Goal: Task Accomplishment & Management: Complete application form

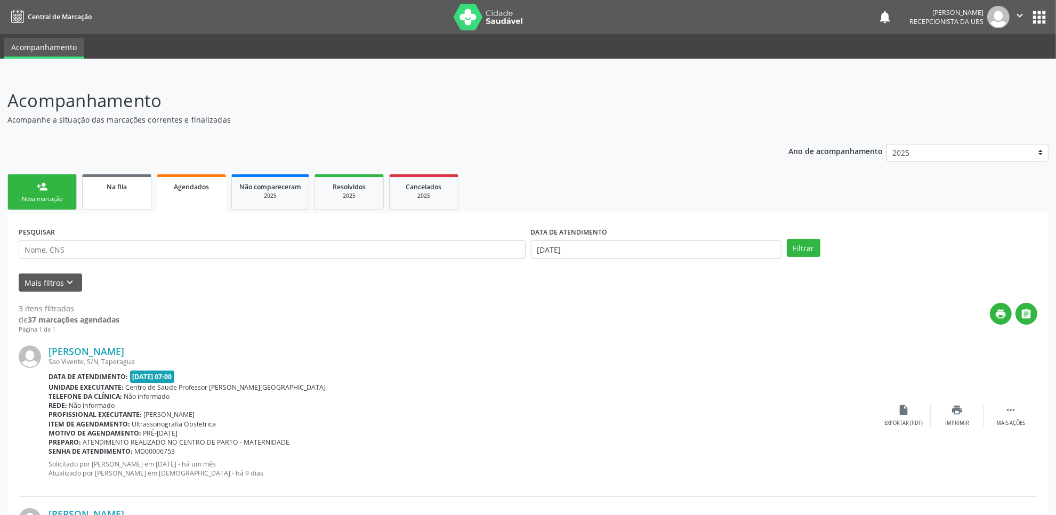
click at [142, 176] on link "Na fila" at bounding box center [116, 192] width 69 height 36
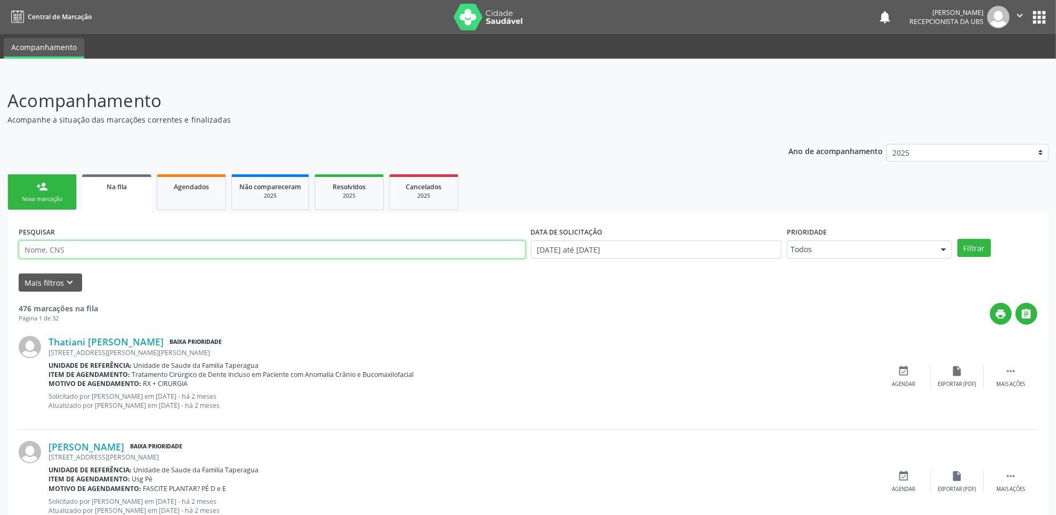
click at [176, 245] on input "text" at bounding box center [272, 249] width 507 height 18
paste input "702009785598390"
type input "702009785598390"
click at [958, 239] on button "Filtrar" at bounding box center [975, 248] width 34 height 18
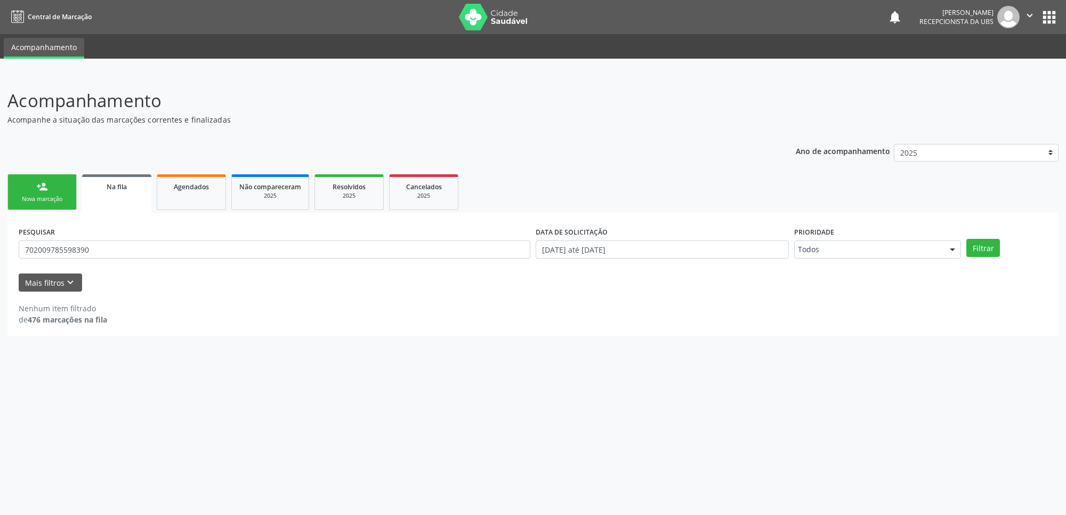
click at [120, 259] on div "PESQUISAR 702009785598390" at bounding box center [274, 245] width 517 height 42
click at [121, 252] on input "702009785598390" at bounding box center [275, 249] width 512 height 18
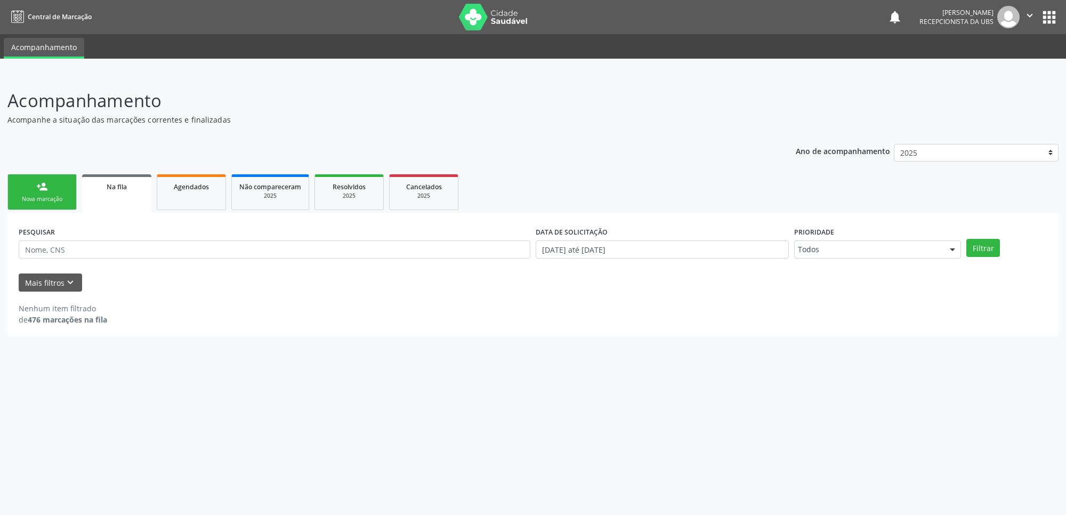
click at [46, 184] on div "person_add" at bounding box center [42, 187] width 12 height 12
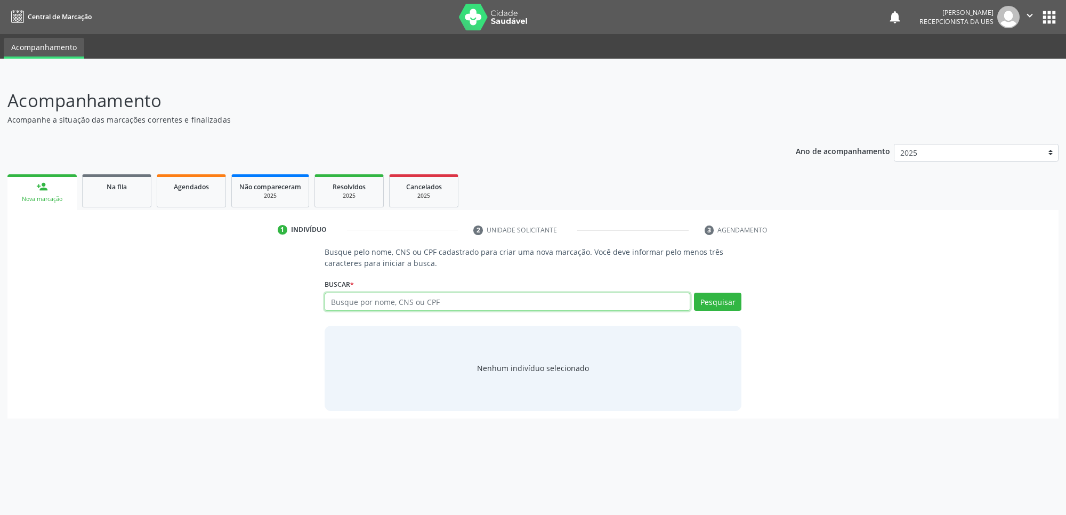
click at [396, 298] on input "text" at bounding box center [508, 302] width 366 height 18
paste input "708506376834170"
type input "708506376834170"
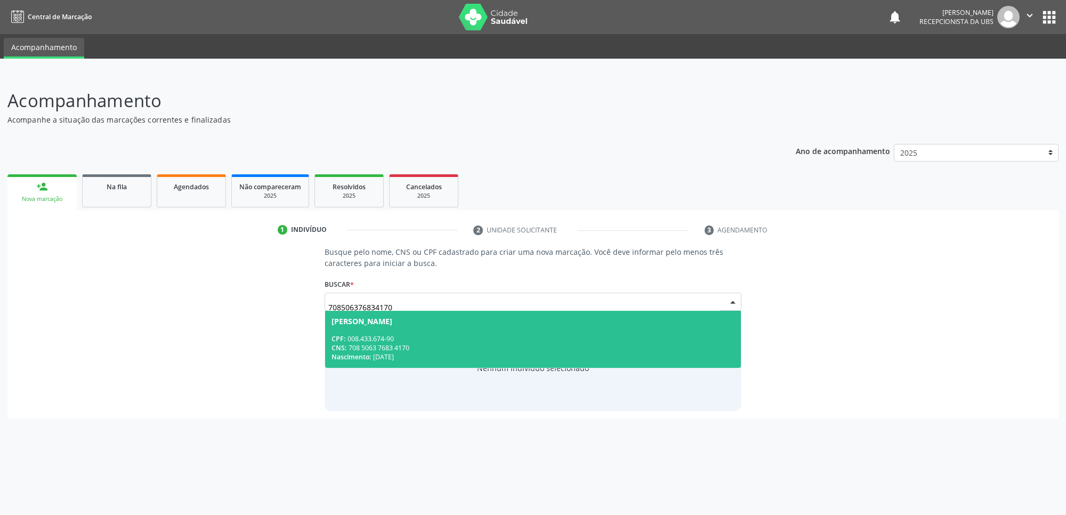
click at [399, 328] on span "Jaqueline Silva de Menezes CPF: 008.433.674-90 CNS: 708 5063 7683 4170 Nascimen…" at bounding box center [533, 339] width 416 height 57
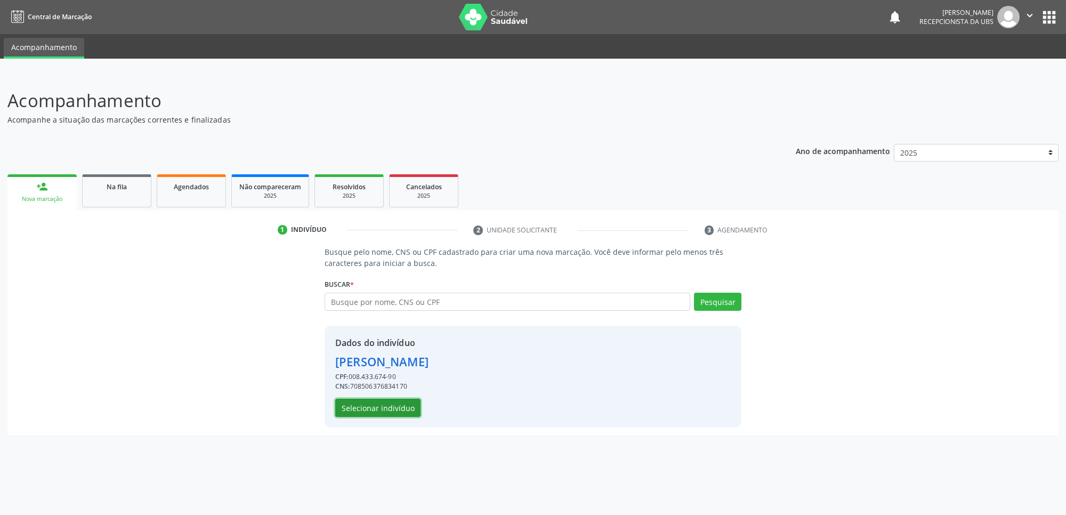
click at [390, 408] on button "Selecionar indivíduo" at bounding box center [377, 408] width 85 height 18
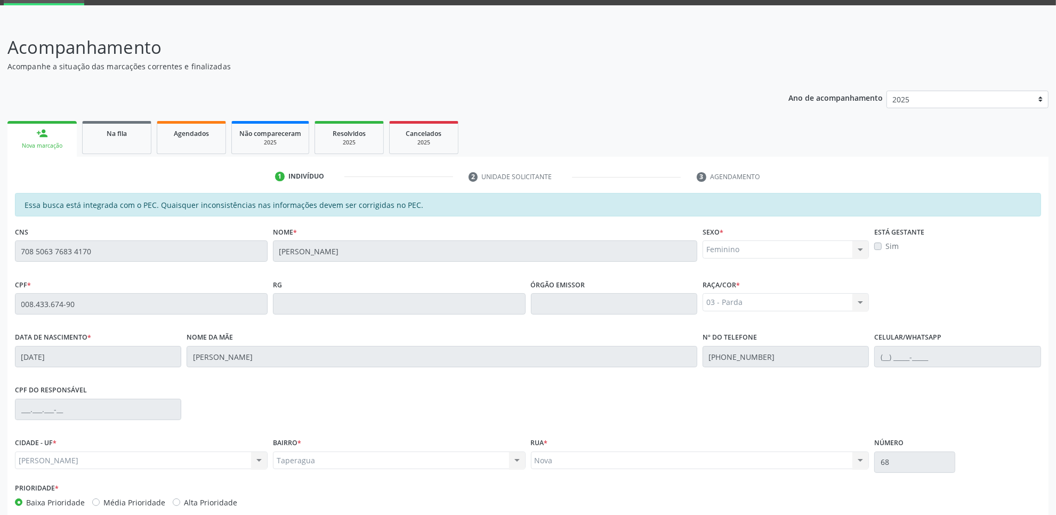
scroll to position [109, 0]
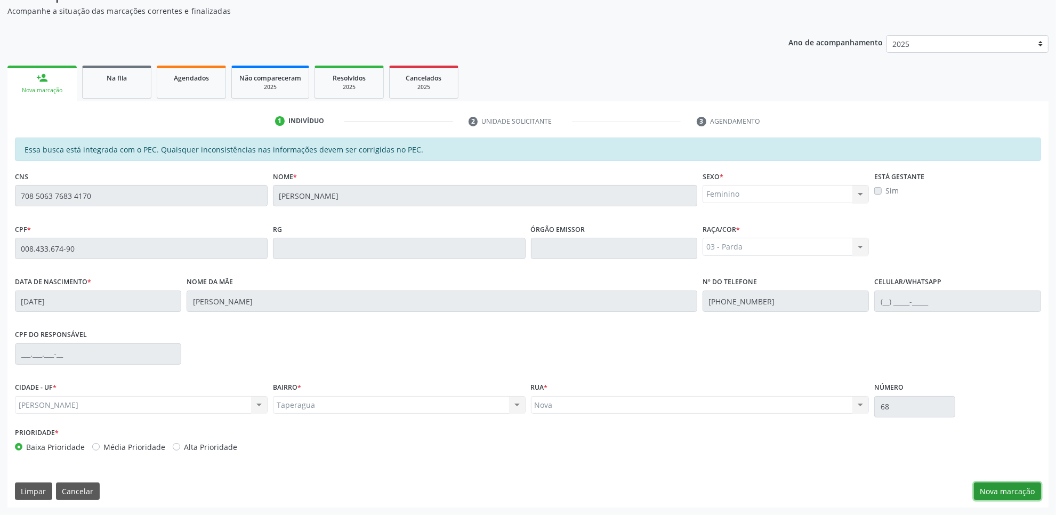
click at [1013, 491] on button "Nova marcação" at bounding box center [1007, 492] width 67 height 18
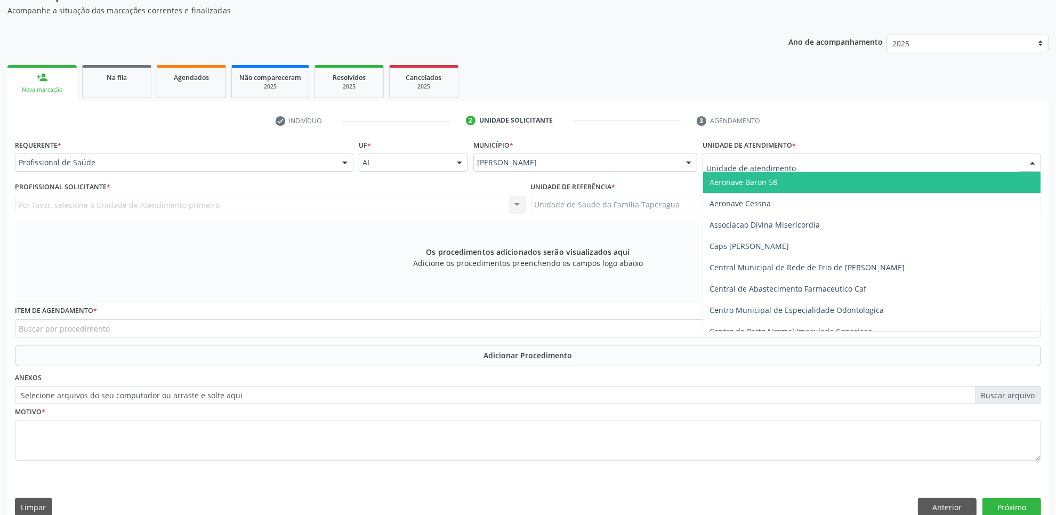
click at [884, 164] on div at bounding box center [872, 163] width 339 height 18
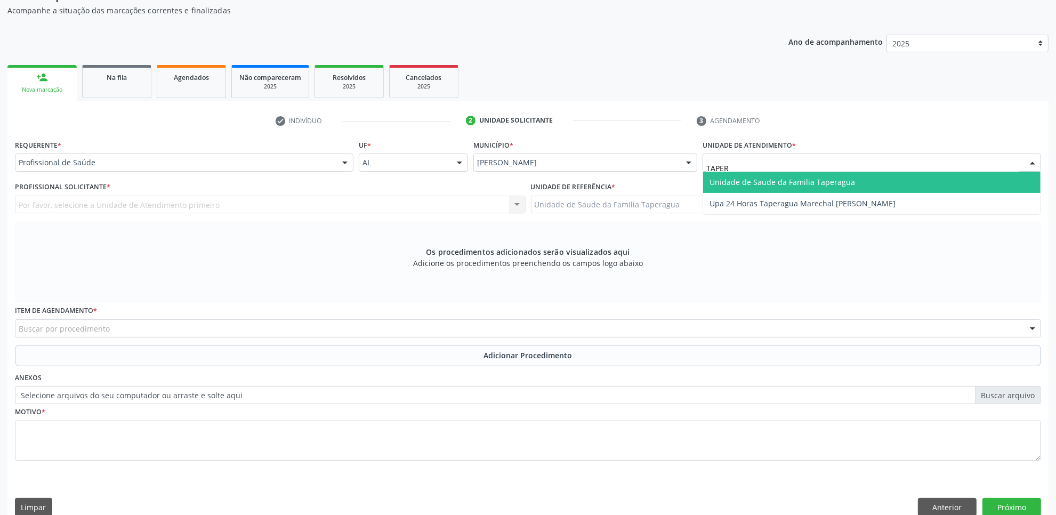
type input "TAPERA"
click at [878, 181] on span "Unidade de Saude da Familia Taperagua" at bounding box center [872, 182] width 338 height 21
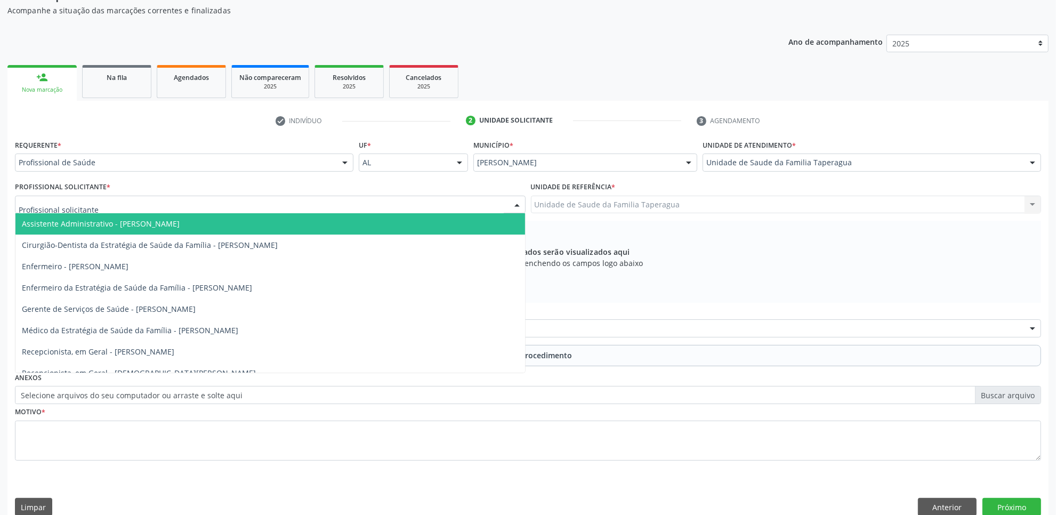
click at [403, 207] on div at bounding box center [270, 205] width 511 height 18
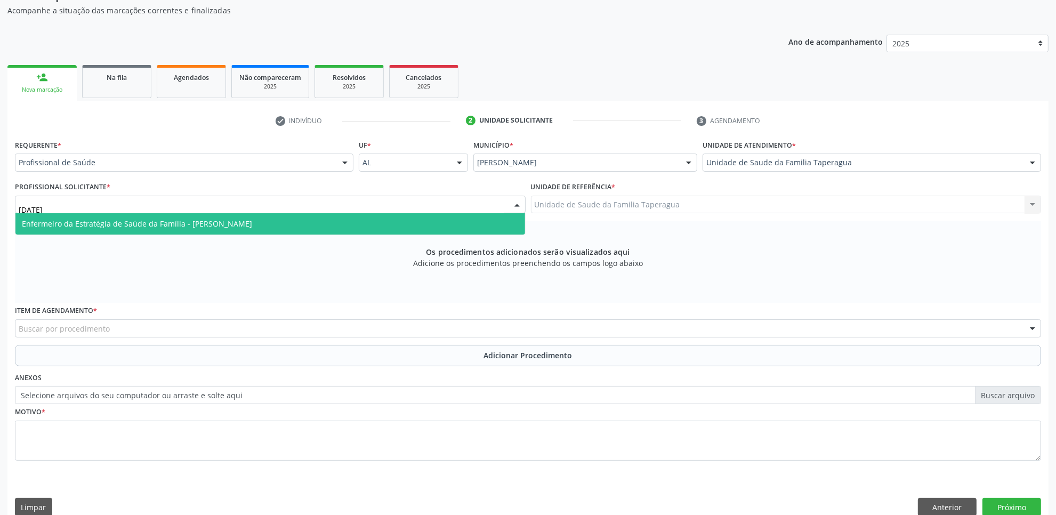
type input "JULI"
click at [403, 224] on span "Enfermeiro da Estratégia de Saúde da Família - Julilda Maria de Medeiros" at bounding box center [270, 223] width 510 height 21
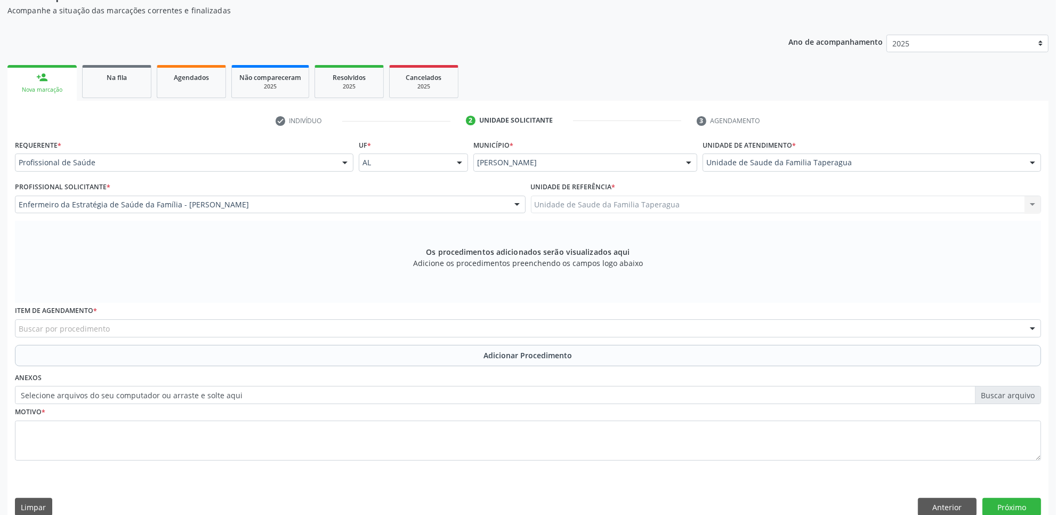
click at [291, 328] on div "Buscar por procedimento" at bounding box center [528, 328] width 1026 height 18
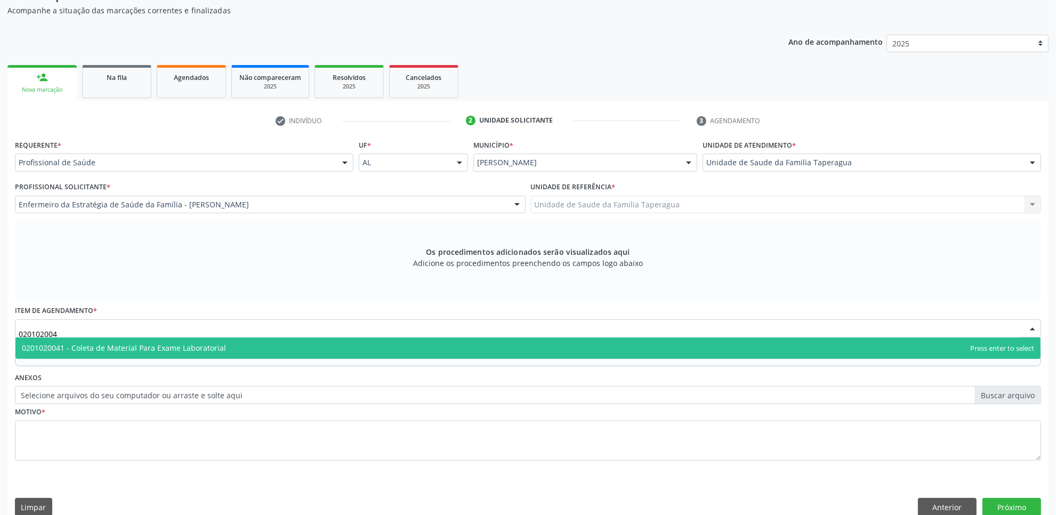
type input "0201020041"
click at [291, 338] on span "0201020041 - Coleta de Material Para Exame Laboratorial" at bounding box center [527, 348] width 1025 height 21
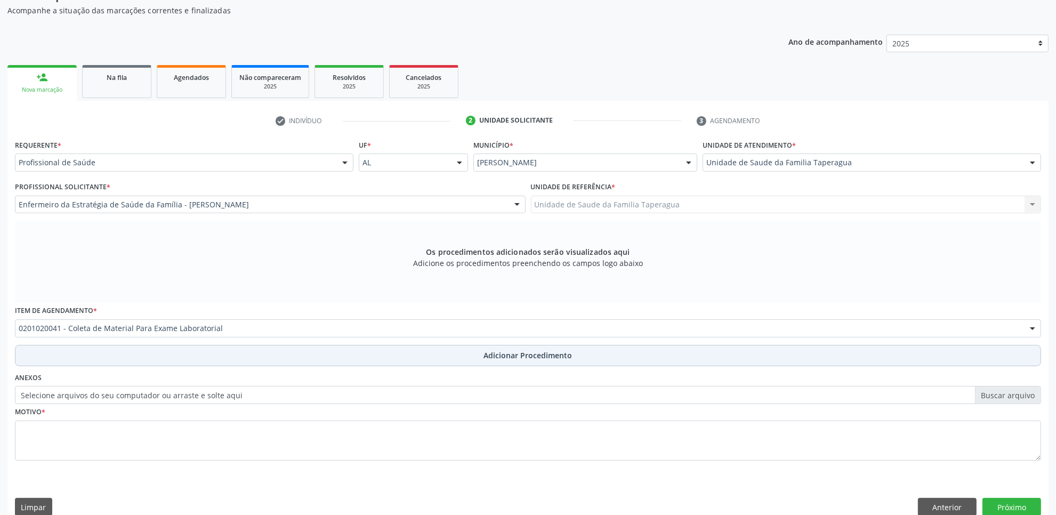
click at [286, 358] on button "Adicionar Procedimento" at bounding box center [528, 355] width 1026 height 21
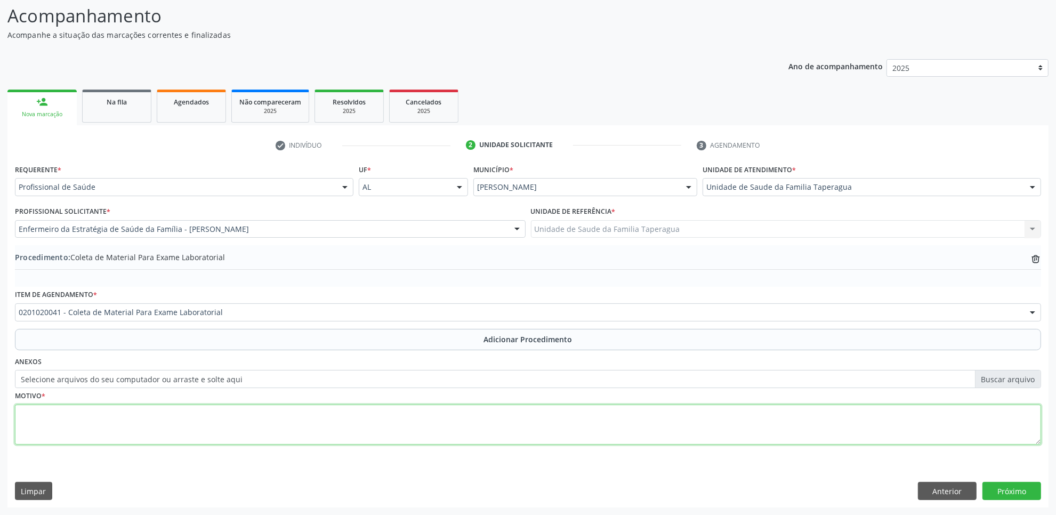
click at [276, 417] on textarea at bounding box center [528, 425] width 1026 height 41
type textarea "ROTINA"
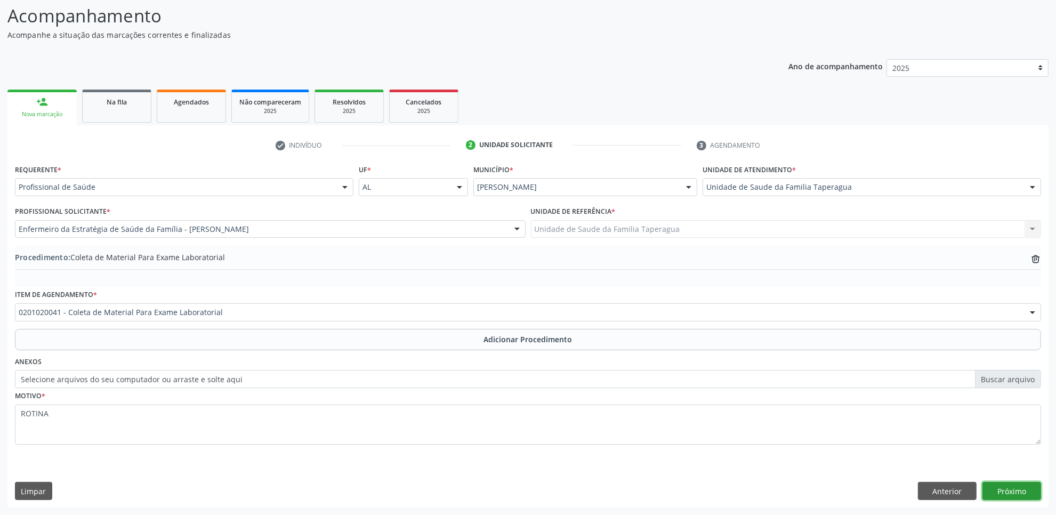
click at [1010, 491] on button "Próximo" at bounding box center [1012, 491] width 59 height 18
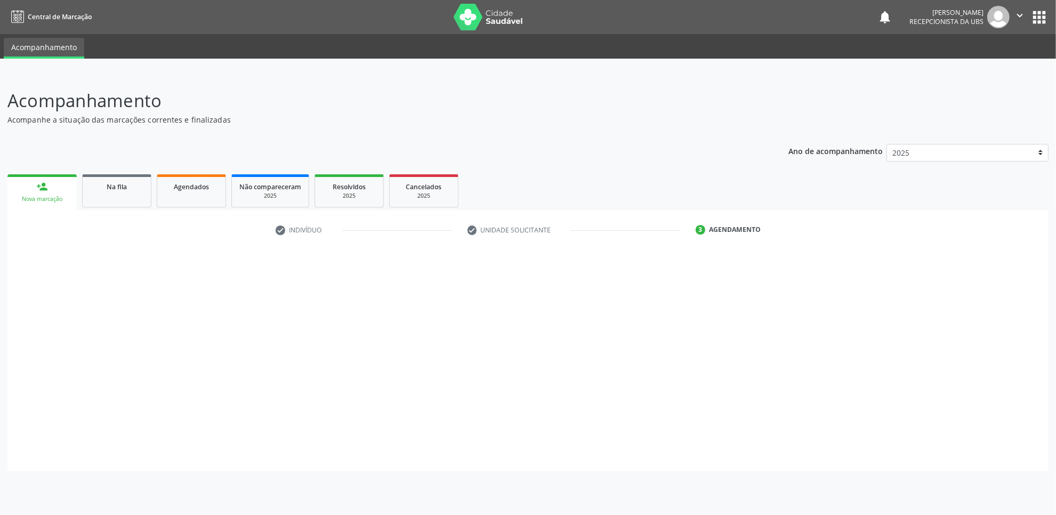
scroll to position [0, 0]
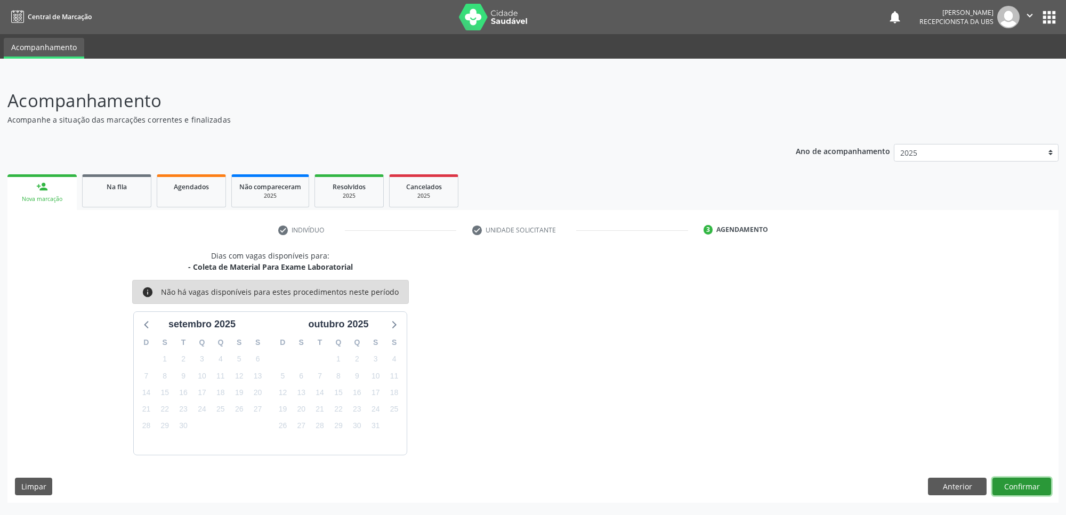
click at [1021, 481] on button "Confirmar" at bounding box center [1022, 487] width 59 height 18
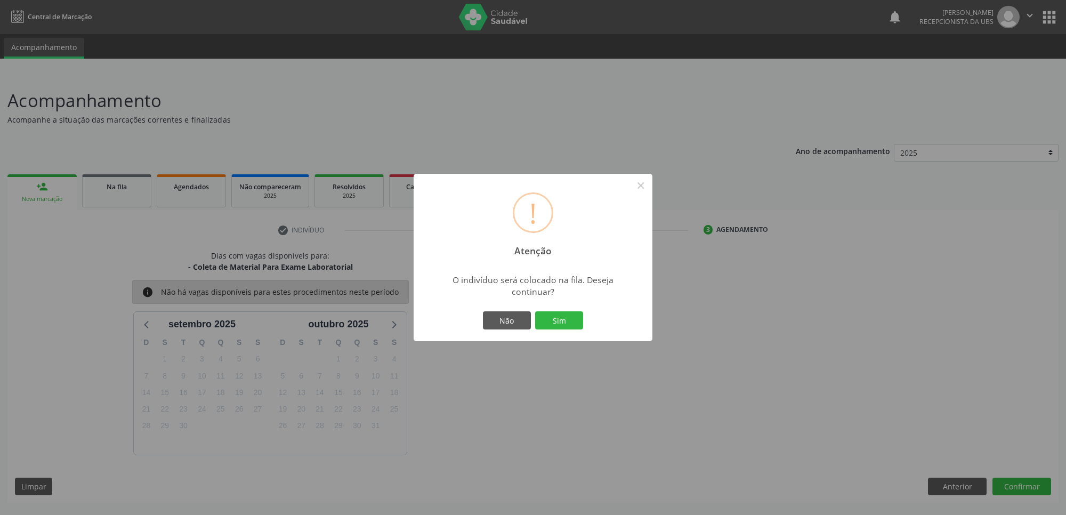
click at [535, 311] on button "Sim" at bounding box center [559, 320] width 48 height 18
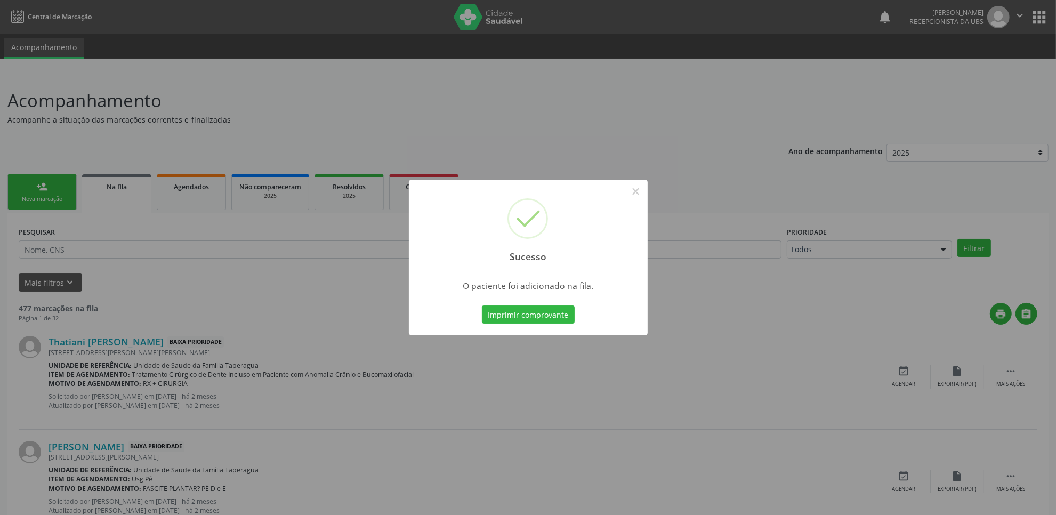
click at [653, 376] on div "Sucesso × O paciente foi adicionado na fila. Imprimir comprovante Cancel" at bounding box center [528, 257] width 1056 height 515
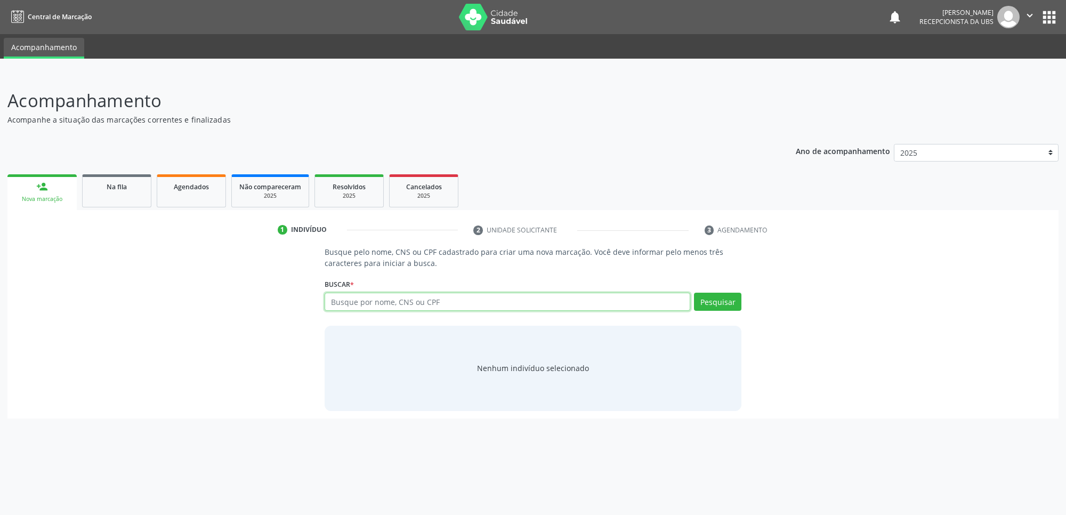
paste input "706305610064180"
type input "706305610064180"
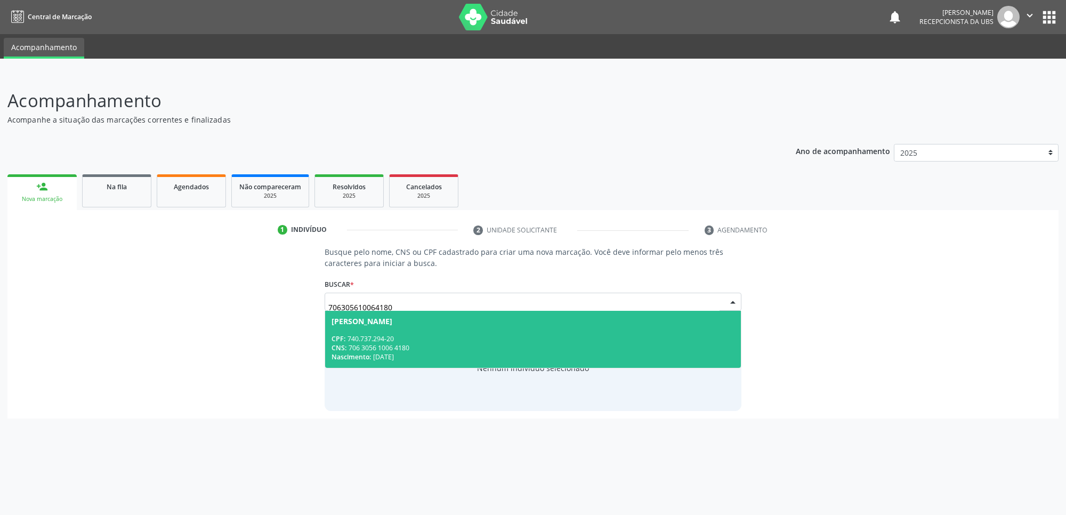
click at [392, 320] on div "[PERSON_NAME]" at bounding box center [362, 321] width 61 height 9
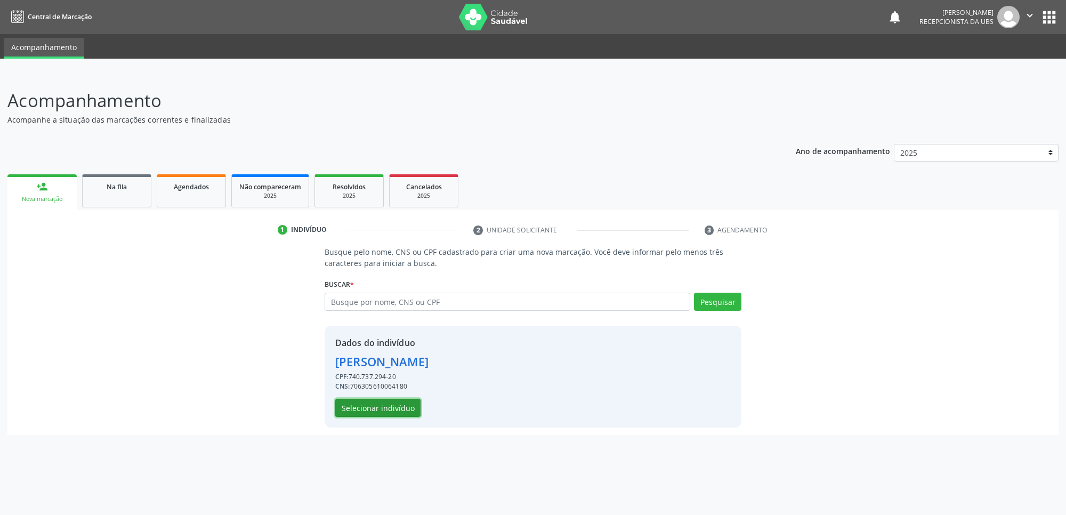
click at [385, 412] on button "Selecionar indivíduo" at bounding box center [377, 408] width 85 height 18
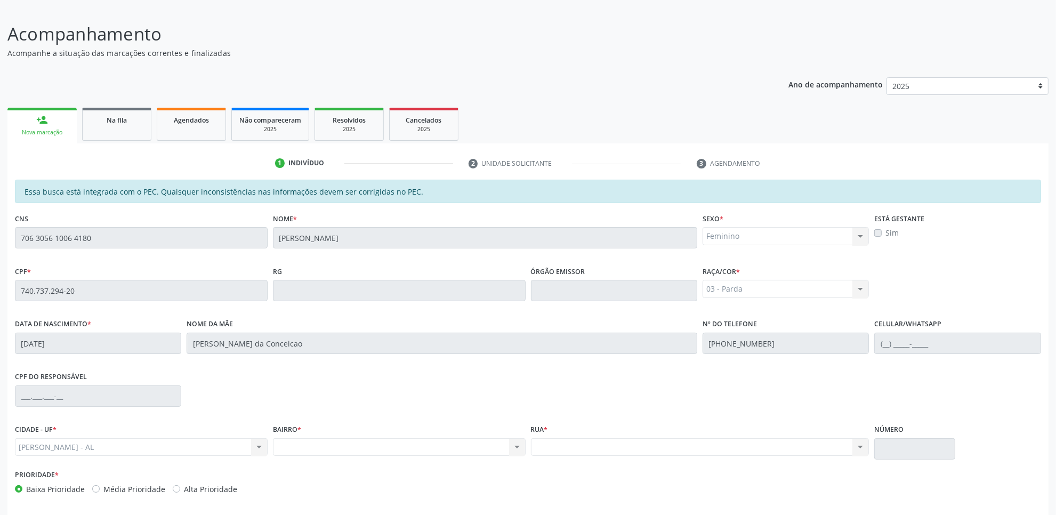
scroll to position [109, 0]
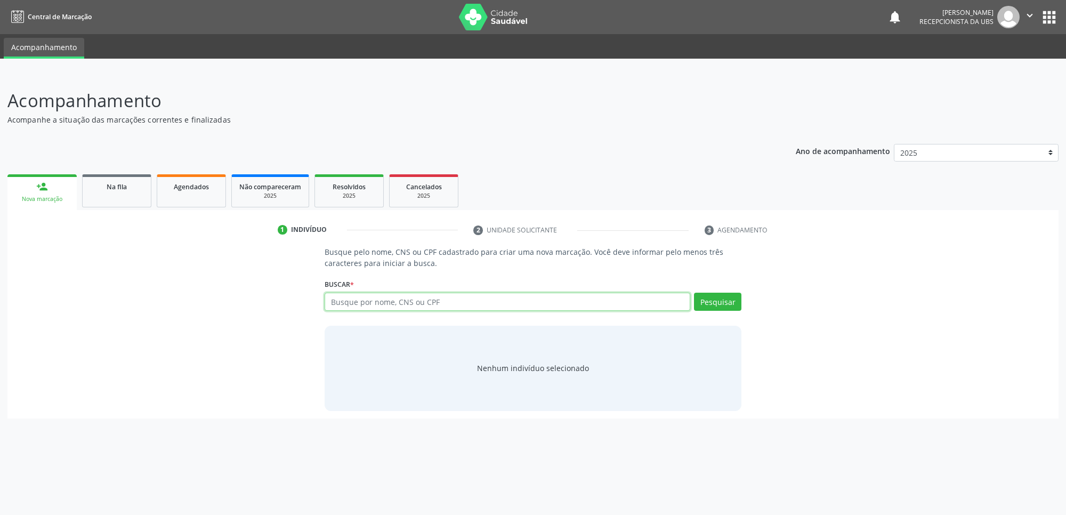
paste input "706305610064180"
type input "706305610064180"
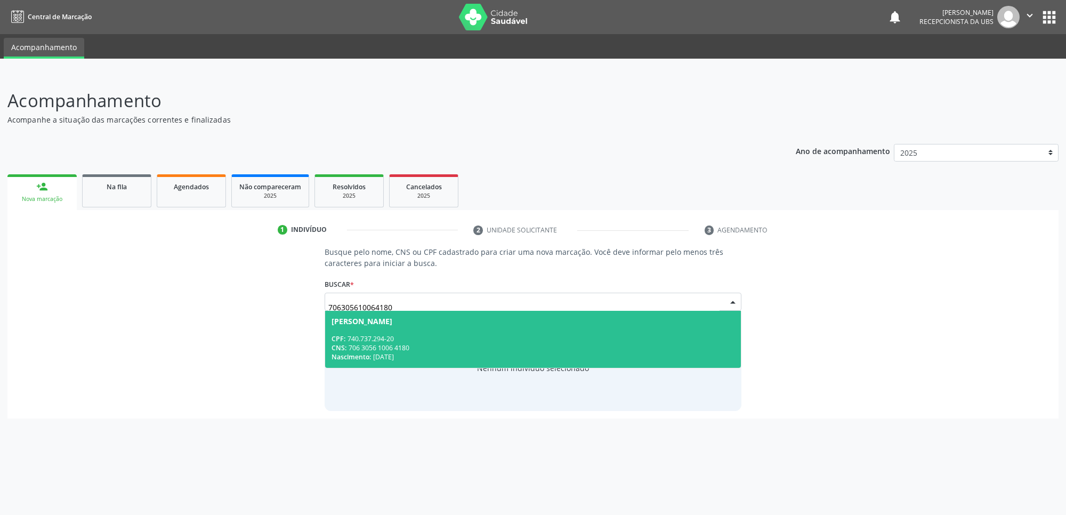
click at [443, 344] on div "CNS: 706 3056 1006 4180" at bounding box center [533, 347] width 403 height 9
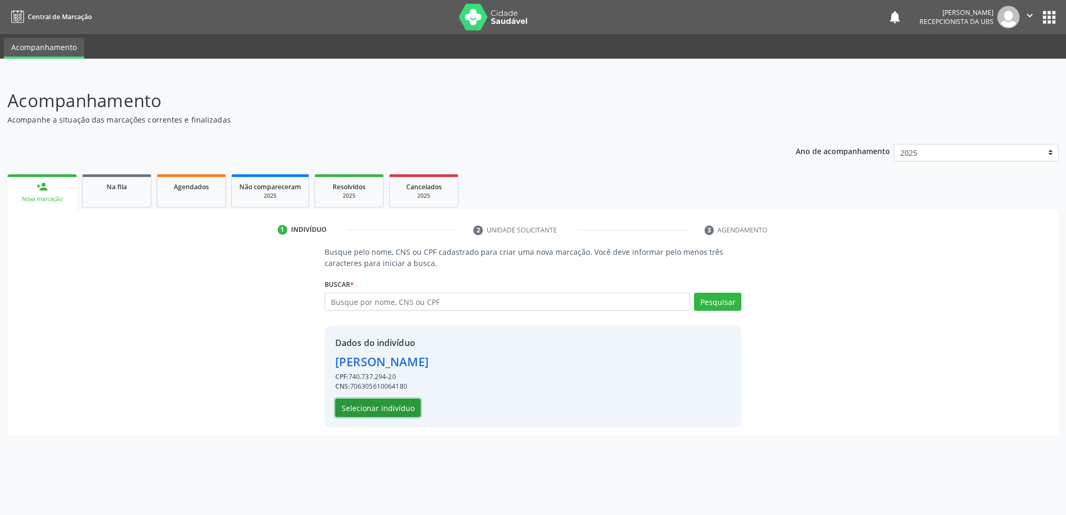
click at [389, 409] on button "Selecionar indivíduo" at bounding box center [377, 408] width 85 height 18
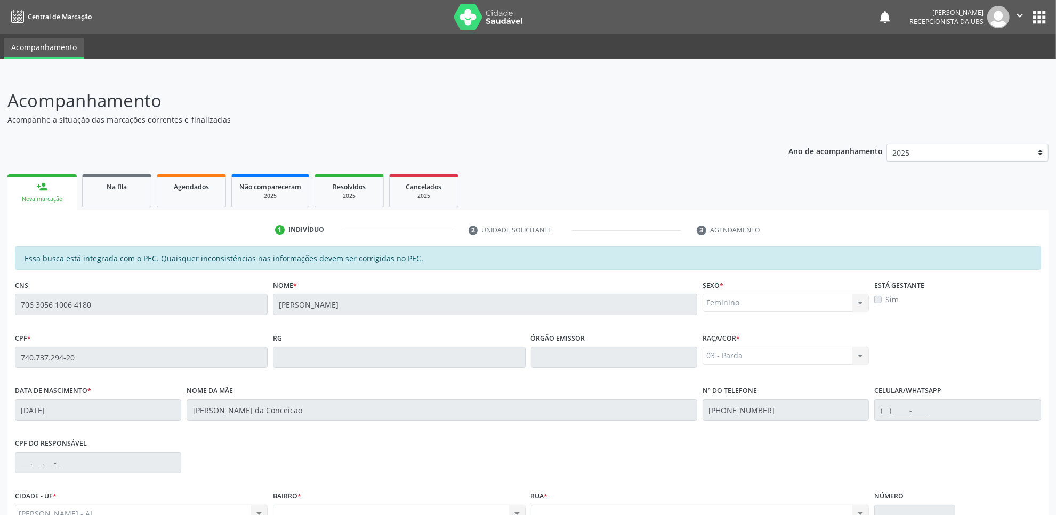
scroll to position [109, 0]
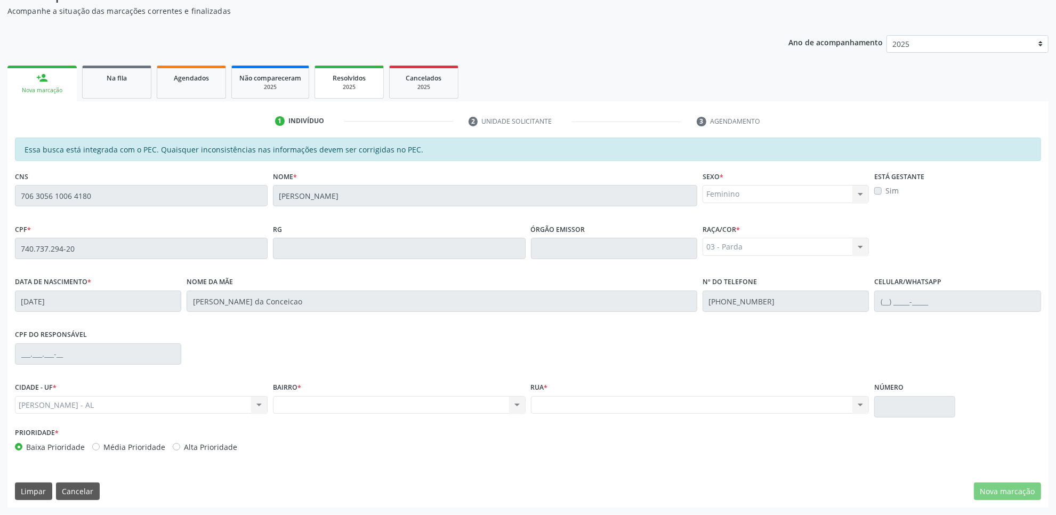
click at [364, 74] on span "Resolvidos" at bounding box center [349, 78] width 33 height 9
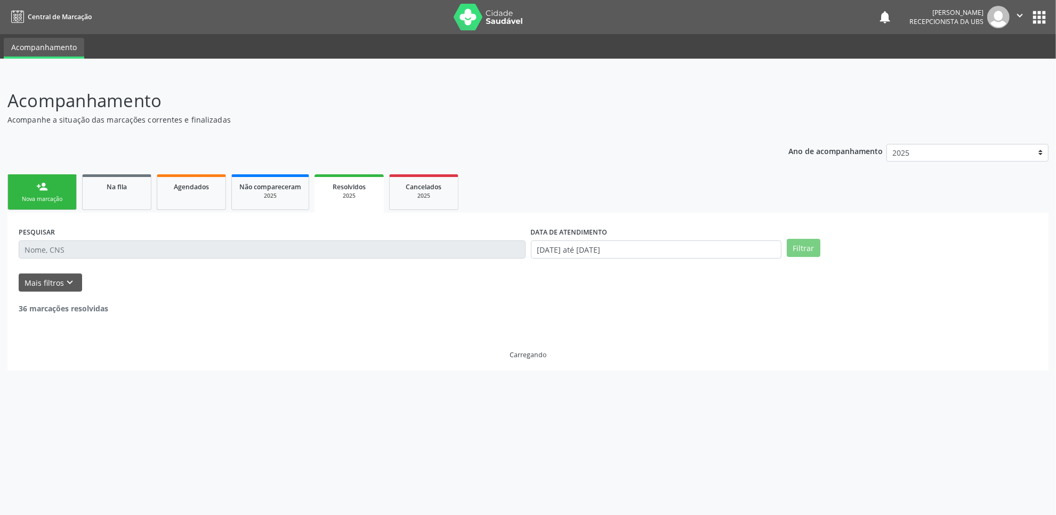
scroll to position [0, 0]
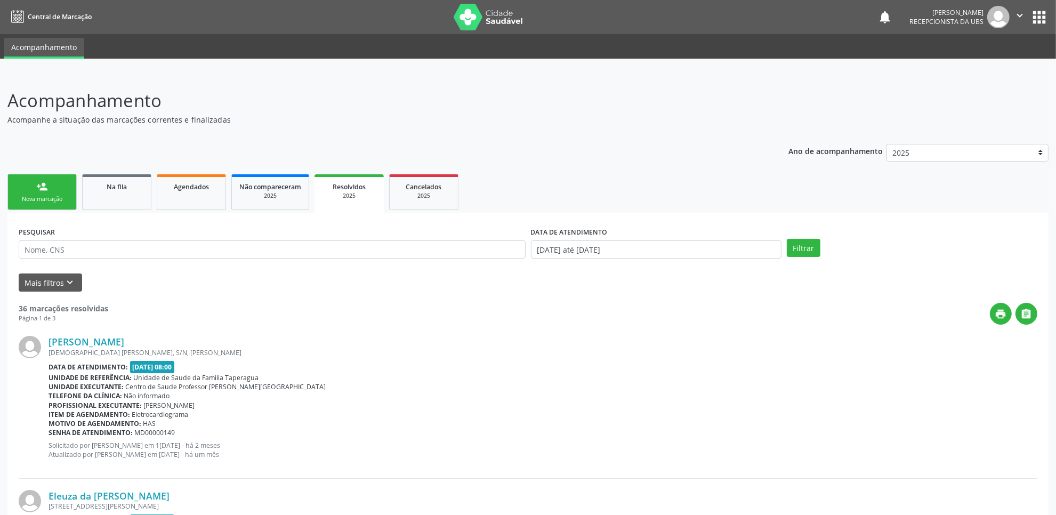
click at [52, 203] on div "Nova marcação" at bounding box center [41, 199] width 53 height 8
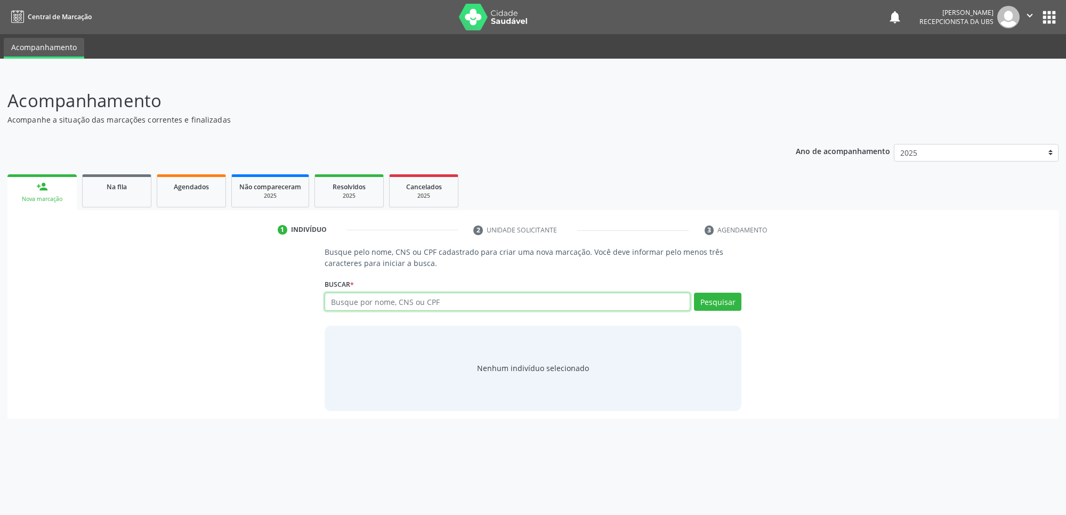
click at [452, 306] on input "text" at bounding box center [508, 302] width 366 height 18
paste input "706305610064180"
type input "706305610064180"
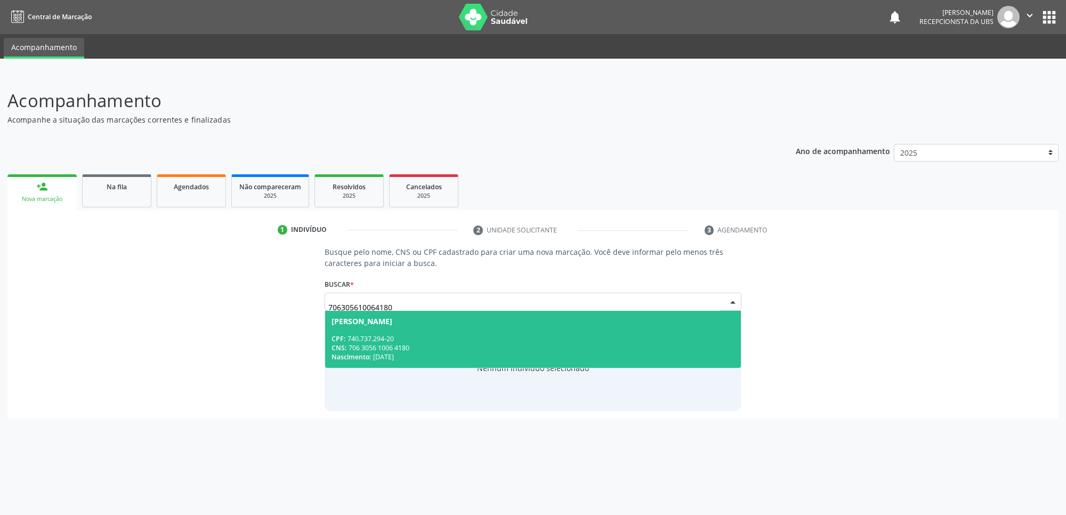
click at [443, 328] on span "Anerice Rosa de Oliveira Moura CPF: 740.737.294-20 CNS: 706 3056 1006 4180 Nasc…" at bounding box center [533, 339] width 416 height 57
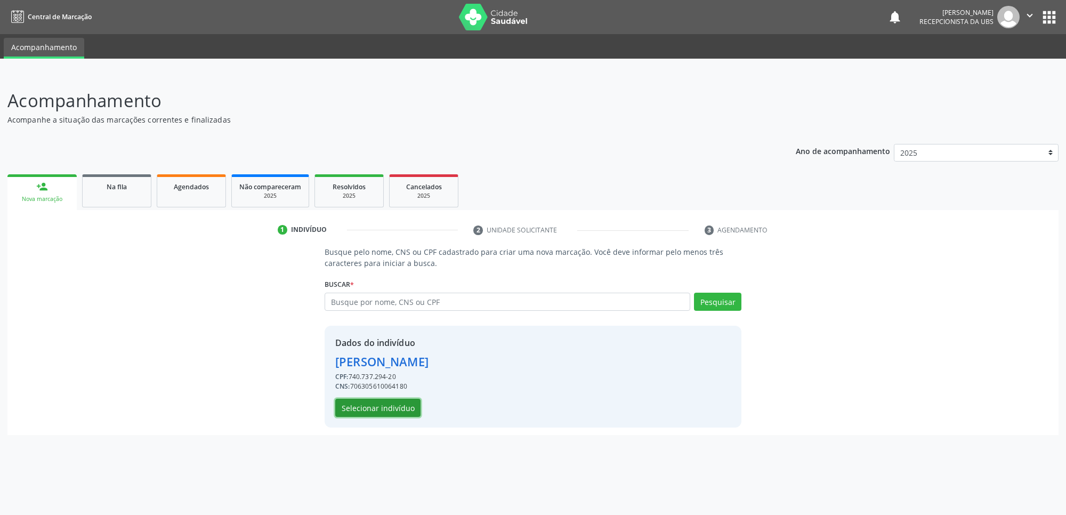
click at [400, 404] on button "Selecionar indivíduo" at bounding box center [377, 408] width 85 height 18
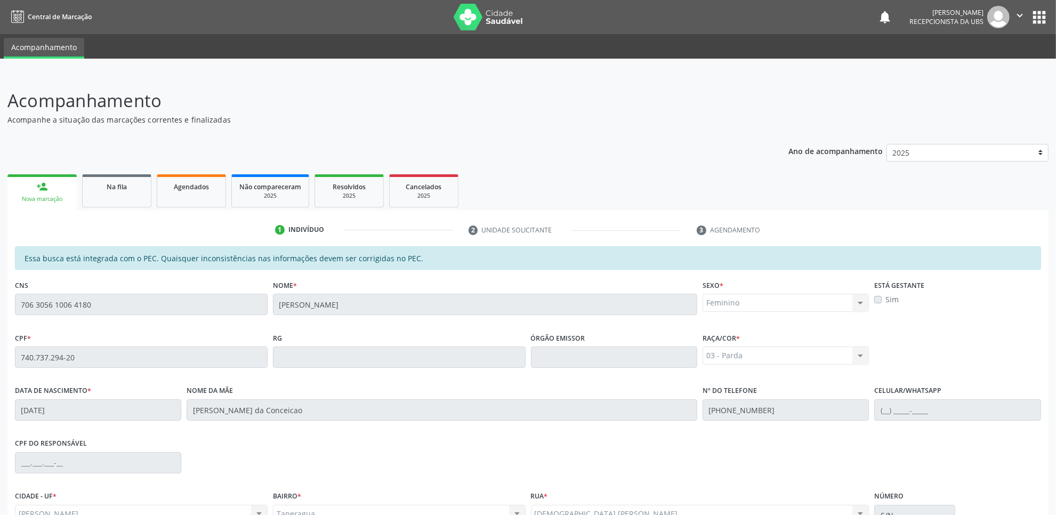
scroll to position [109, 0]
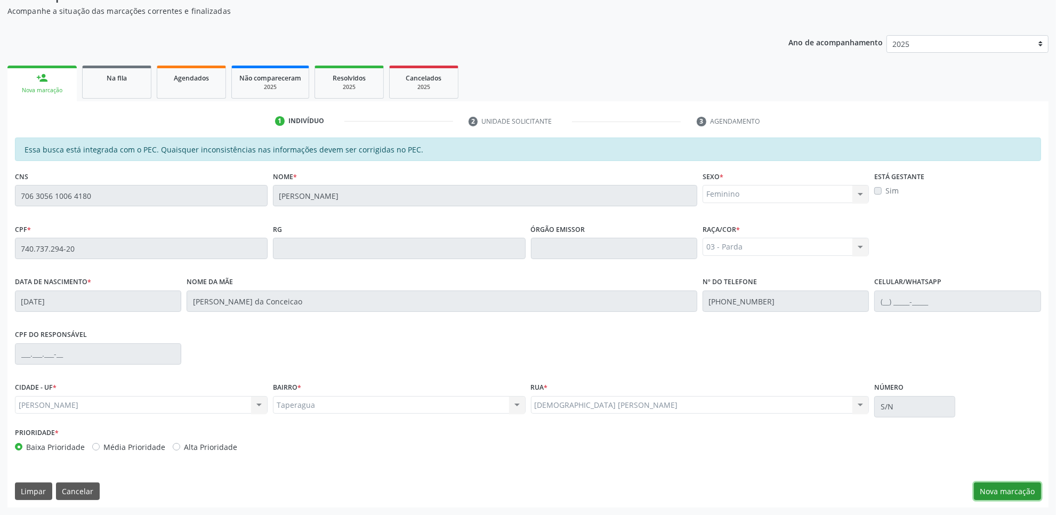
click at [1006, 491] on button "Nova marcação" at bounding box center [1007, 492] width 67 height 18
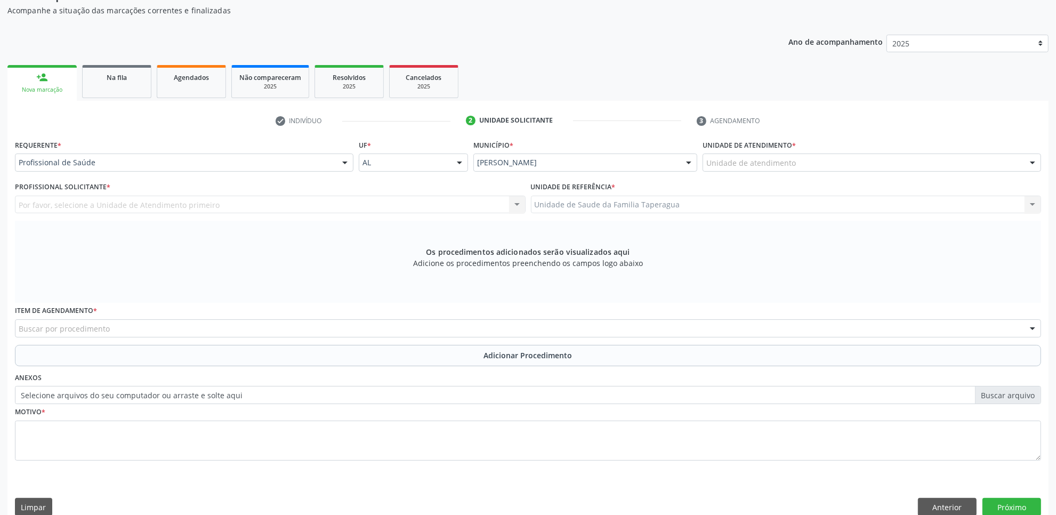
click at [822, 162] on div "Unidade de atendimento" at bounding box center [872, 163] width 339 height 18
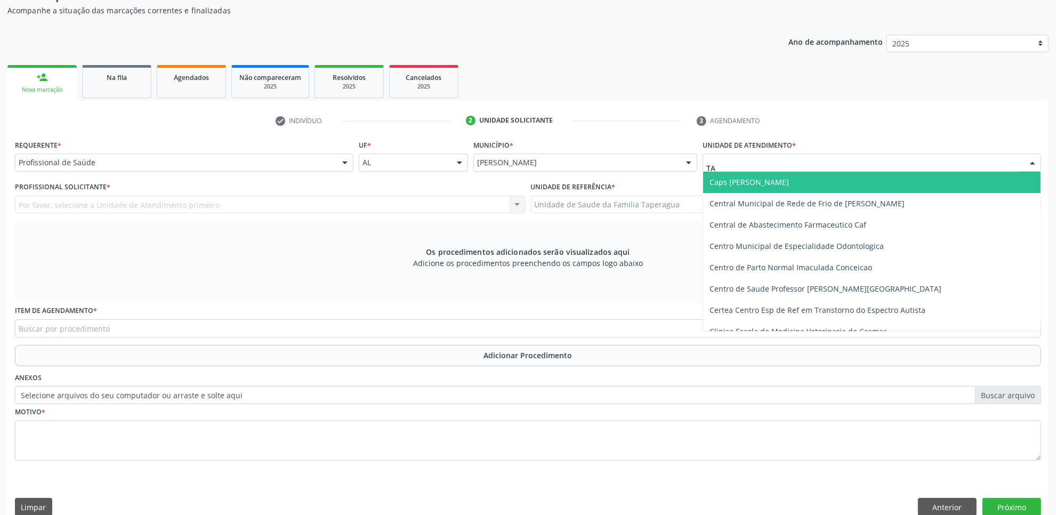
type input "TAP"
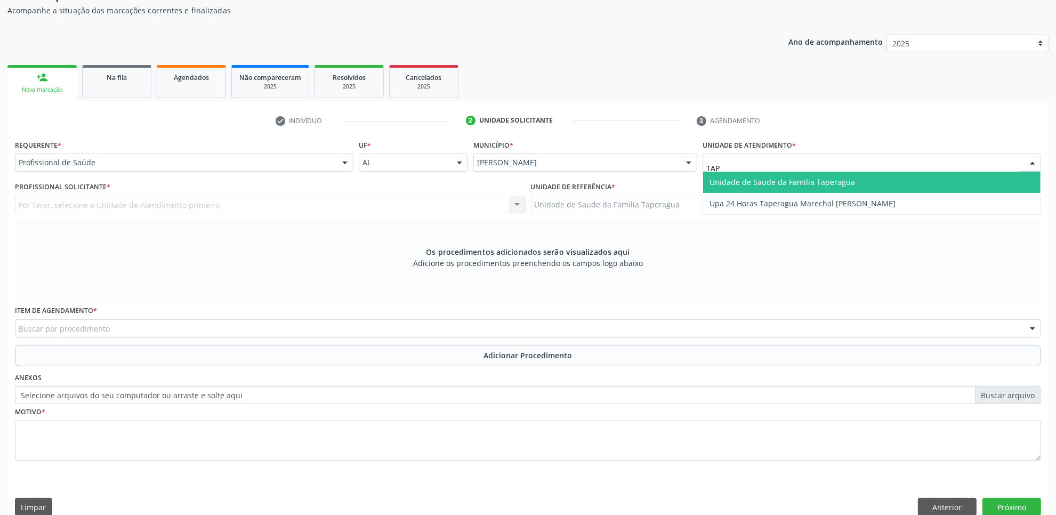
click at [823, 177] on span "Unidade de Saude da Familia Taperagua" at bounding box center [783, 182] width 146 height 10
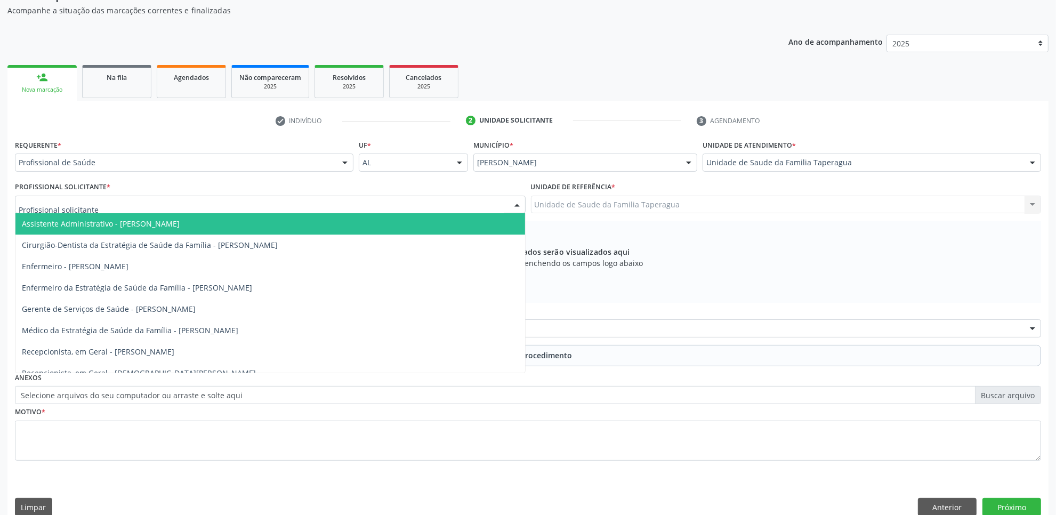
click at [299, 198] on div at bounding box center [270, 205] width 511 height 18
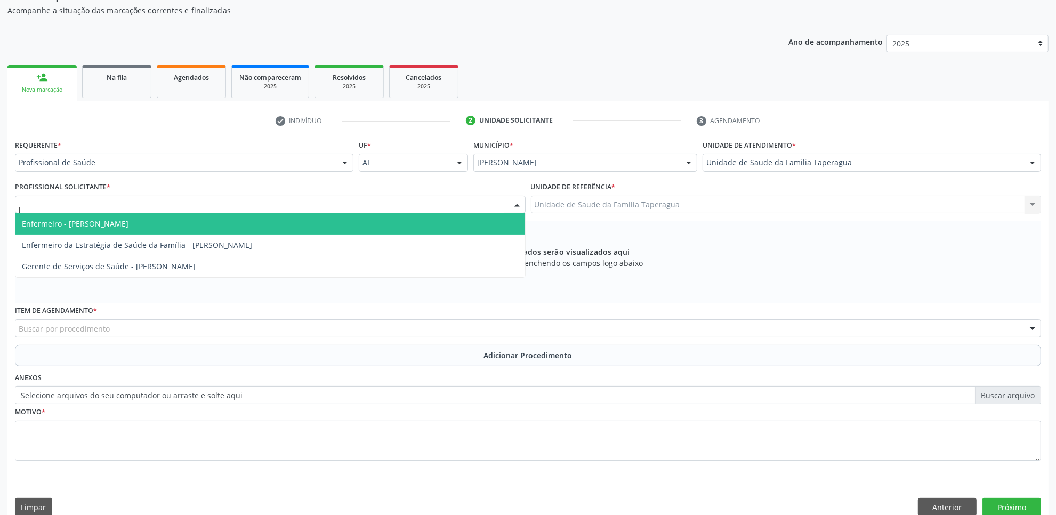
type input "JU"
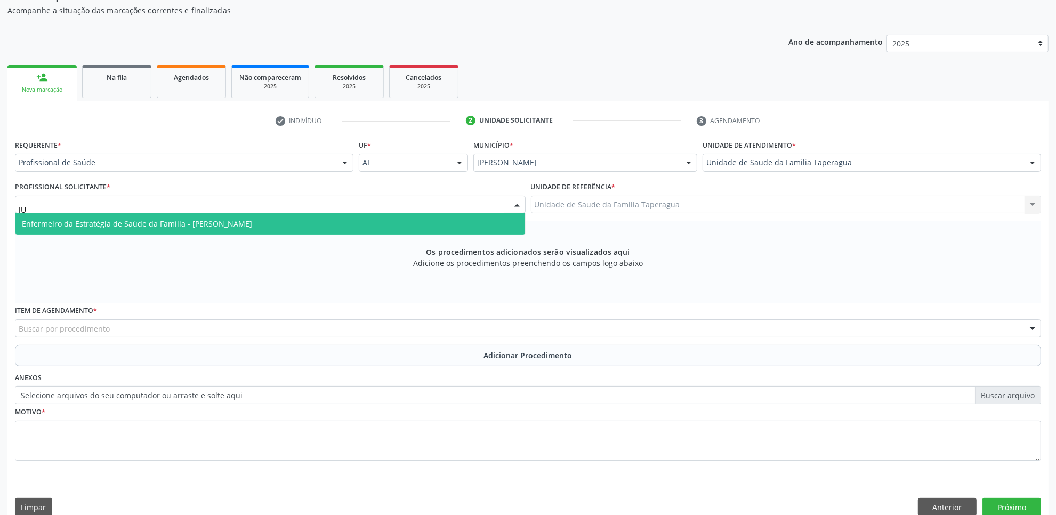
click at [303, 219] on span "Enfermeiro da Estratégia de Saúde da Família - Julilda Maria de Medeiros" at bounding box center [270, 223] width 510 height 21
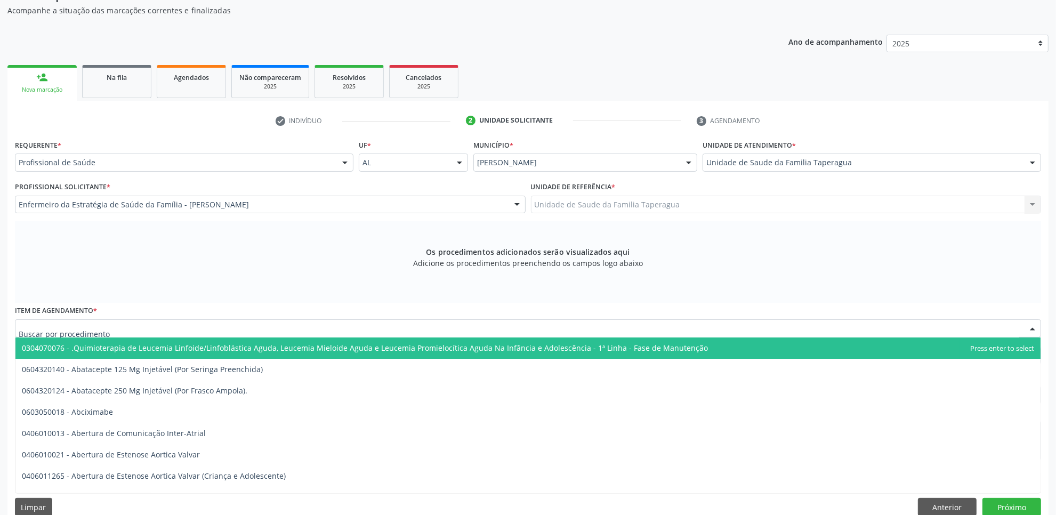
click at [307, 325] on div at bounding box center [528, 328] width 1026 height 18
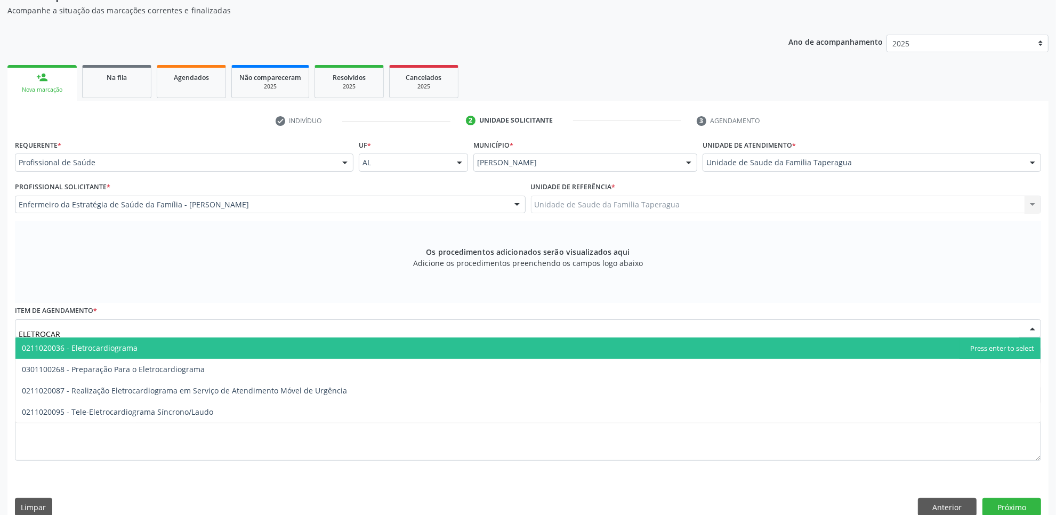
type input "ELETROCARD"
click at [308, 342] on span "0211020036 - Eletrocardiograma" at bounding box center [527, 348] width 1025 height 21
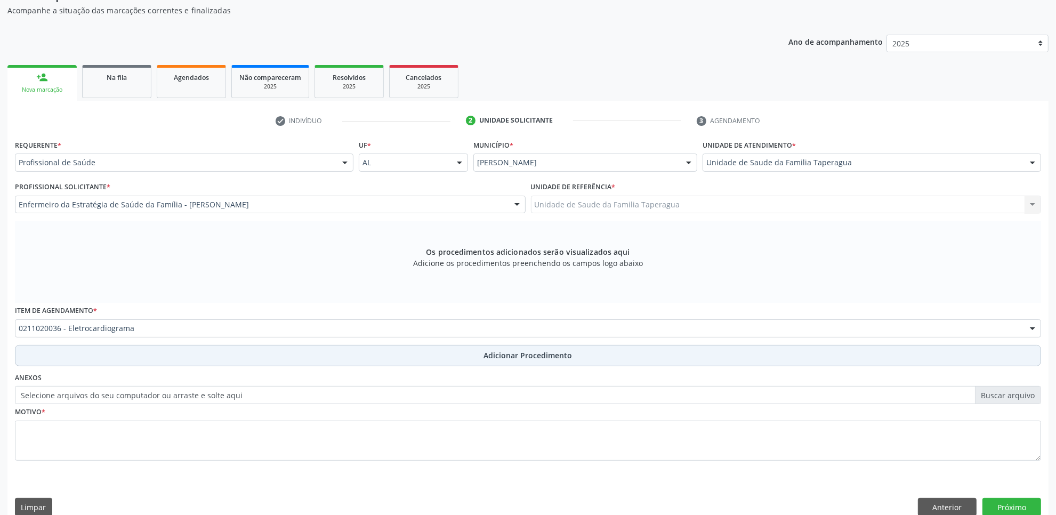
click at [350, 359] on button "Adicionar Procedimento" at bounding box center [528, 355] width 1026 height 21
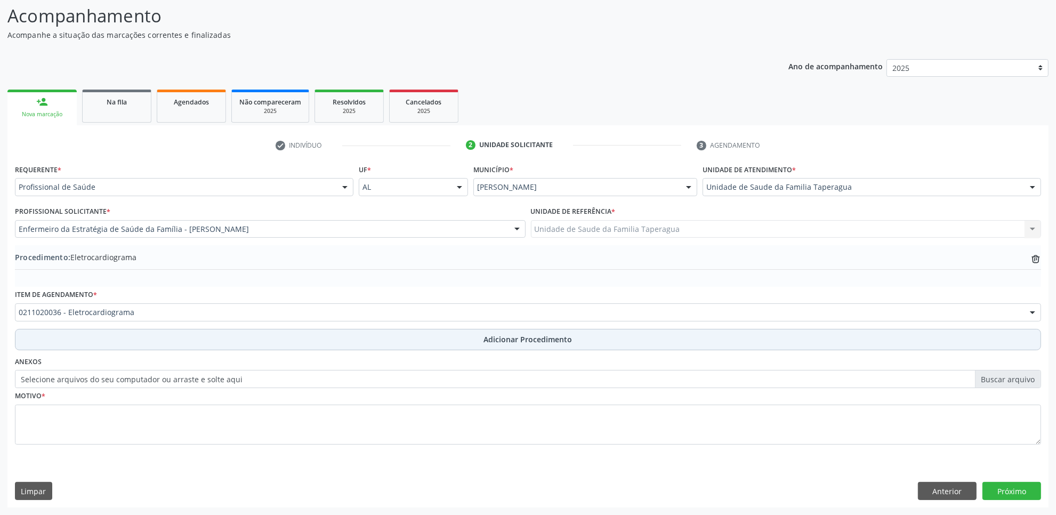
scroll to position [85, 0]
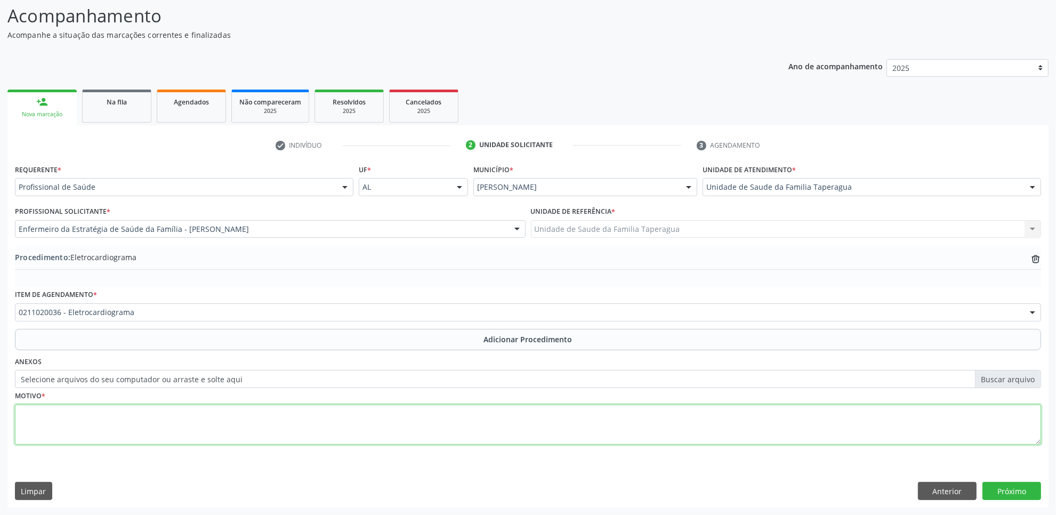
click at [337, 414] on textarea at bounding box center [528, 425] width 1026 height 41
type textarea "ROTINA"
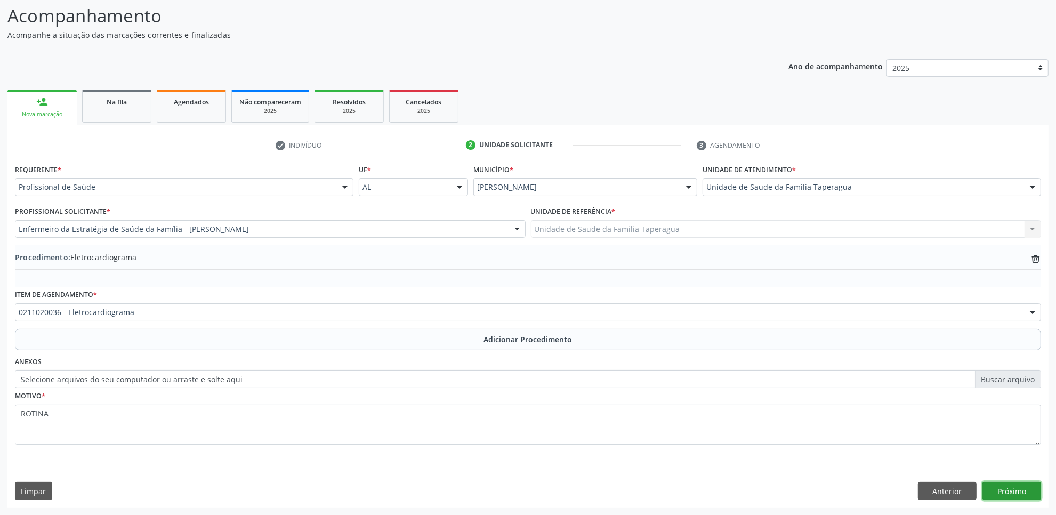
click at [1024, 497] on button "Próximo" at bounding box center [1012, 491] width 59 height 18
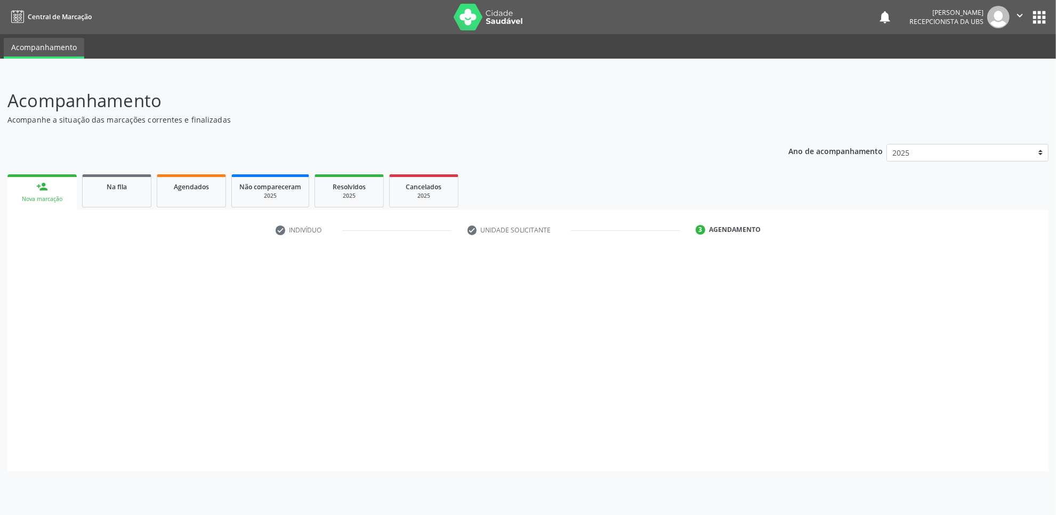
scroll to position [0, 0]
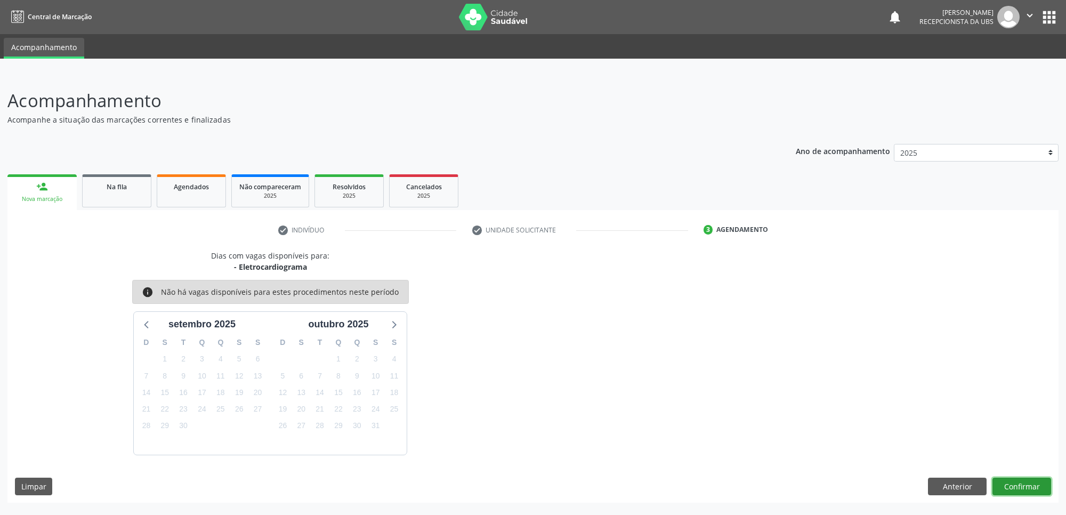
click at [1014, 486] on button "Confirmar" at bounding box center [1022, 487] width 59 height 18
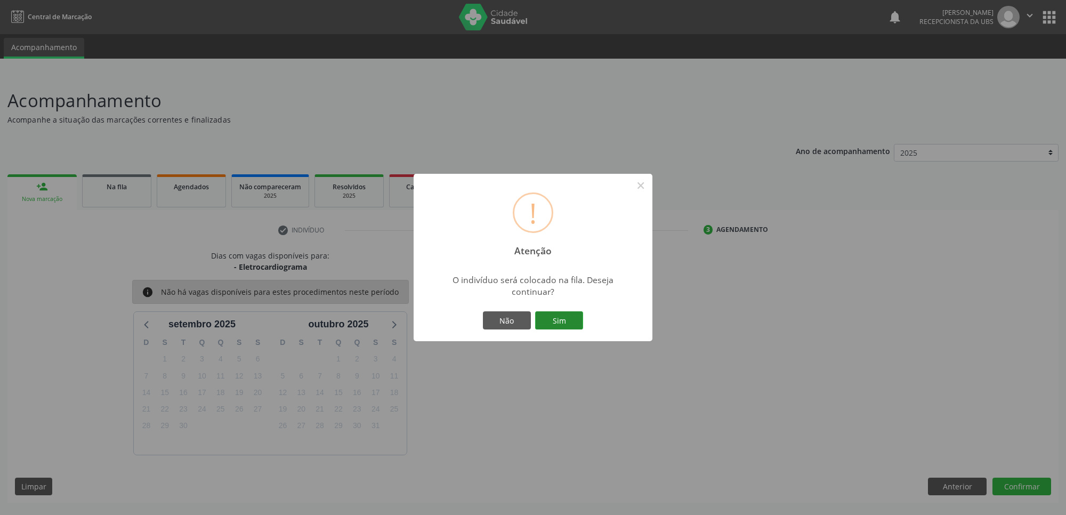
click at [567, 313] on button "Sim" at bounding box center [559, 320] width 48 height 18
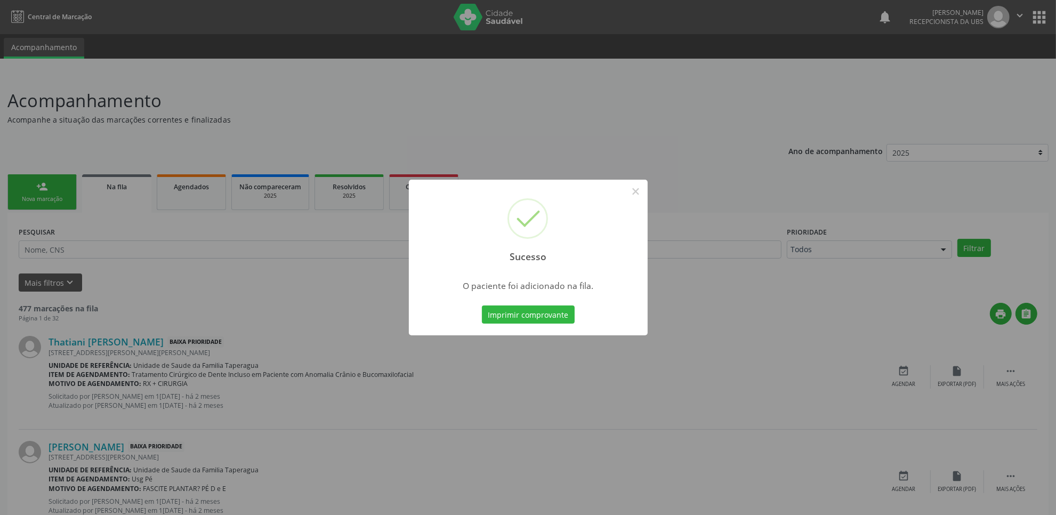
drag, startPoint x: 44, startPoint y: 206, endPoint x: 41, endPoint y: 200, distance: 6.5
click at [41, 201] on div "Sucesso × O paciente foi adicionado na fila. Imprimir comprovante Cancel" at bounding box center [528, 257] width 1056 height 515
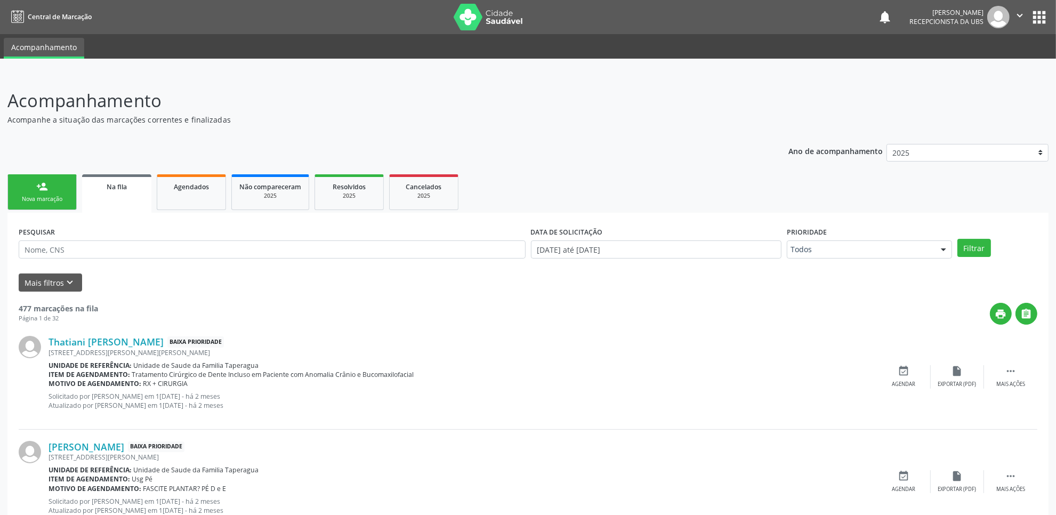
click at [41, 200] on div "Nova marcação" at bounding box center [41, 199] width 53 height 8
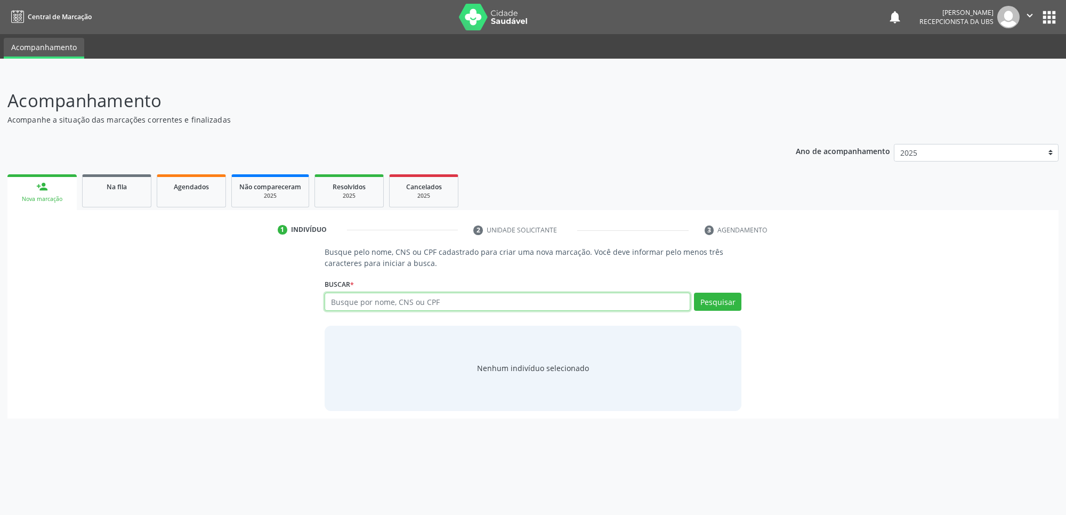
click at [403, 300] on input "text" at bounding box center [508, 302] width 366 height 18
paste input "706305610064180"
type input "706305610064180"
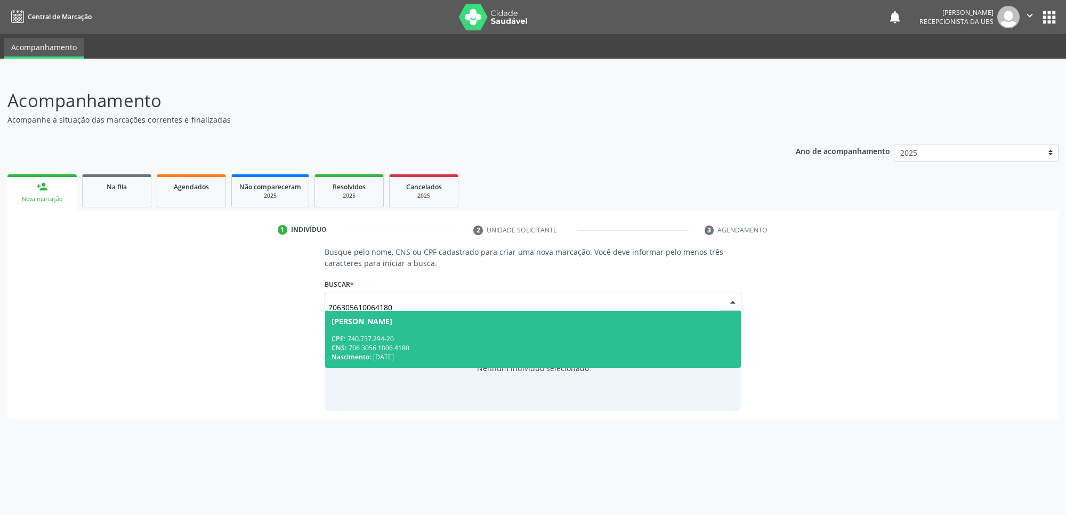
click at [392, 323] on div "Anerice Rosa de Oliveira Moura" at bounding box center [362, 321] width 61 height 9
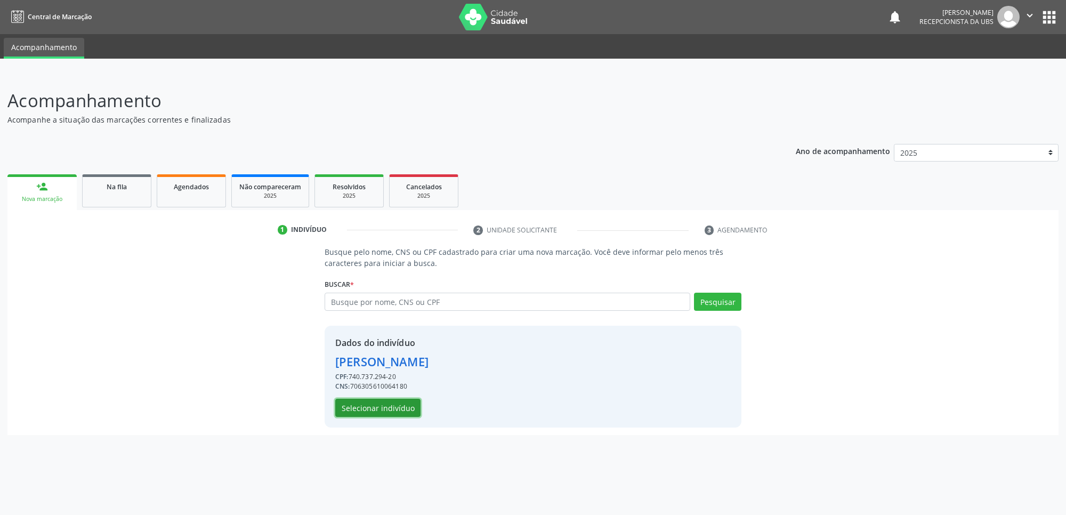
click at [380, 403] on button "Selecionar indivíduo" at bounding box center [377, 408] width 85 height 18
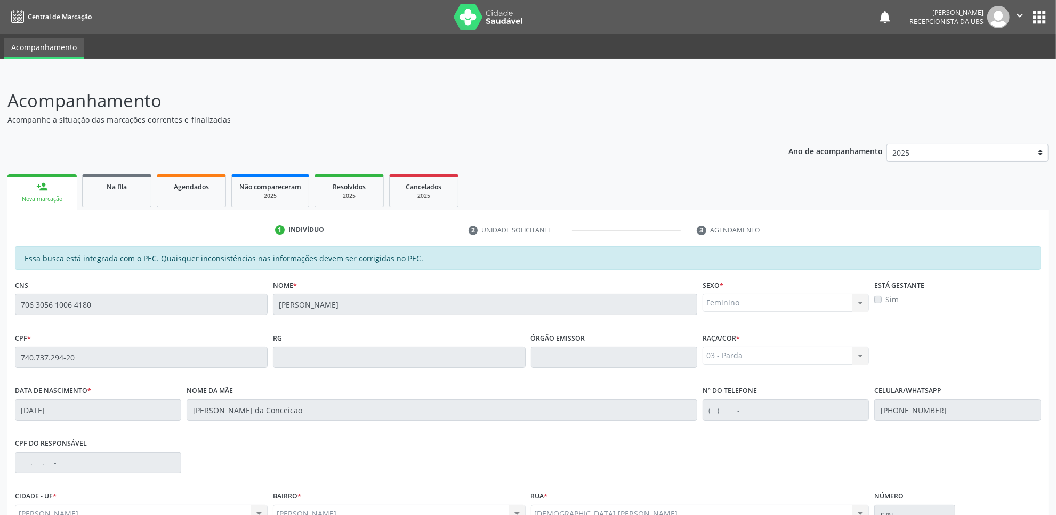
scroll to position [109, 0]
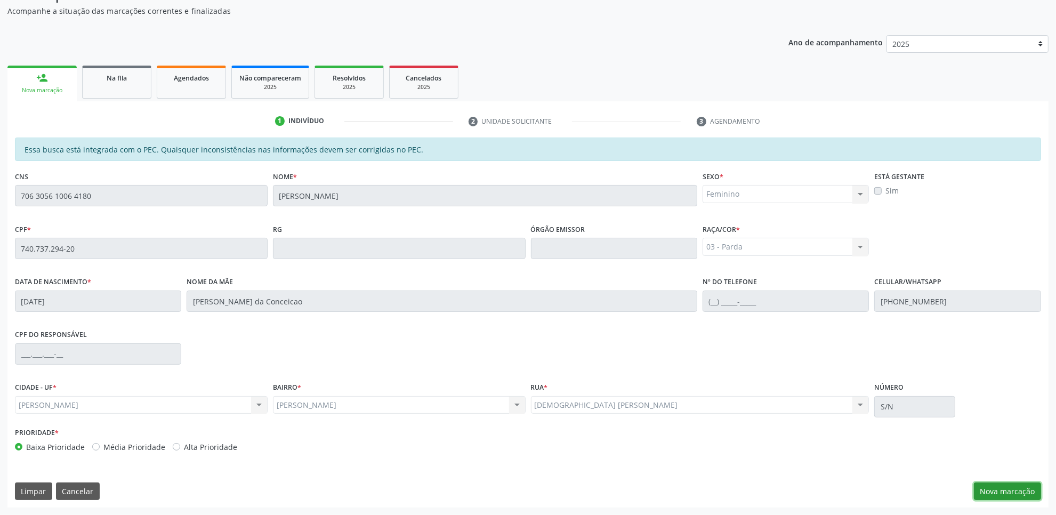
click at [987, 489] on button "Nova marcação" at bounding box center [1007, 492] width 67 height 18
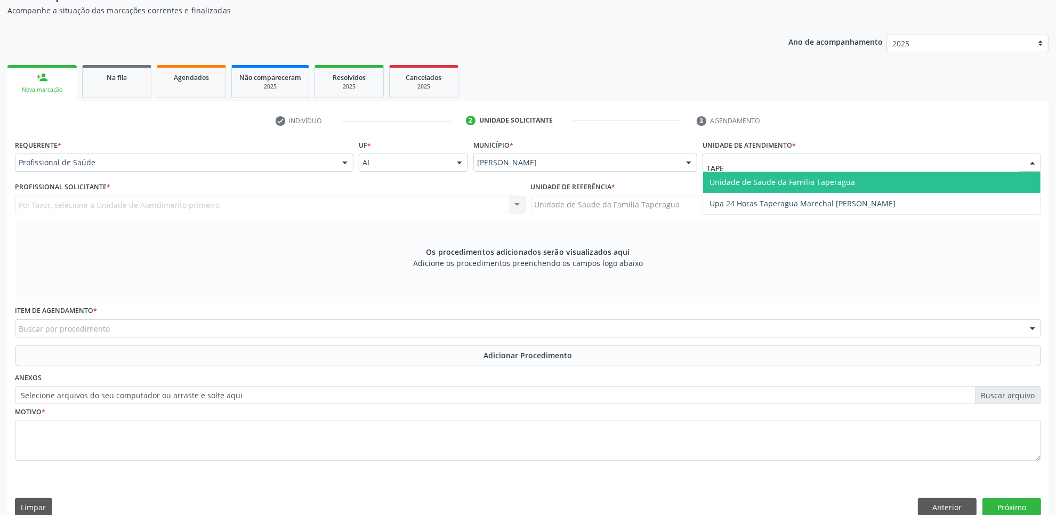
type input "TAPER"
click at [766, 177] on span "Unidade de Saude da Familia Taperagua" at bounding box center [783, 182] width 146 height 10
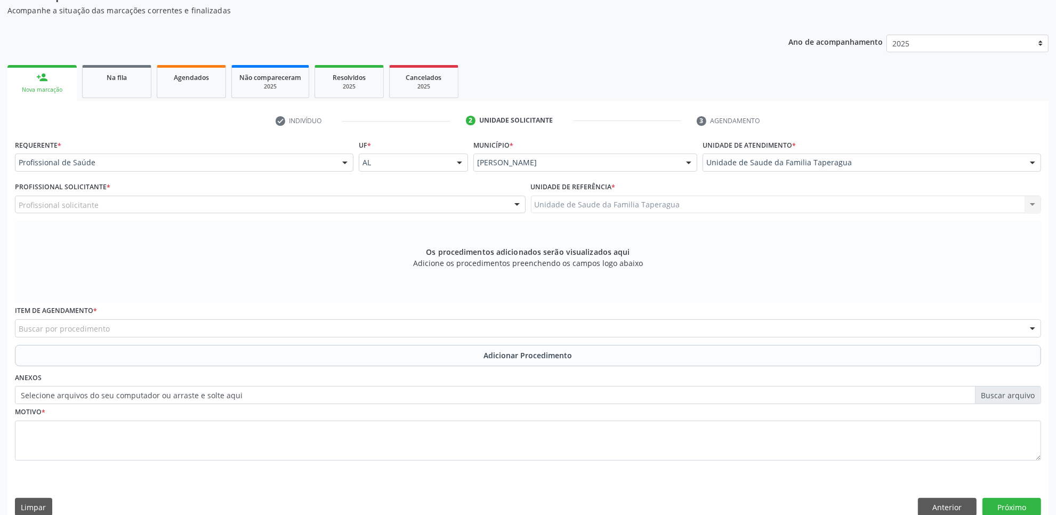
click at [358, 198] on div "Profissional solicitante" at bounding box center [270, 205] width 511 height 18
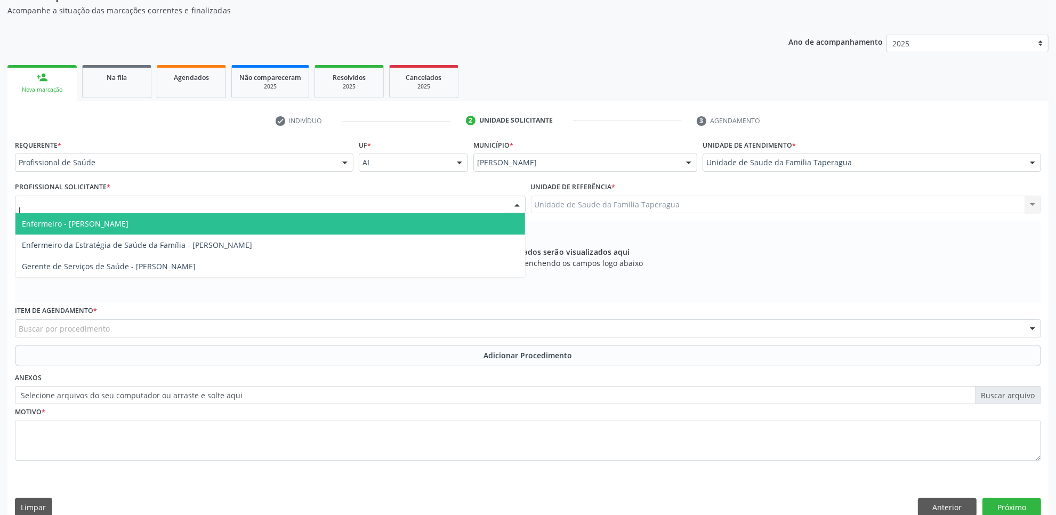
type input "JU"
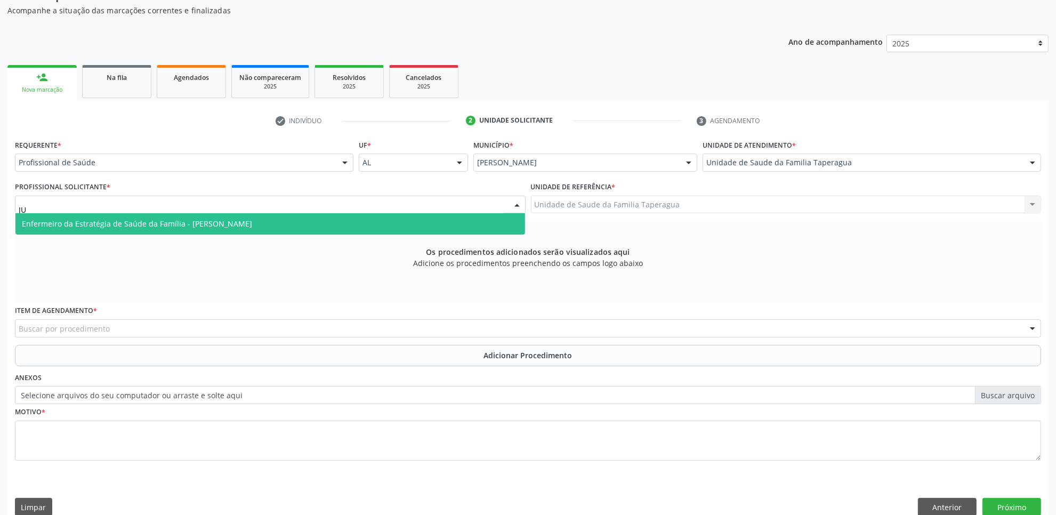
click at [361, 224] on span "Enfermeiro da Estratégia de Saúde da Família - Julilda Maria de Medeiros" at bounding box center [270, 223] width 510 height 21
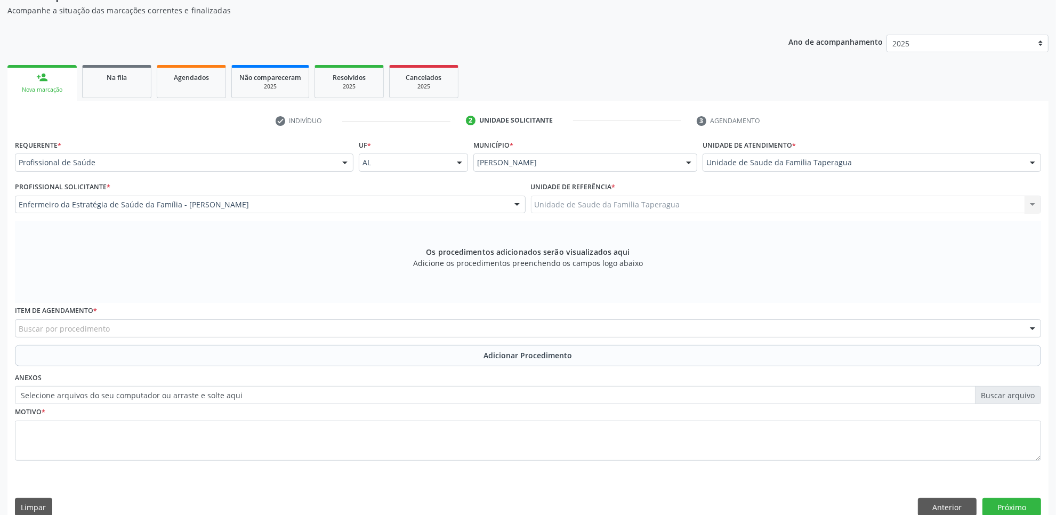
click at [351, 328] on div "Buscar por procedimento" at bounding box center [528, 328] width 1026 height 18
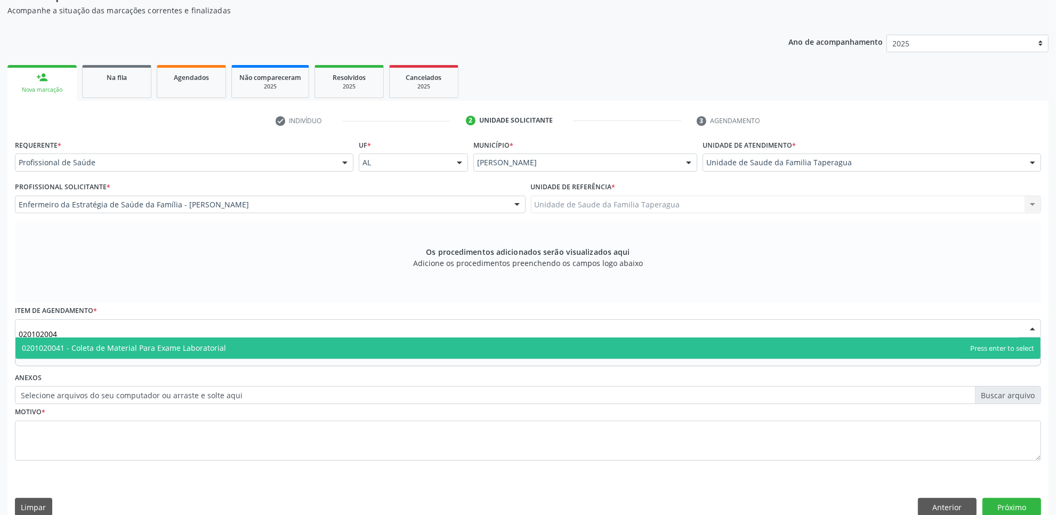
type input "0201020041"
click at [347, 344] on span "0201020041 - Coleta de Material Para Exame Laboratorial" at bounding box center [527, 348] width 1025 height 21
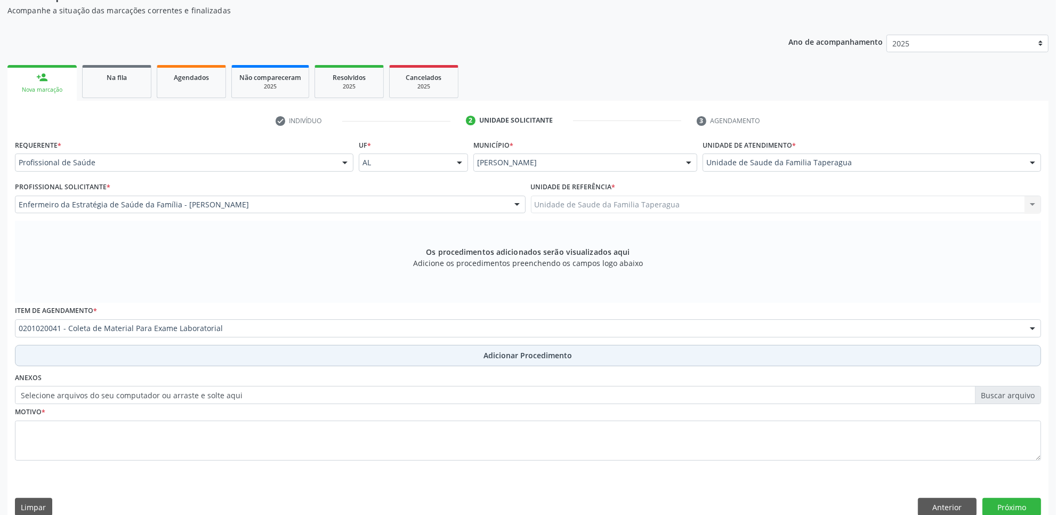
click at [344, 353] on button "Adicionar Procedimento" at bounding box center [528, 355] width 1026 height 21
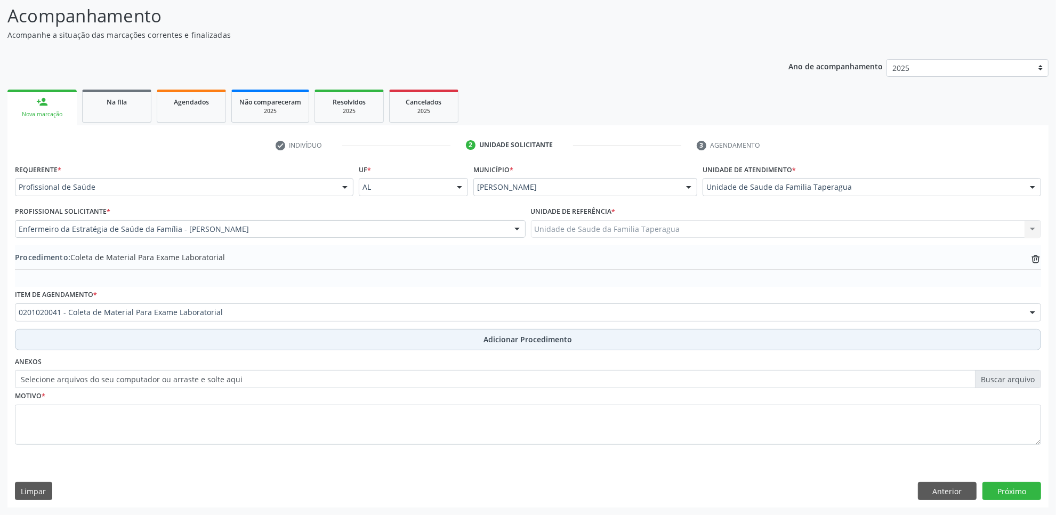
scroll to position [85, 0]
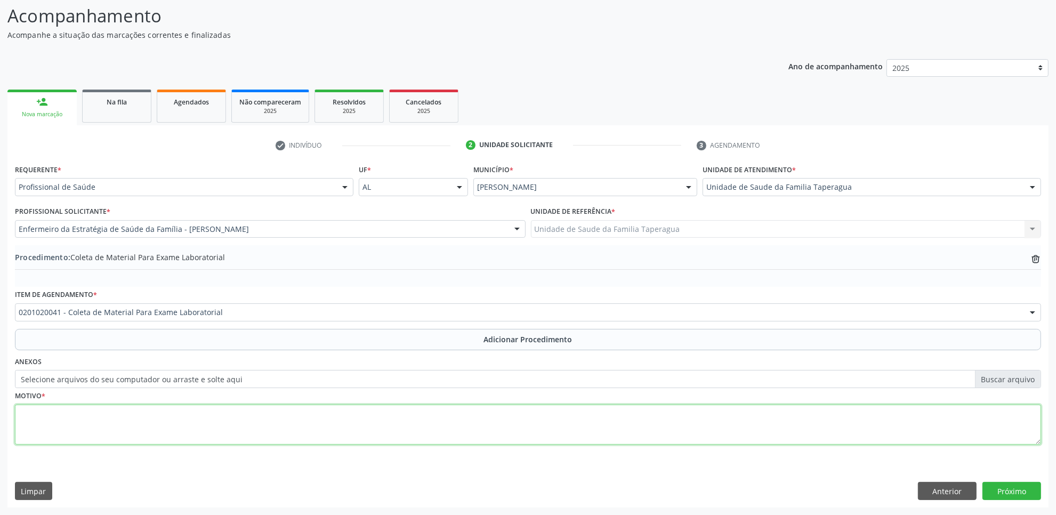
click at [356, 412] on textarea at bounding box center [528, 425] width 1026 height 41
type textarea "R"
type textarea "ROTINA"
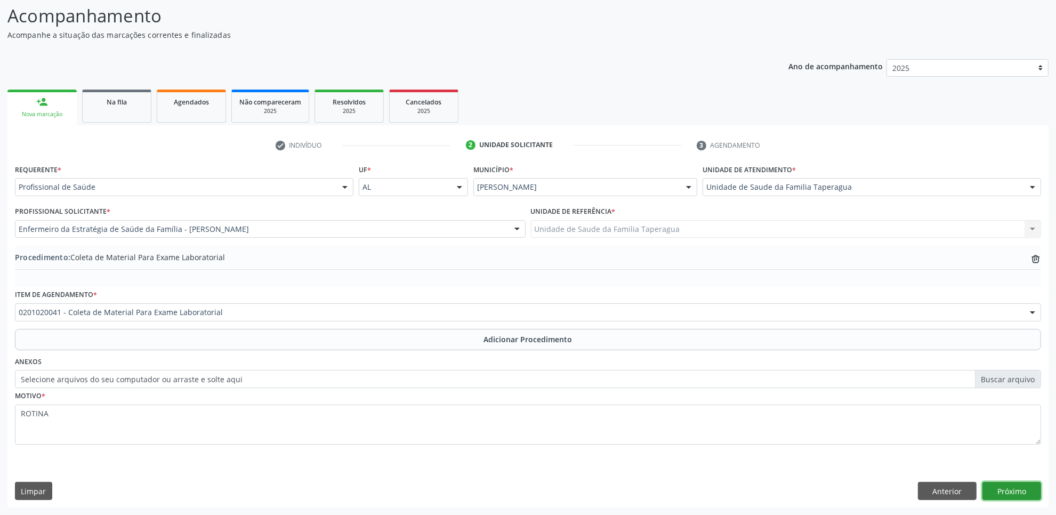
click at [1009, 487] on button "Próximo" at bounding box center [1012, 491] width 59 height 18
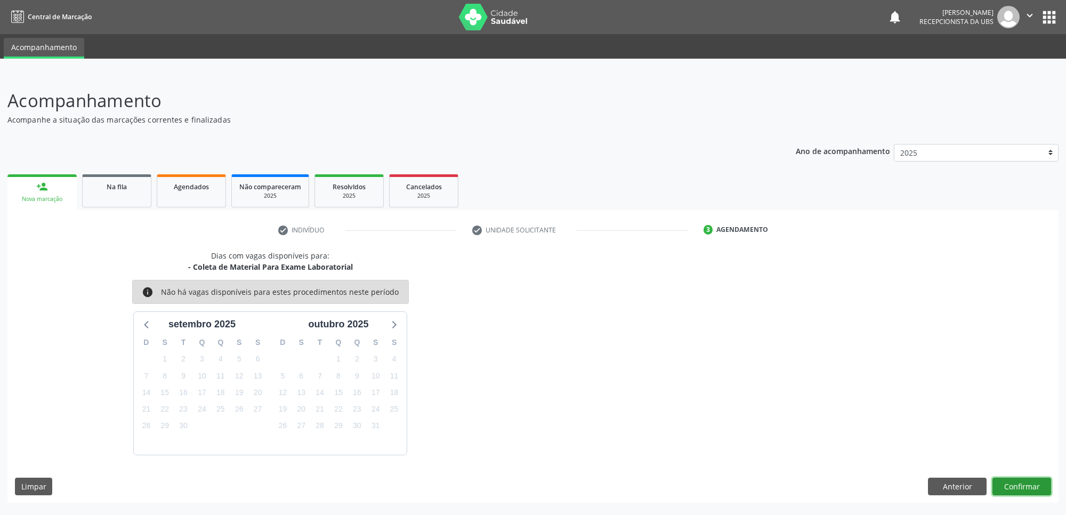
click at [1019, 485] on button "Confirmar" at bounding box center [1022, 487] width 59 height 18
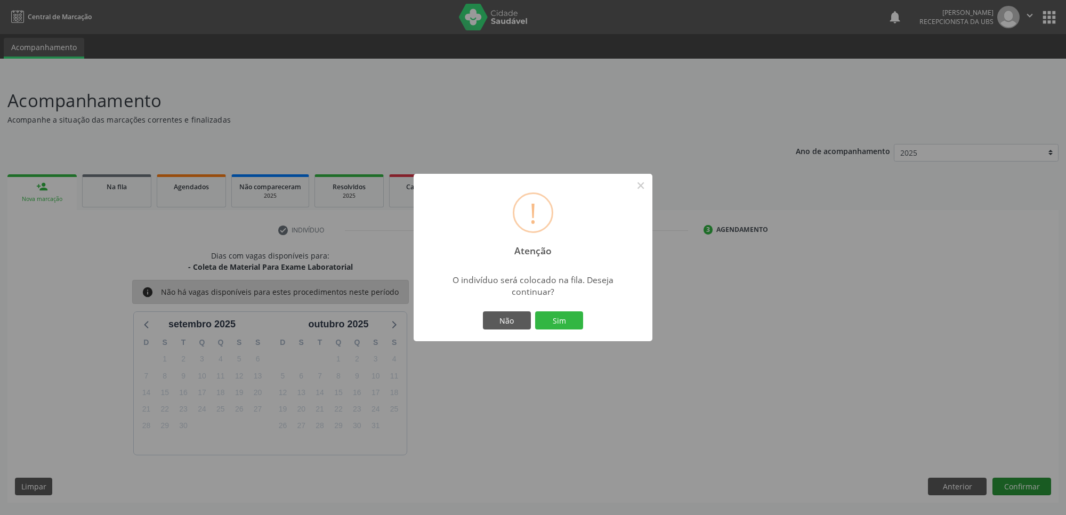
click at [535, 311] on button "Sim" at bounding box center [559, 320] width 48 height 18
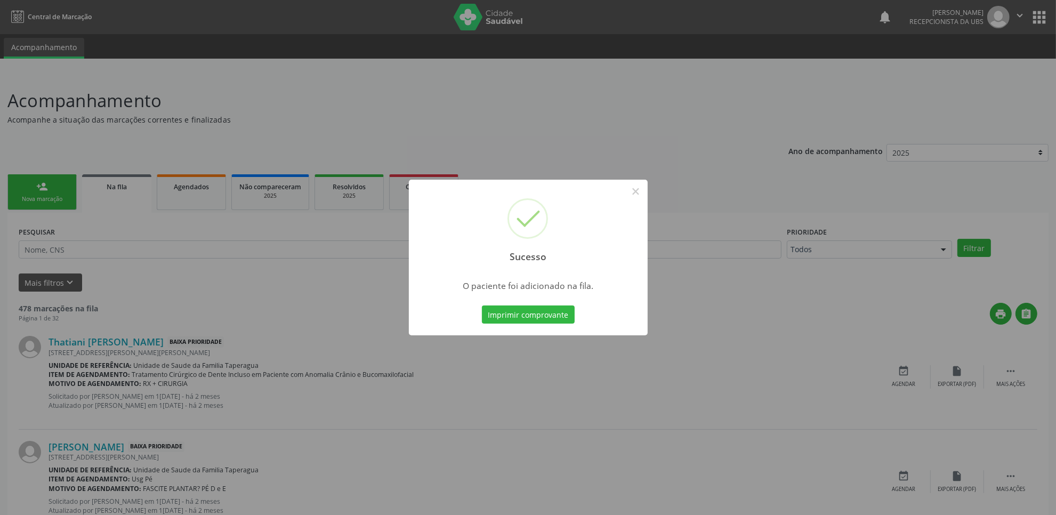
click at [855, 373] on div "Sucesso × O paciente foi adicionado na fila. Imprimir comprovante Cancel" at bounding box center [528, 257] width 1056 height 515
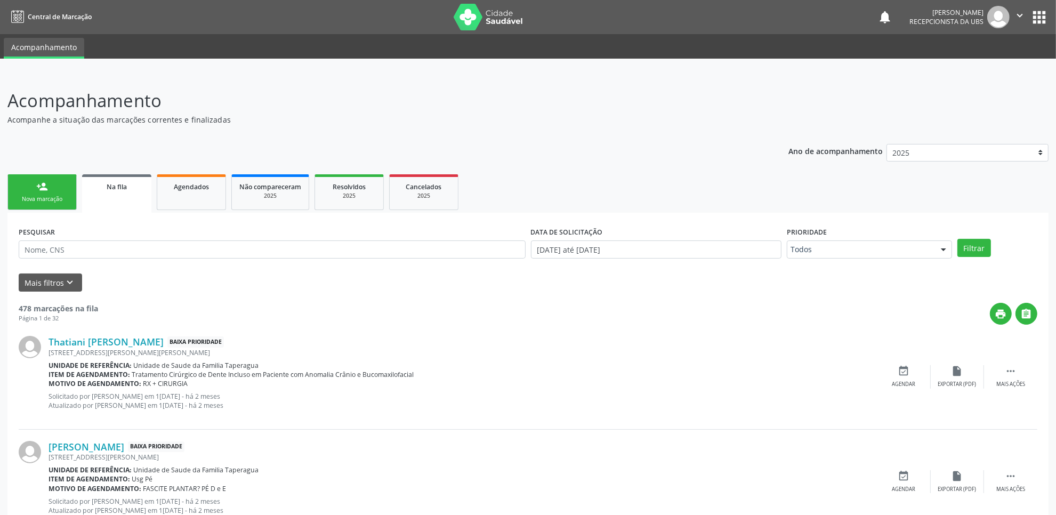
click at [48, 191] on link "person_add Nova marcação" at bounding box center [41, 192] width 69 height 36
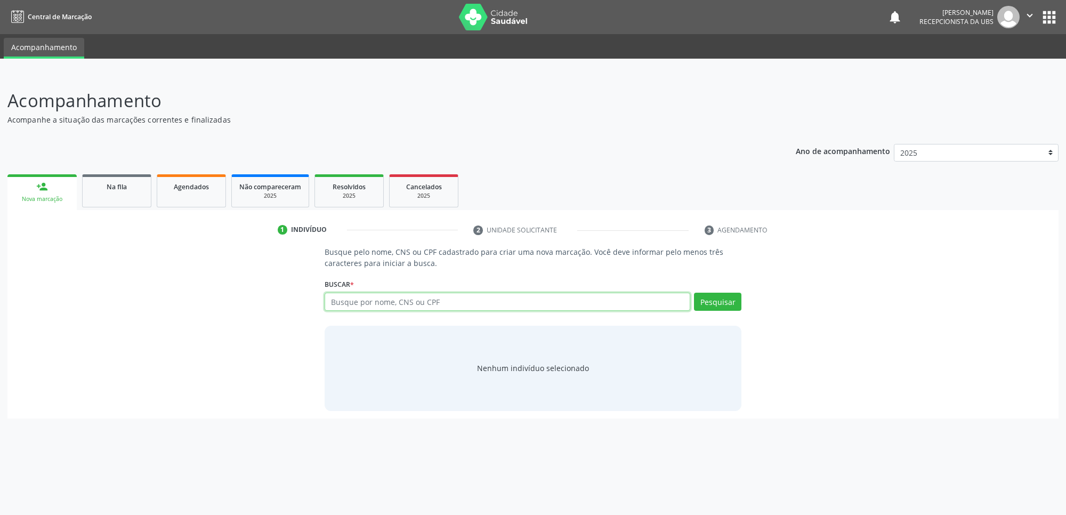
click at [465, 299] on input "text" at bounding box center [508, 302] width 366 height 18
type input "A"
paste input "706305610064180"
type input "706305610064180"
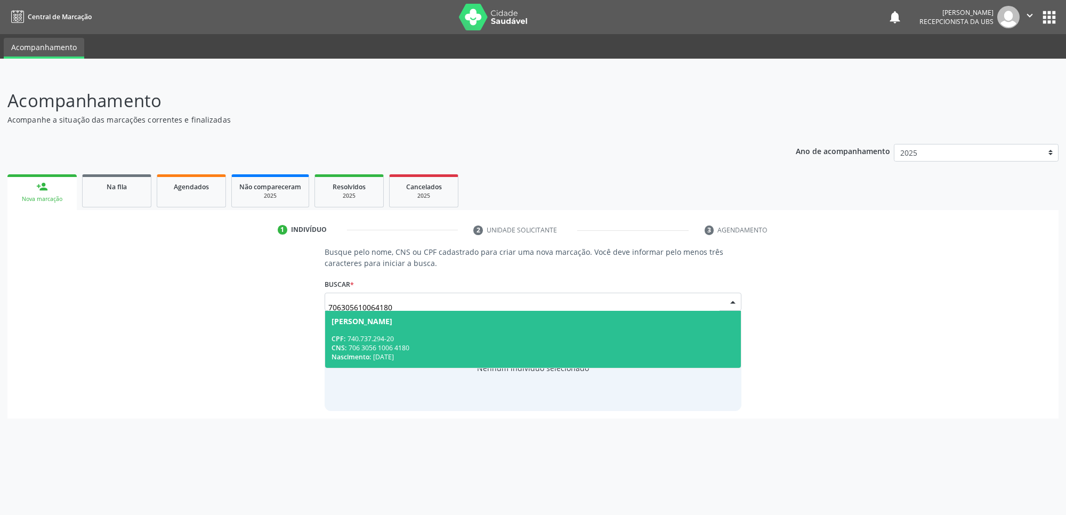
click at [392, 320] on div "Anerice Rosa de Oliveira Moura" at bounding box center [362, 321] width 61 height 9
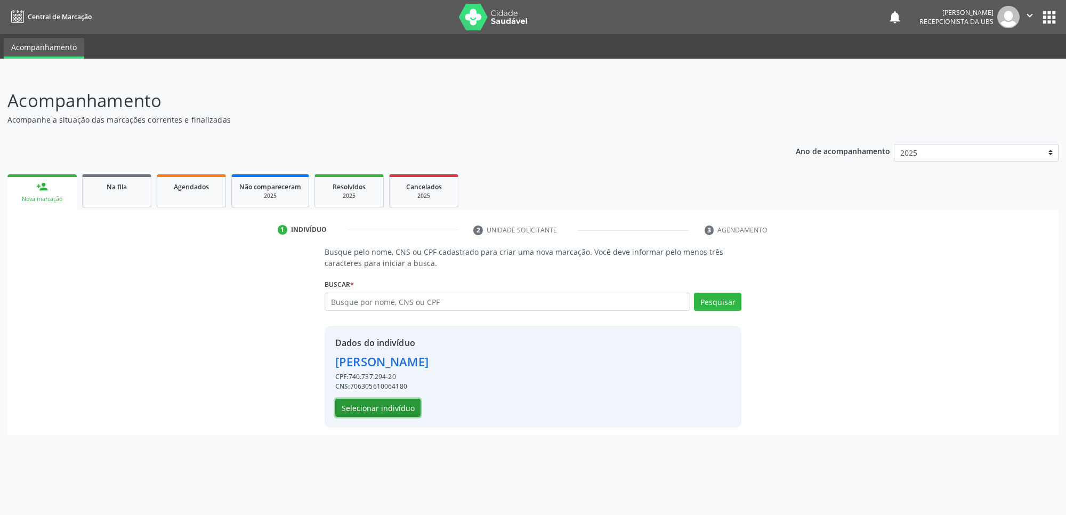
click at [390, 400] on button "Selecionar indivíduo" at bounding box center [377, 408] width 85 height 18
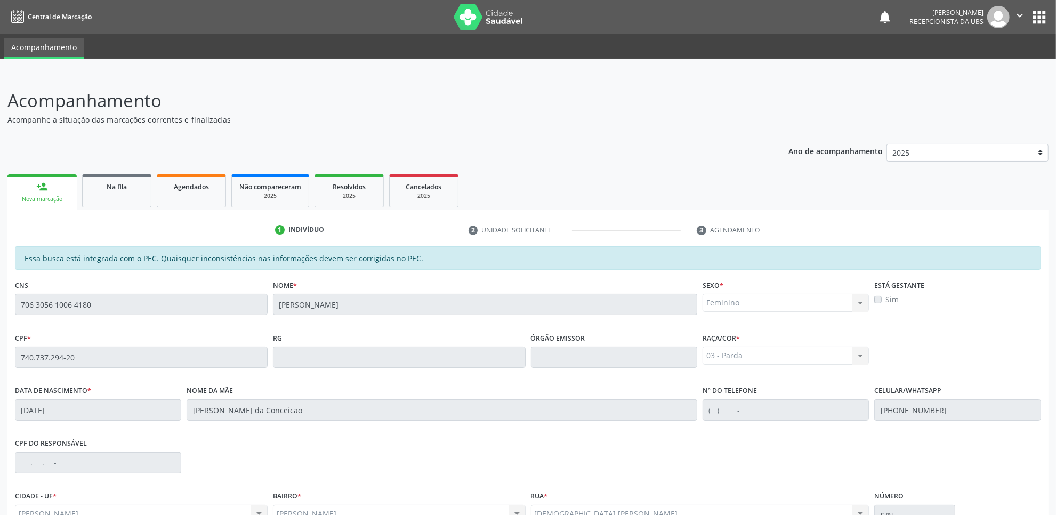
scroll to position [109, 0]
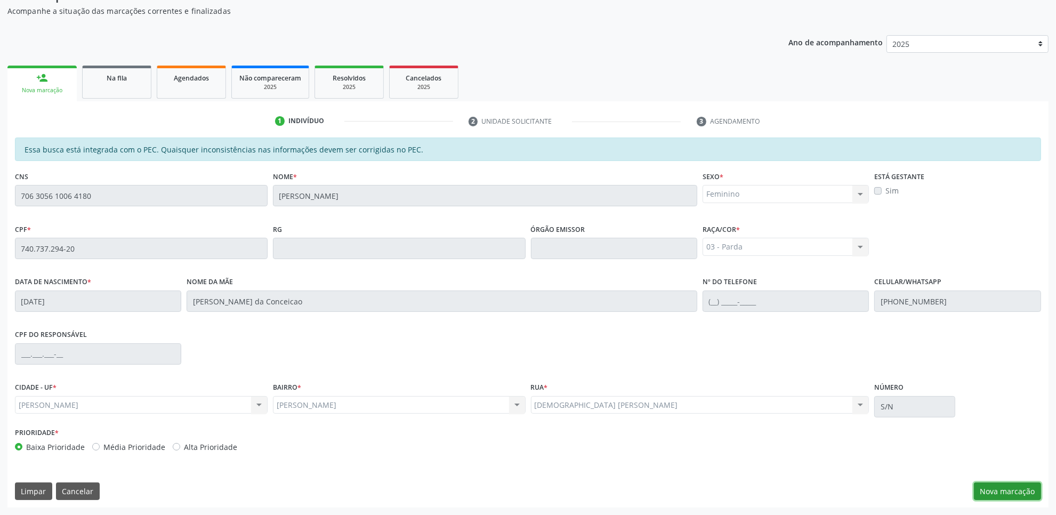
click at [1019, 489] on button "Nova marcação" at bounding box center [1007, 492] width 67 height 18
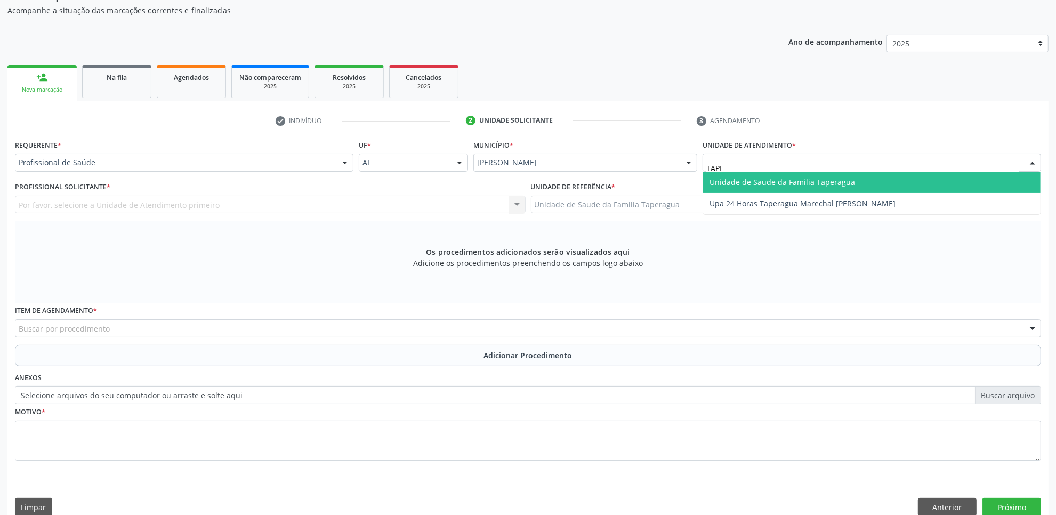
type input "TAPER"
click at [789, 180] on span "Unidade de Saude da Familia Taperagua" at bounding box center [783, 182] width 146 height 10
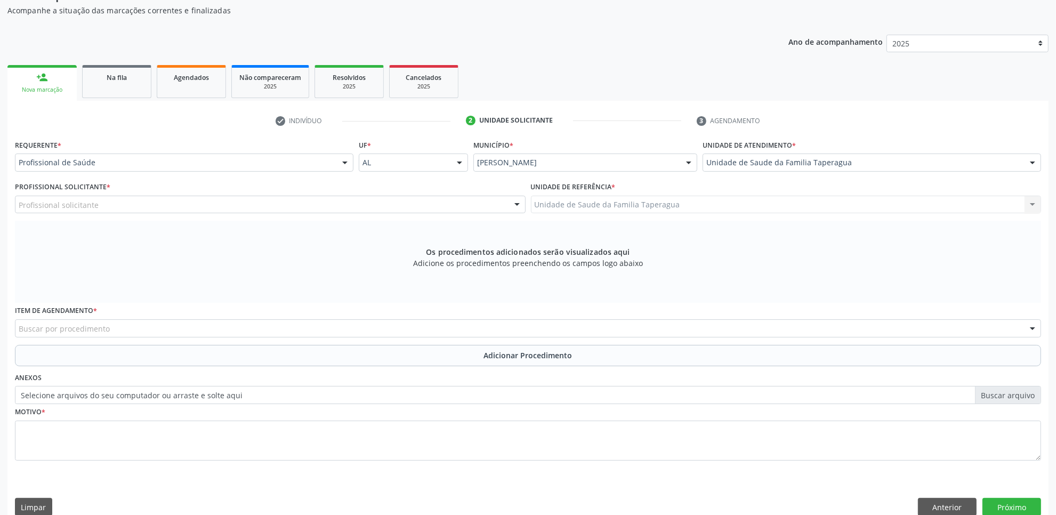
click at [318, 188] on div "Profissional Solicitante * Profissional solicitante Assistente Administrativo -…" at bounding box center [270, 196] width 511 height 34
click at [318, 198] on div "Profissional solicitante" at bounding box center [270, 205] width 511 height 18
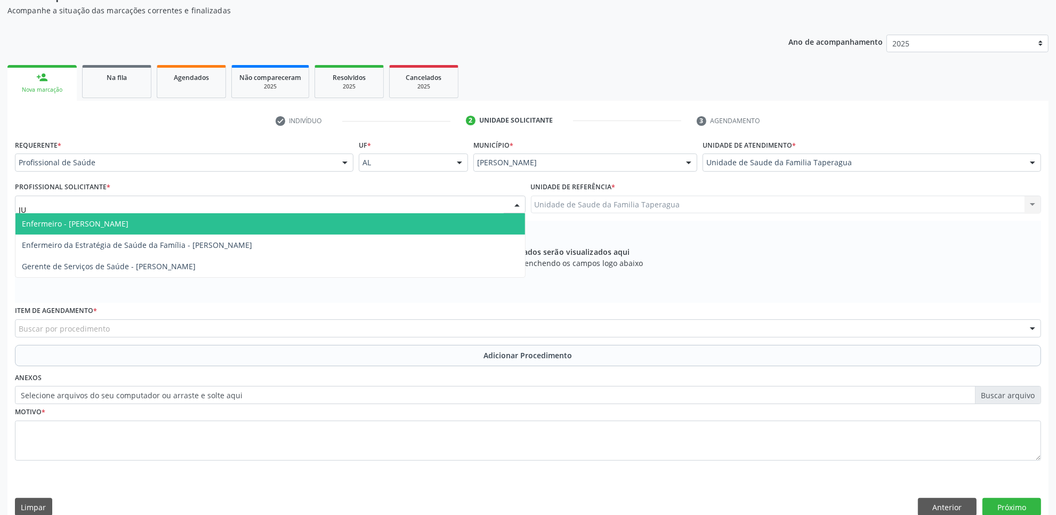
type input "JUL"
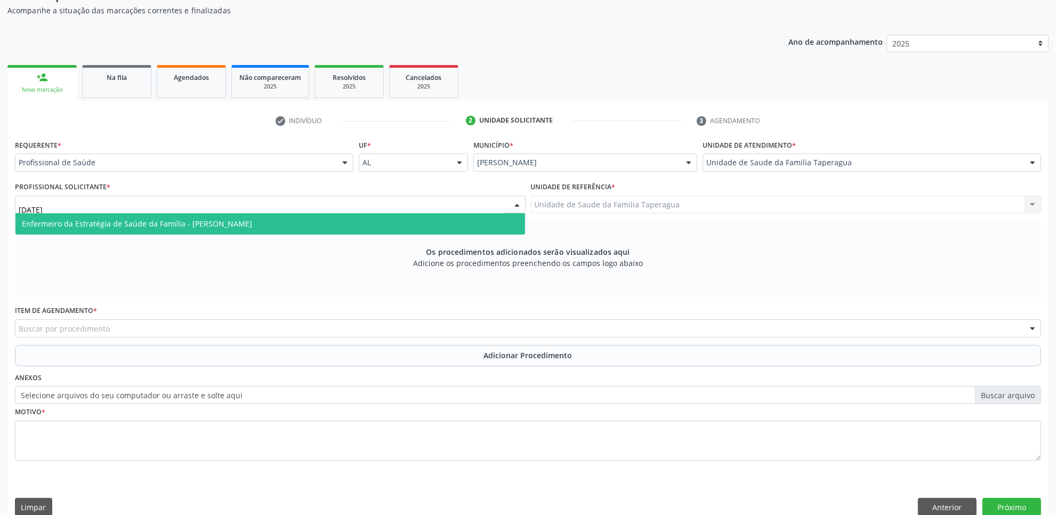
click at [318, 203] on input "JUL" at bounding box center [261, 209] width 485 height 21
click at [319, 216] on span "Enfermeiro da Estratégia de Saúde da Família - Julilda Maria de Medeiros" at bounding box center [270, 223] width 510 height 21
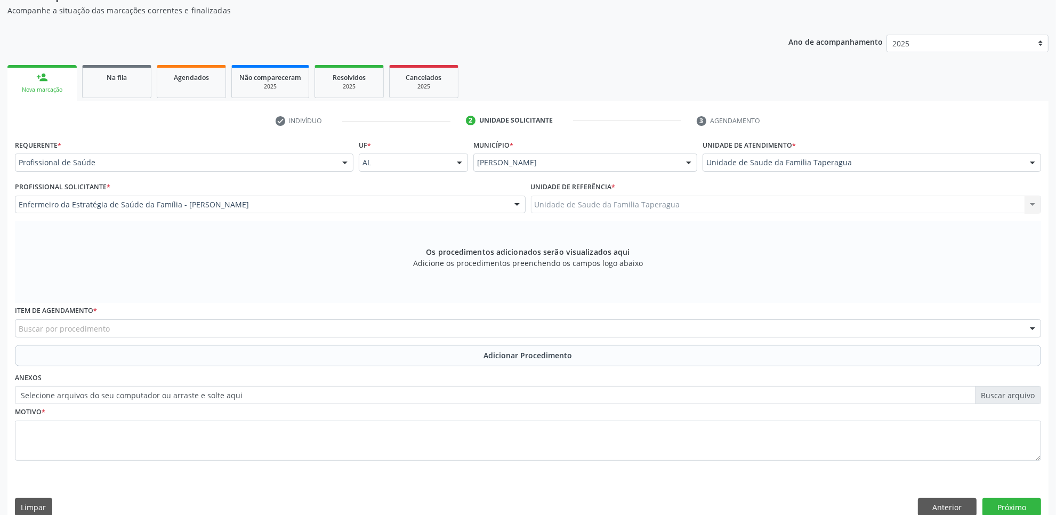
click at [319, 328] on div "Buscar por procedimento" at bounding box center [528, 328] width 1026 height 18
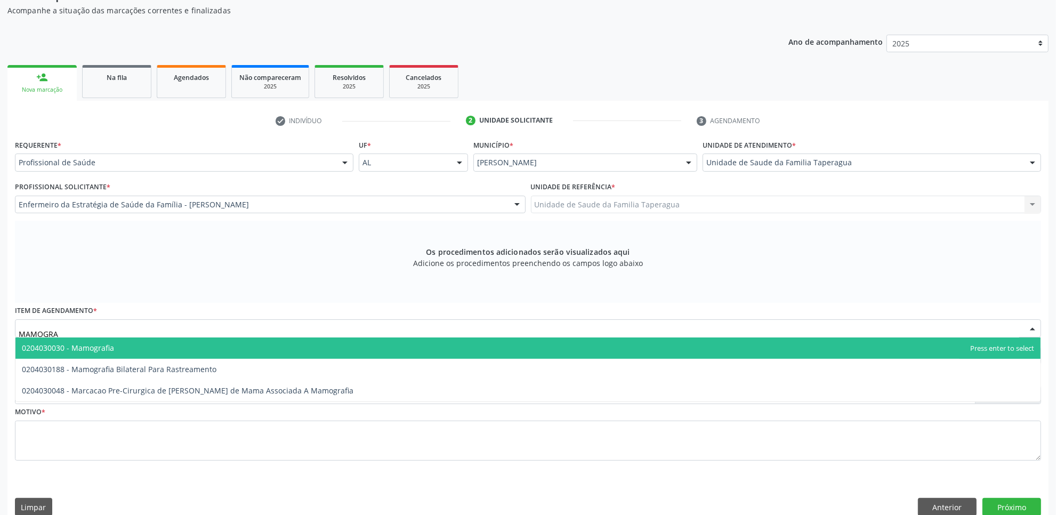
type input "MAMOGRAF"
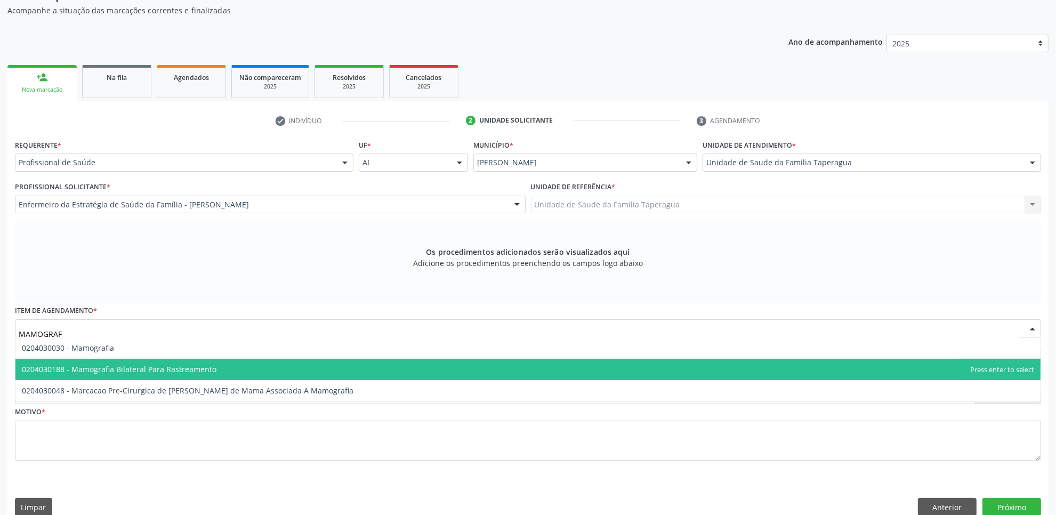
click at [308, 363] on span "0204030188 - Mamografia Bilateral Para Rastreamento" at bounding box center [527, 369] width 1025 height 21
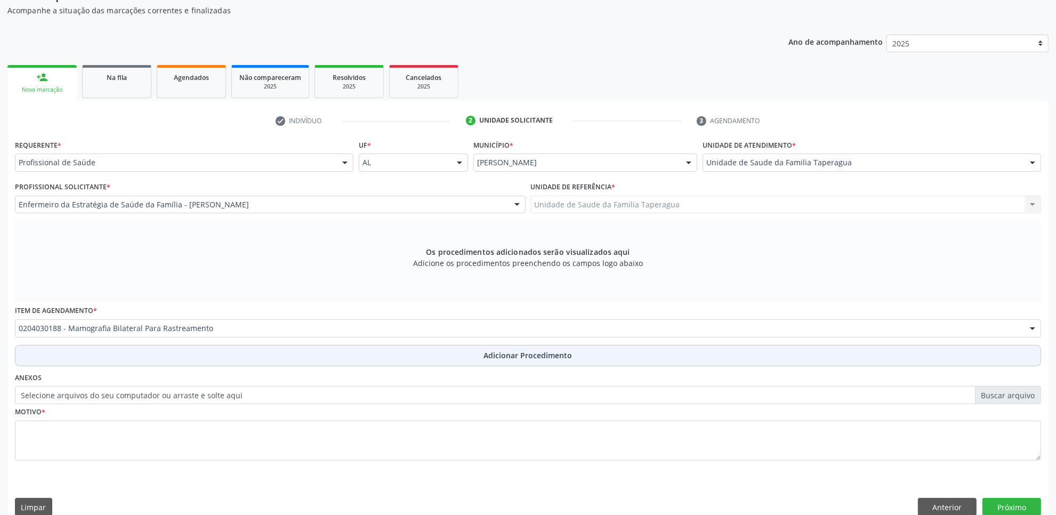
click at [308, 357] on button "Adicionar Procedimento" at bounding box center [528, 355] width 1026 height 21
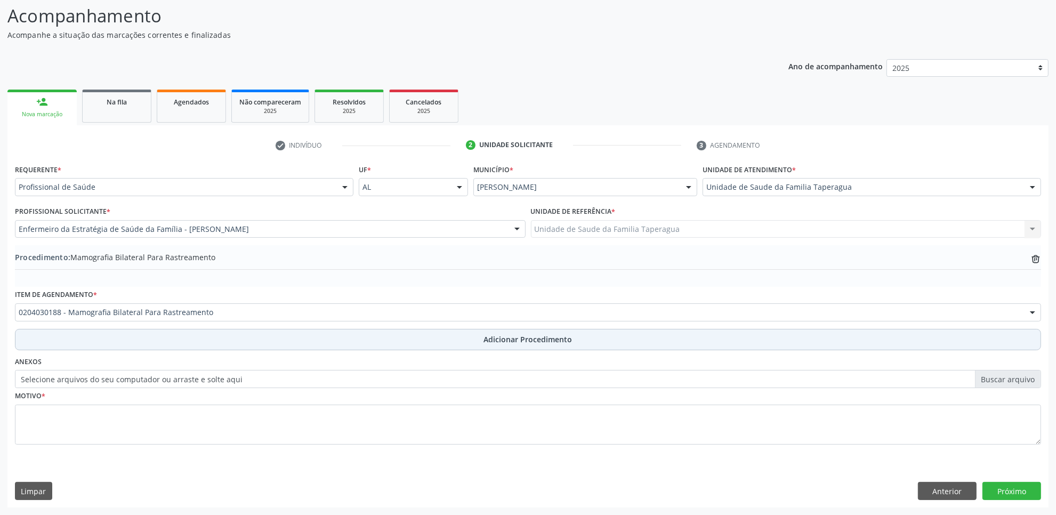
scroll to position [85, 0]
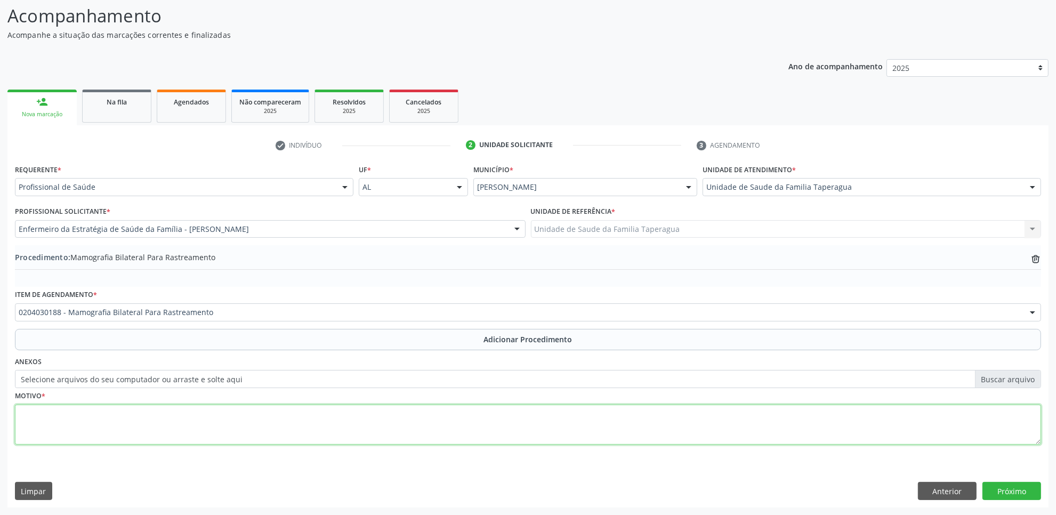
click at [316, 411] on textarea at bounding box center [528, 425] width 1026 height 41
type textarea "ROTINA"
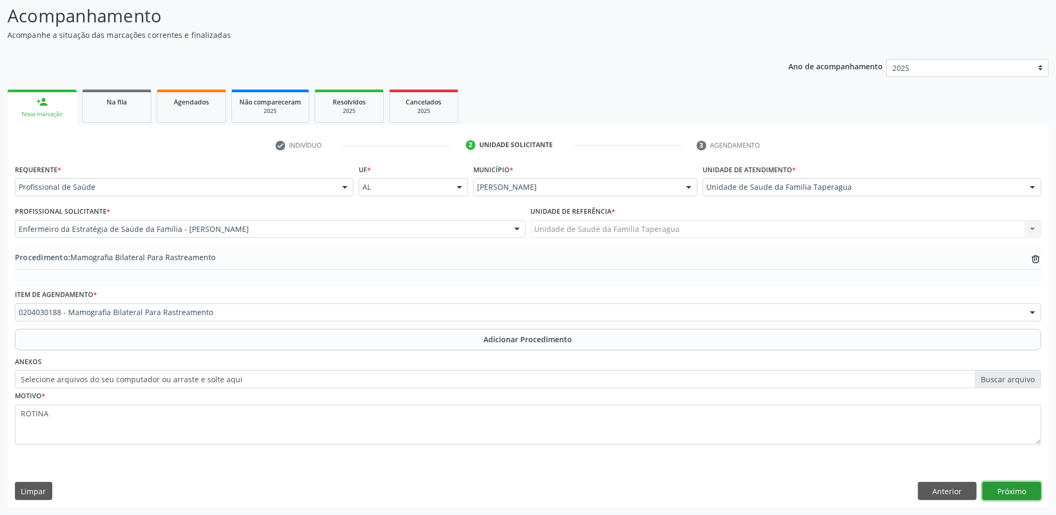
click at [1021, 487] on button "Próximo" at bounding box center [1012, 491] width 59 height 18
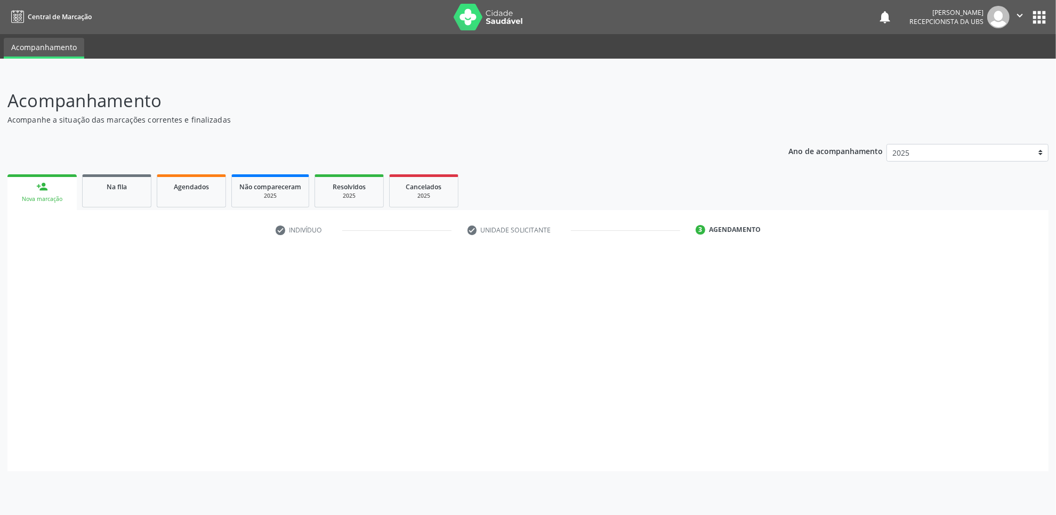
scroll to position [0, 0]
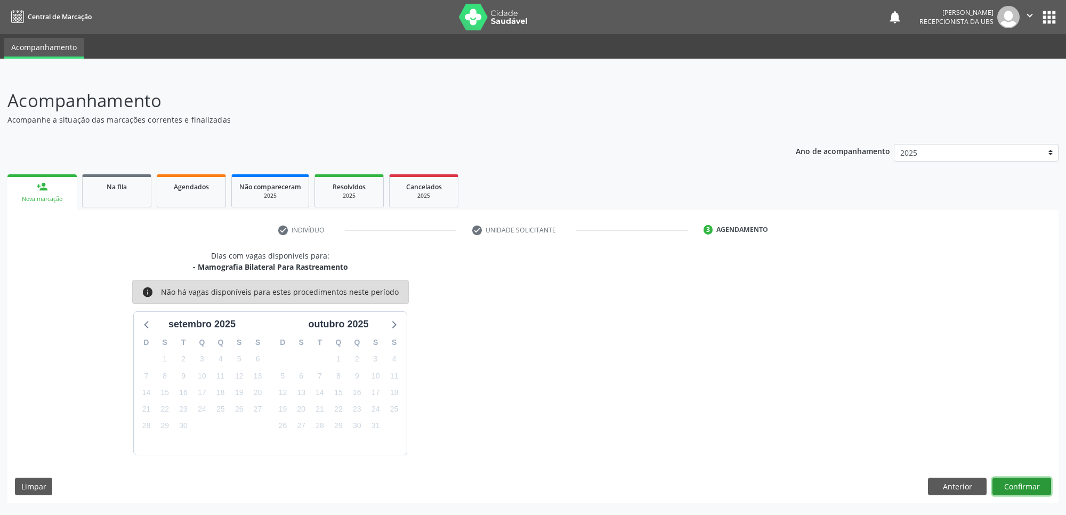
click at [1023, 483] on button "Confirmar" at bounding box center [1022, 487] width 59 height 18
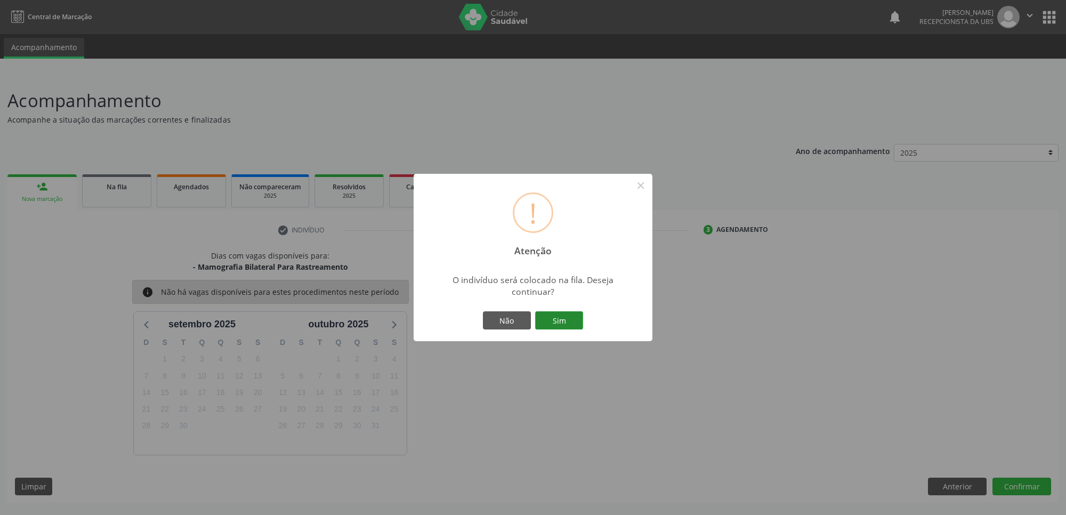
click at [549, 318] on button "Sim" at bounding box center [559, 320] width 48 height 18
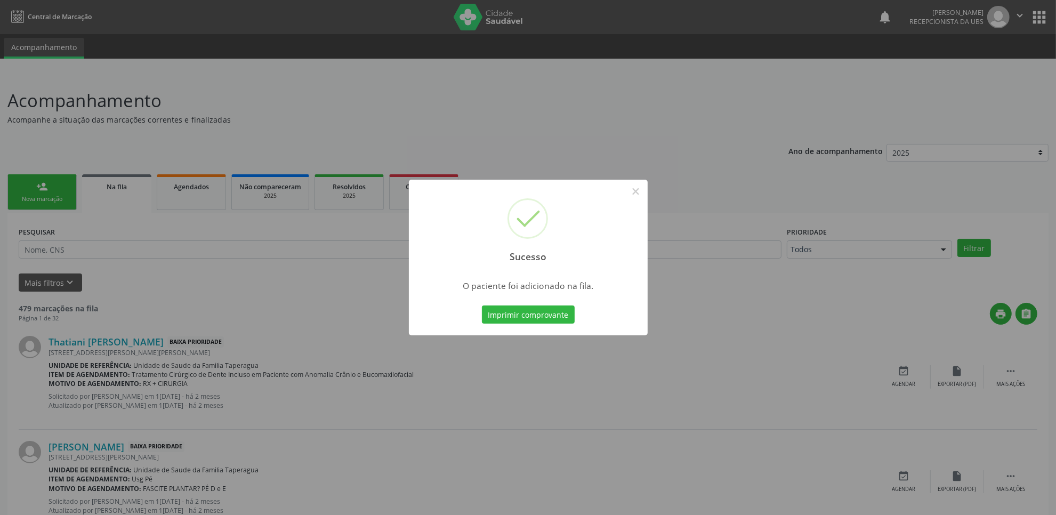
click at [158, 251] on div "Sucesso × O paciente foi adicionado na fila. Imprimir comprovante Cancel" at bounding box center [528, 257] width 1056 height 515
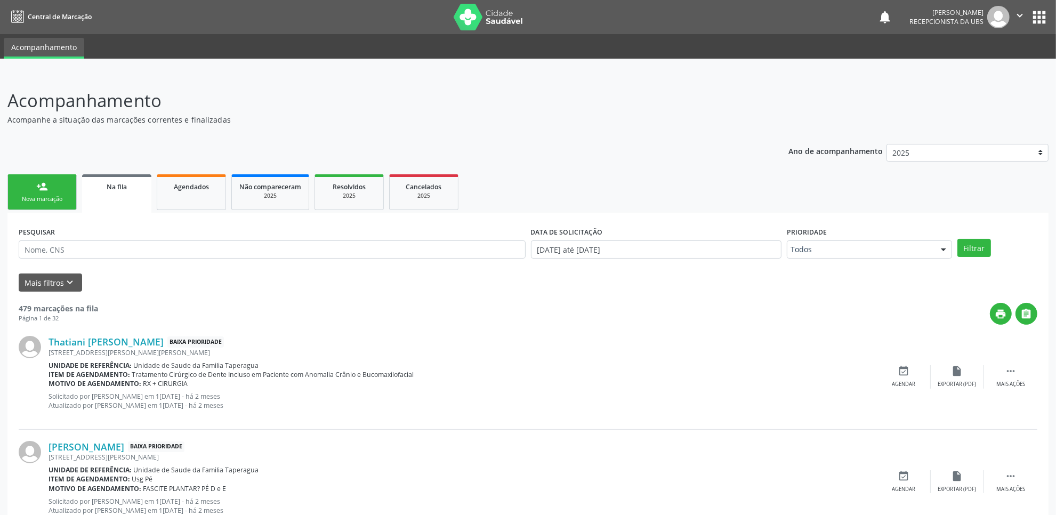
click at [53, 193] on link "person_add Nova marcação" at bounding box center [41, 192] width 69 height 36
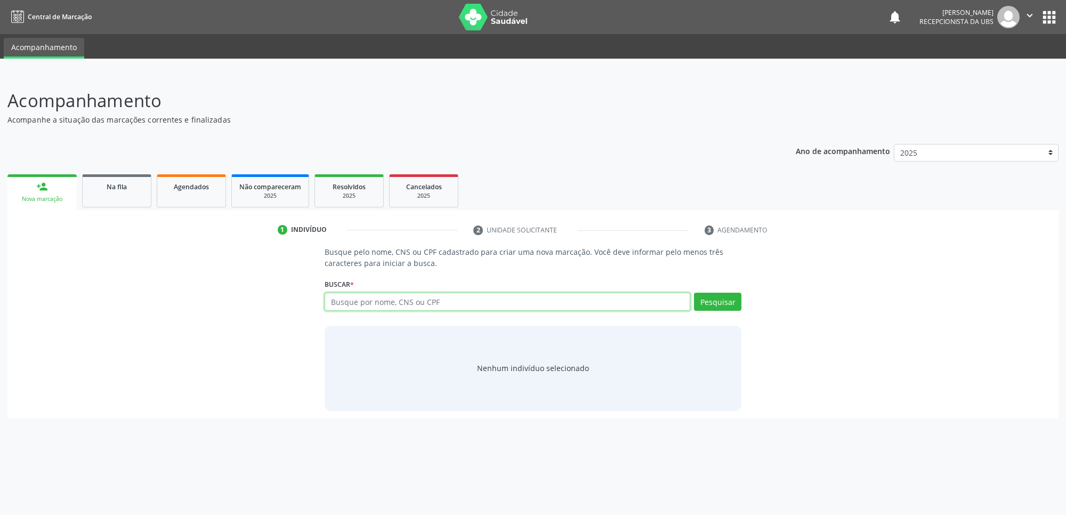
click at [424, 307] on input "text" at bounding box center [508, 302] width 366 height 18
paste input "704602155677822"
type input "704602155677822"
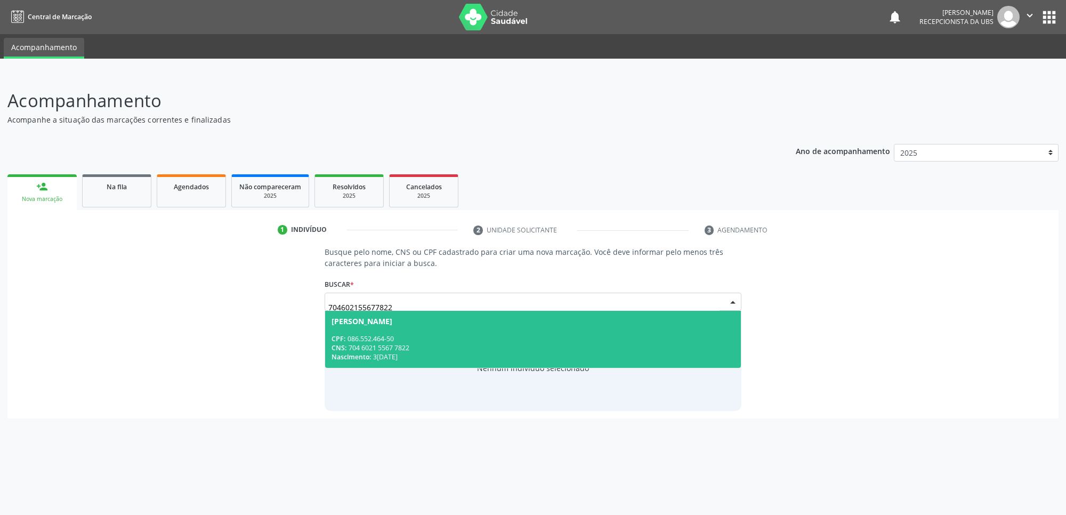
click at [377, 343] on div "CNS: 704 6021 5567 7822" at bounding box center [533, 347] width 403 height 9
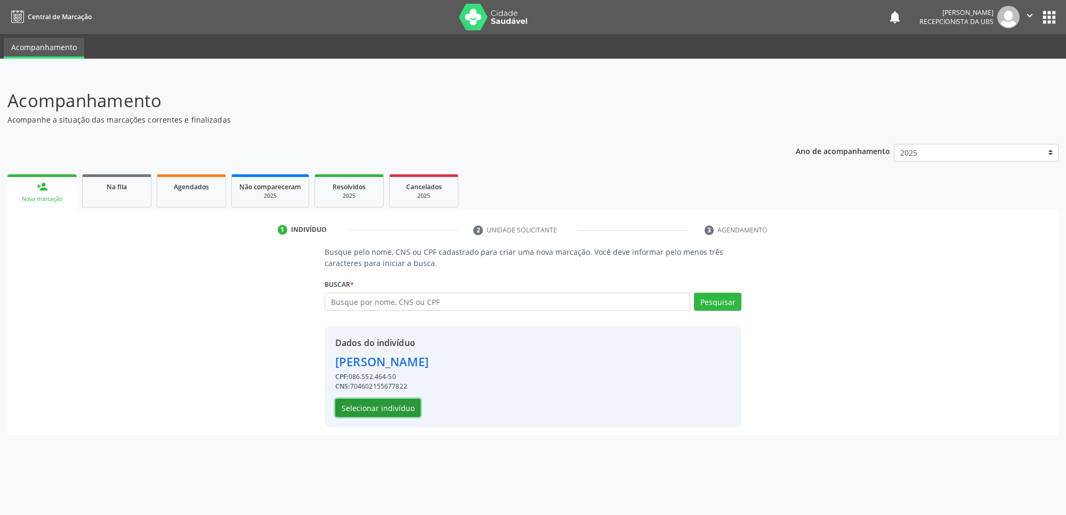
click at [379, 399] on button "Selecionar indivíduo" at bounding box center [377, 408] width 85 height 18
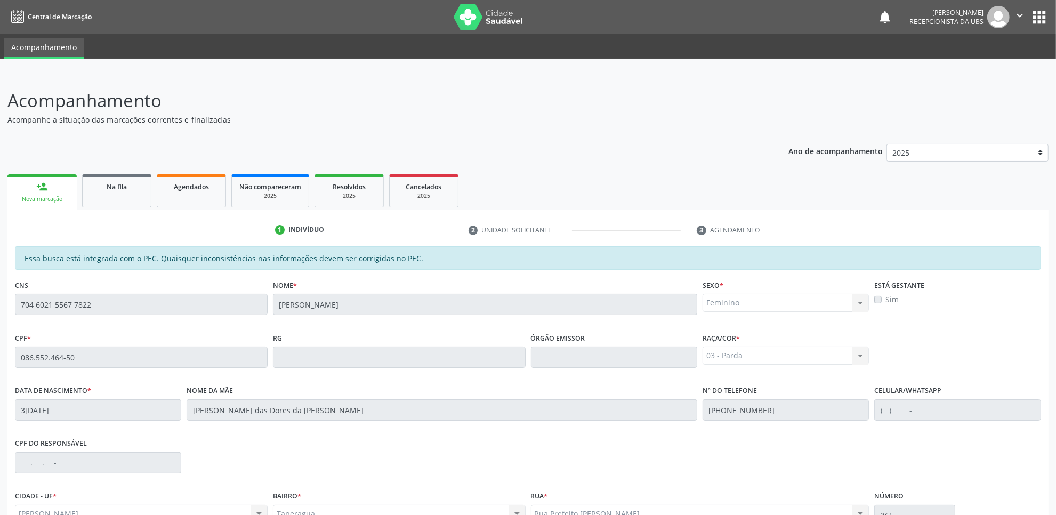
scroll to position [109, 0]
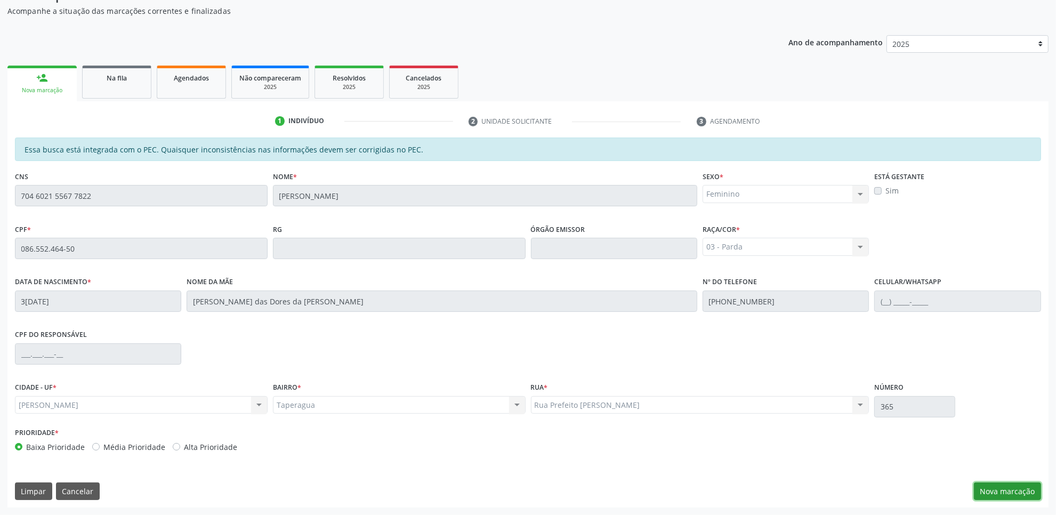
click at [1020, 483] on button "Nova marcação" at bounding box center [1007, 492] width 67 height 18
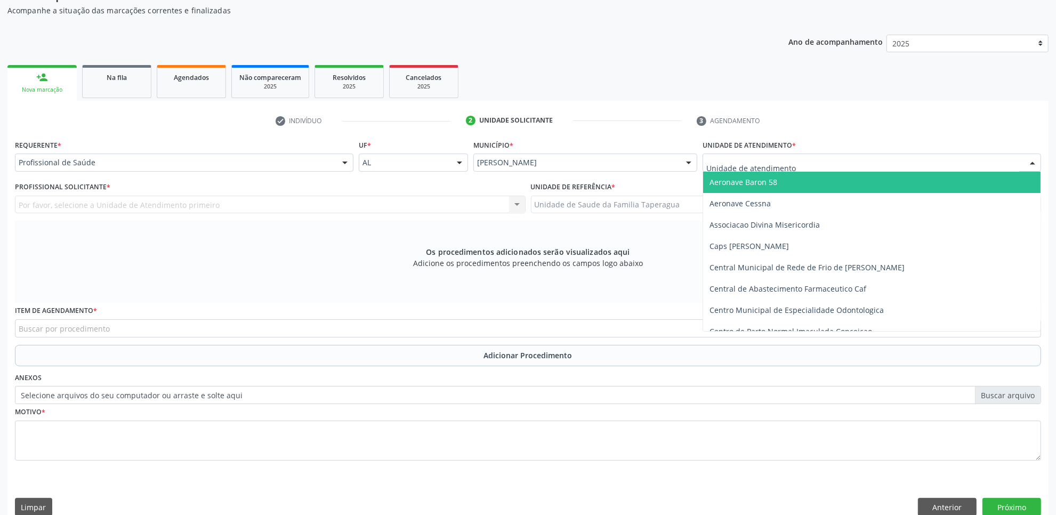
click at [937, 163] on div at bounding box center [872, 163] width 339 height 18
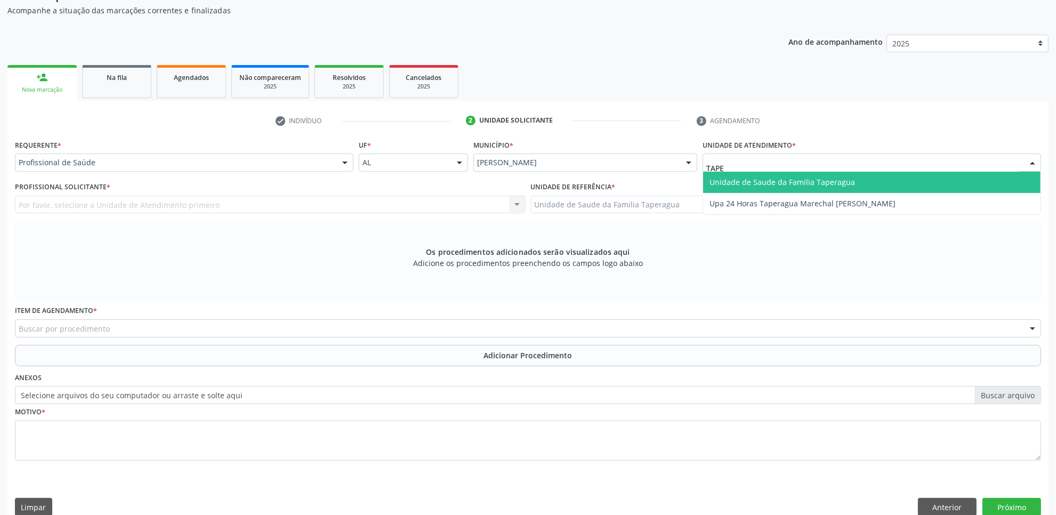
type input "TAPER"
click at [923, 172] on span "Unidade de Saude da Familia Taperagua" at bounding box center [872, 182] width 338 height 21
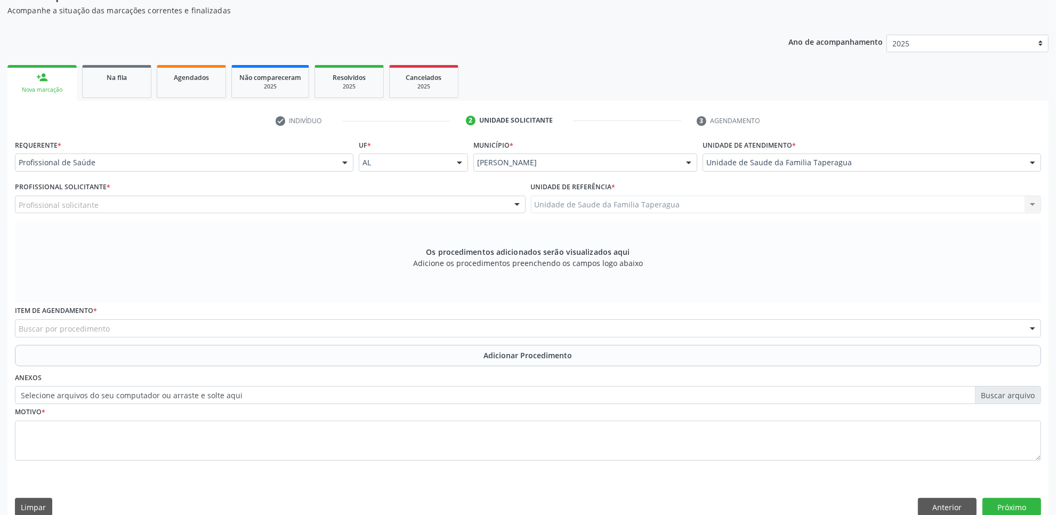
click at [478, 204] on div "Profissional solicitante" at bounding box center [270, 205] width 511 height 18
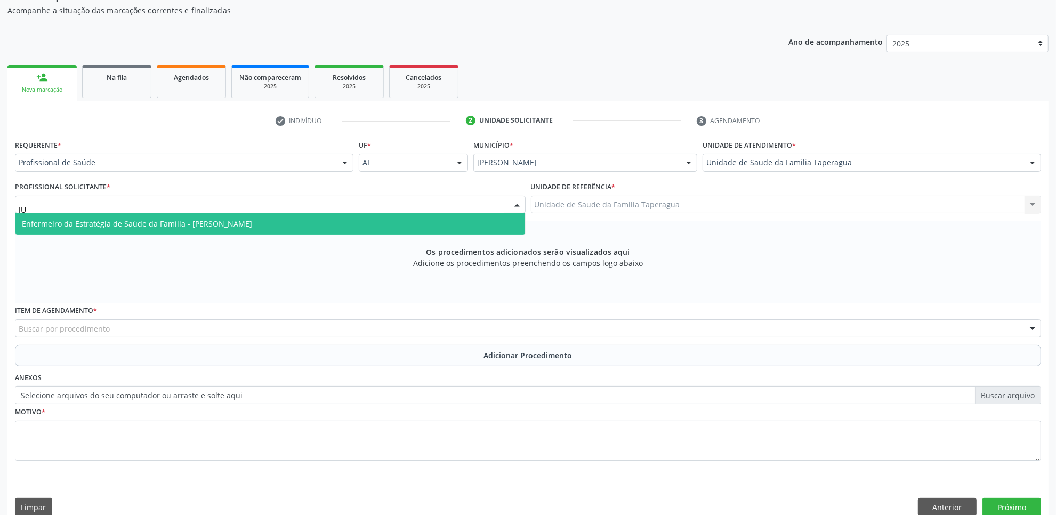
type input "JUL"
click at [451, 219] on span "Enfermeiro da Estratégia de Saúde da Família - Julilda Maria de Medeiros" at bounding box center [270, 223] width 510 height 21
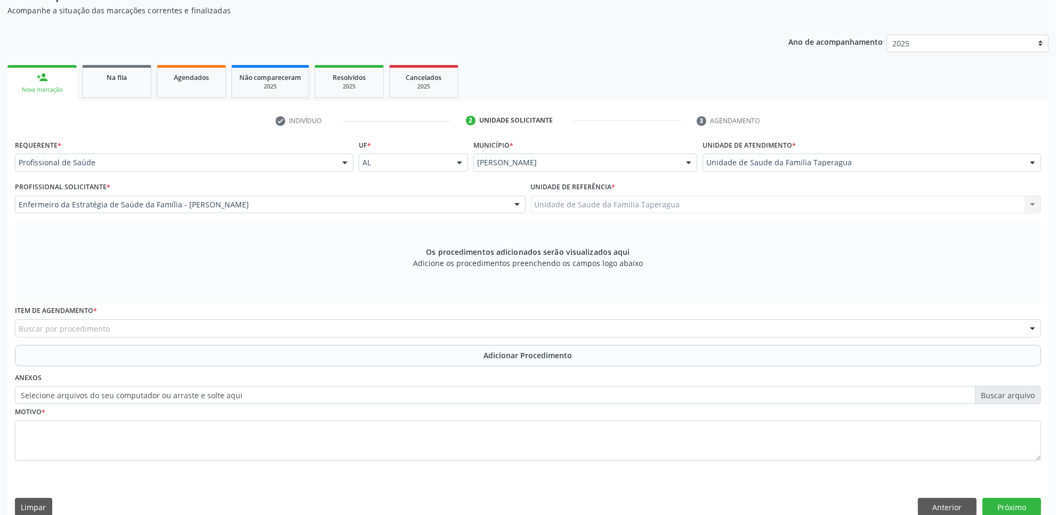
click at [366, 330] on div "Buscar por procedimento" at bounding box center [528, 328] width 1026 height 18
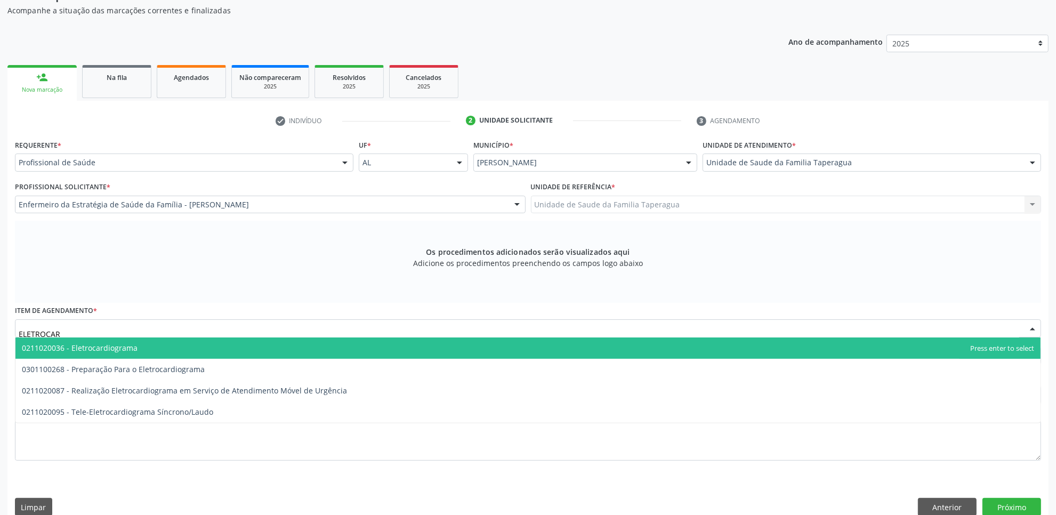
type input "ELETROCARD"
click at [348, 350] on span "0211020036 - Eletrocardiograma" at bounding box center [527, 348] width 1025 height 21
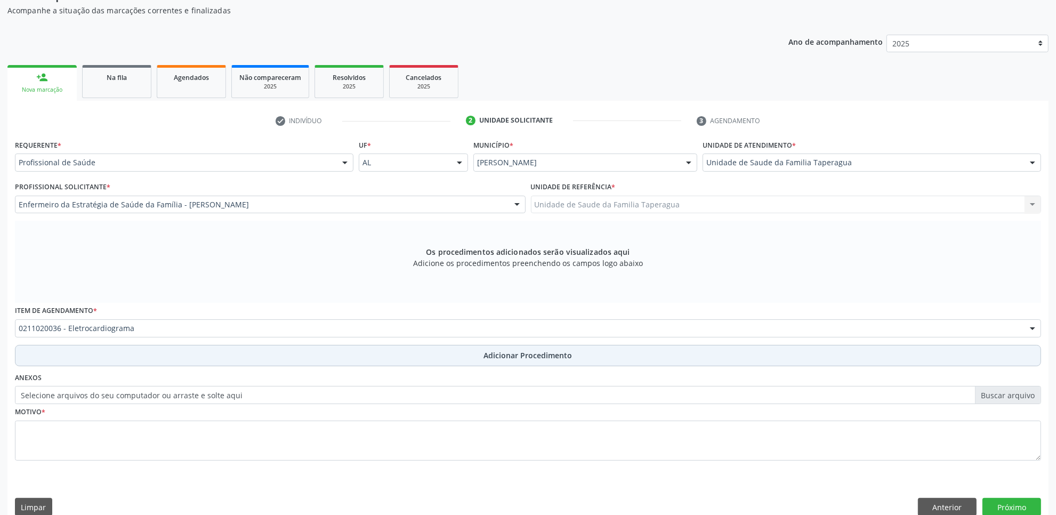
click at [376, 364] on button "Adicionar Procedimento" at bounding box center [528, 355] width 1026 height 21
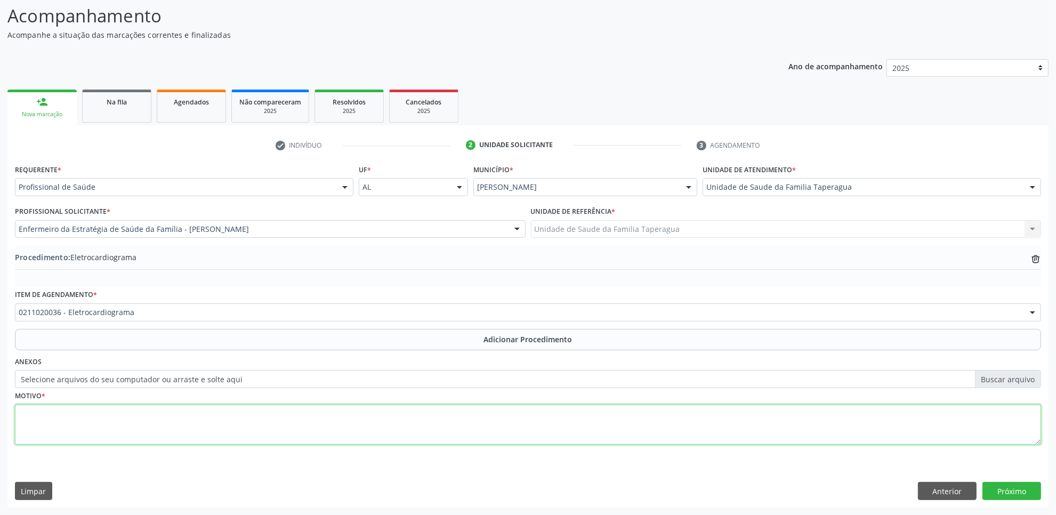
click at [372, 417] on textarea at bounding box center [528, 425] width 1026 height 41
type textarea "ROTINA"
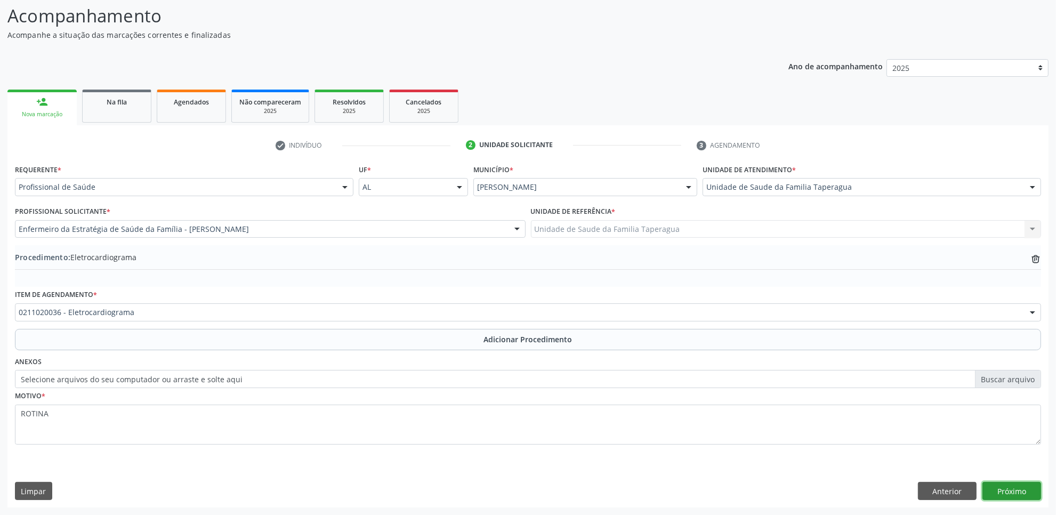
click at [1018, 486] on button "Próximo" at bounding box center [1012, 491] width 59 height 18
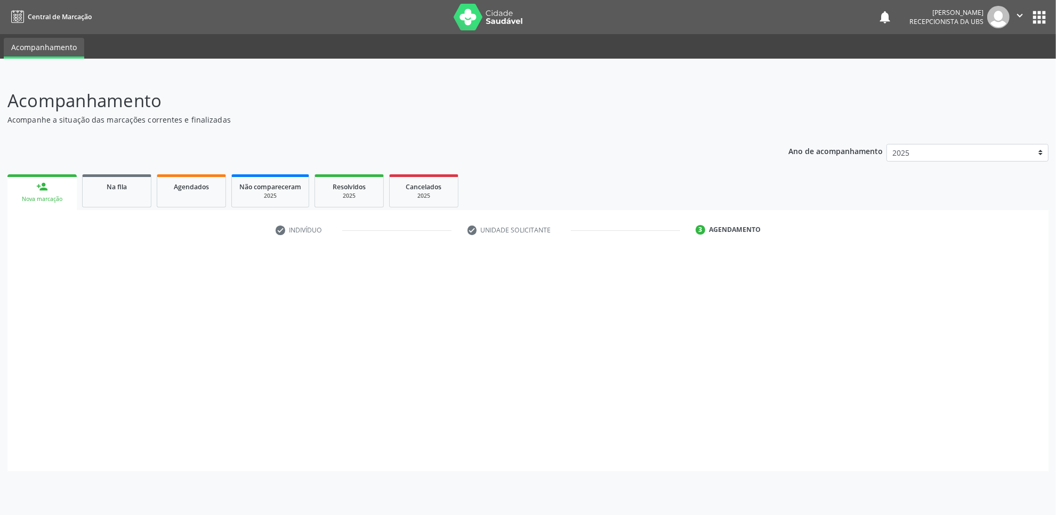
scroll to position [0, 0]
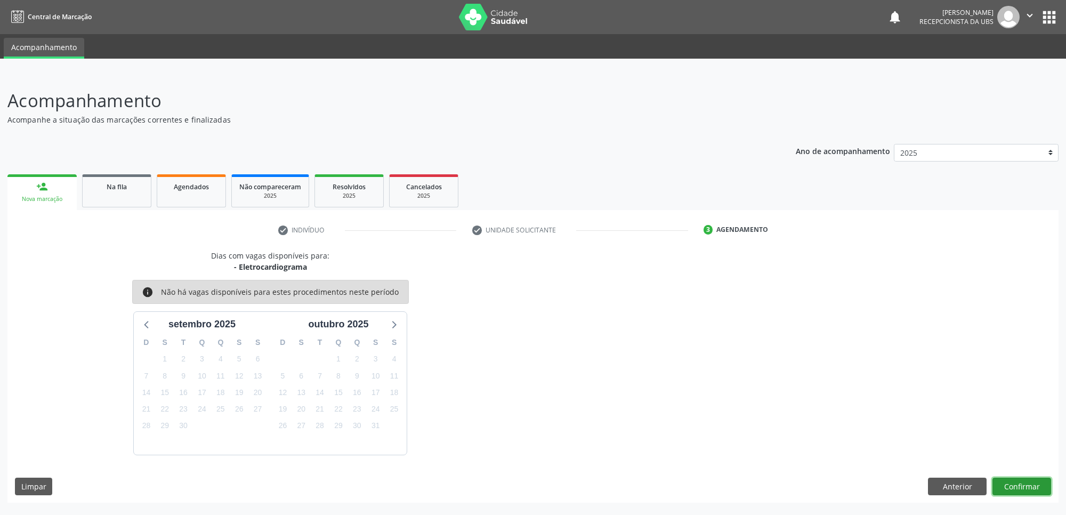
click at [1025, 485] on button "Confirmar" at bounding box center [1022, 487] width 59 height 18
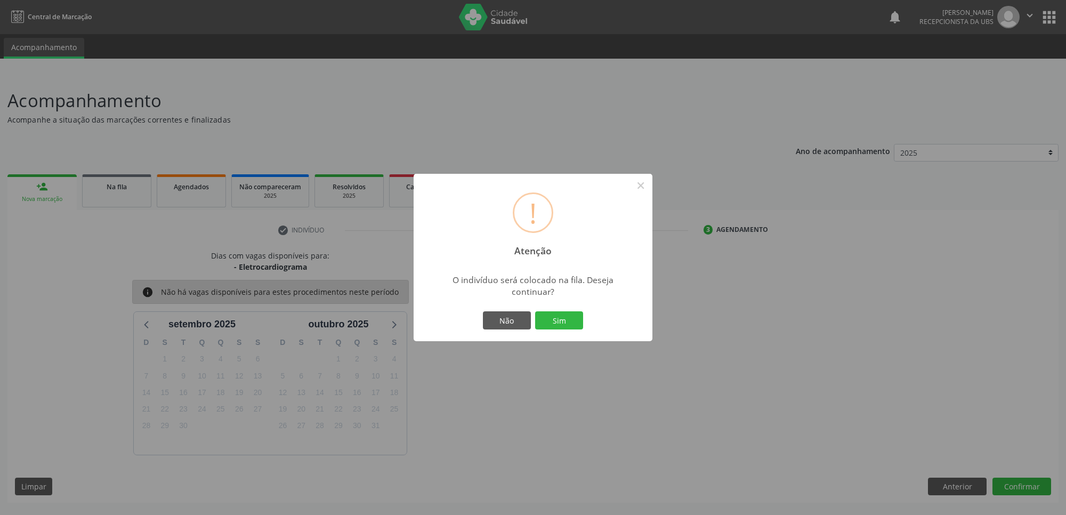
click at [535, 311] on button "Sim" at bounding box center [559, 320] width 48 height 18
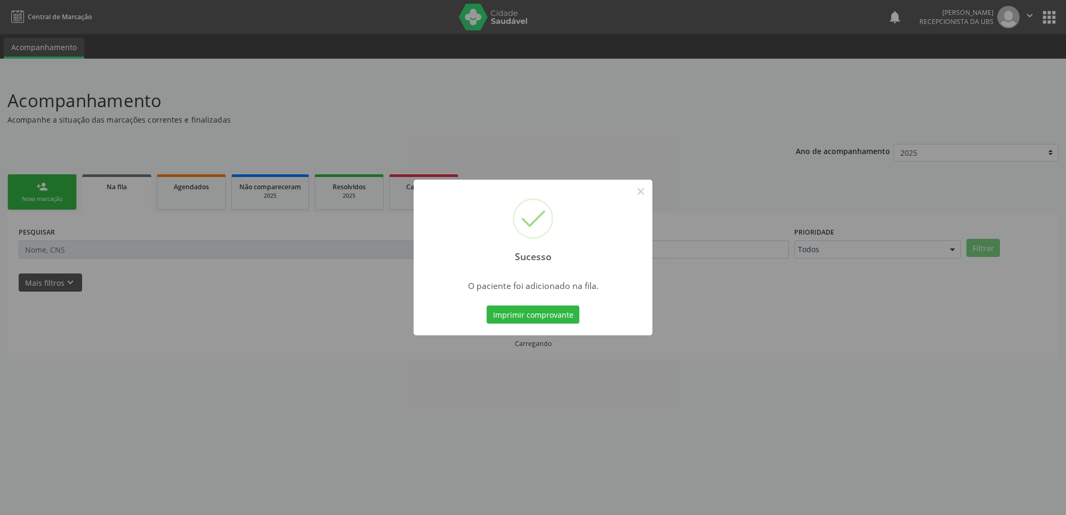
click at [52, 184] on div "Sucesso × O paciente foi adicionado na fila. Imprimir comprovante Cancel" at bounding box center [533, 257] width 1066 height 515
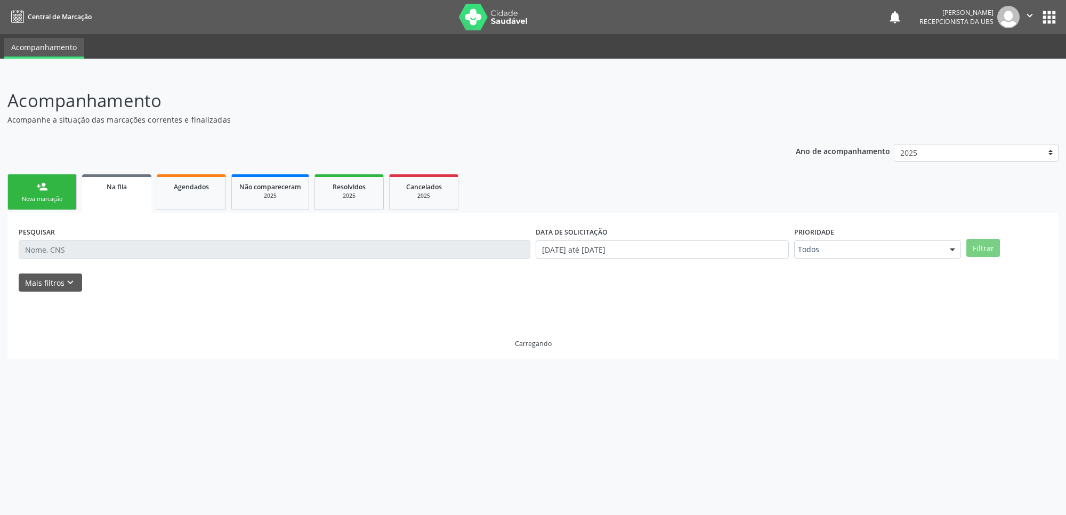
click at [52, 184] on link "person_add Nova marcação" at bounding box center [41, 192] width 69 height 36
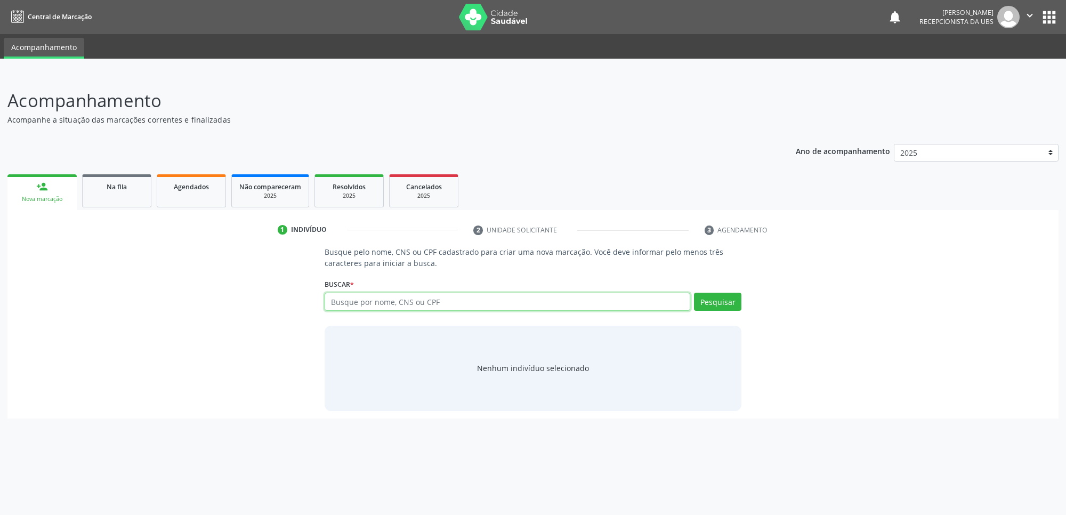
click at [390, 307] on input "text" at bounding box center [508, 302] width 366 height 18
type input "V"
paste input "704602155677822"
type input "704602155677822"
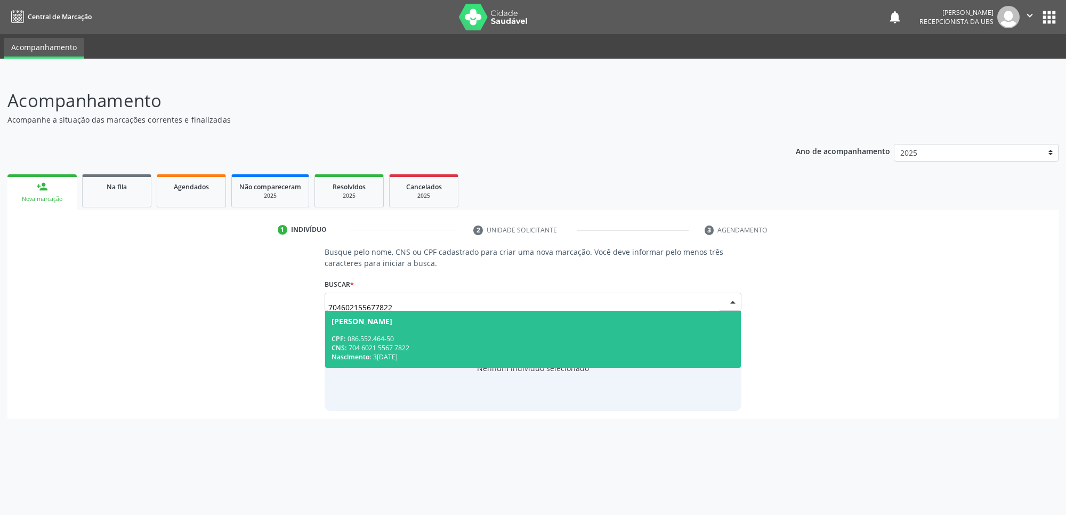
click at [427, 340] on div "CPF: 086.552.464-50" at bounding box center [533, 338] width 403 height 9
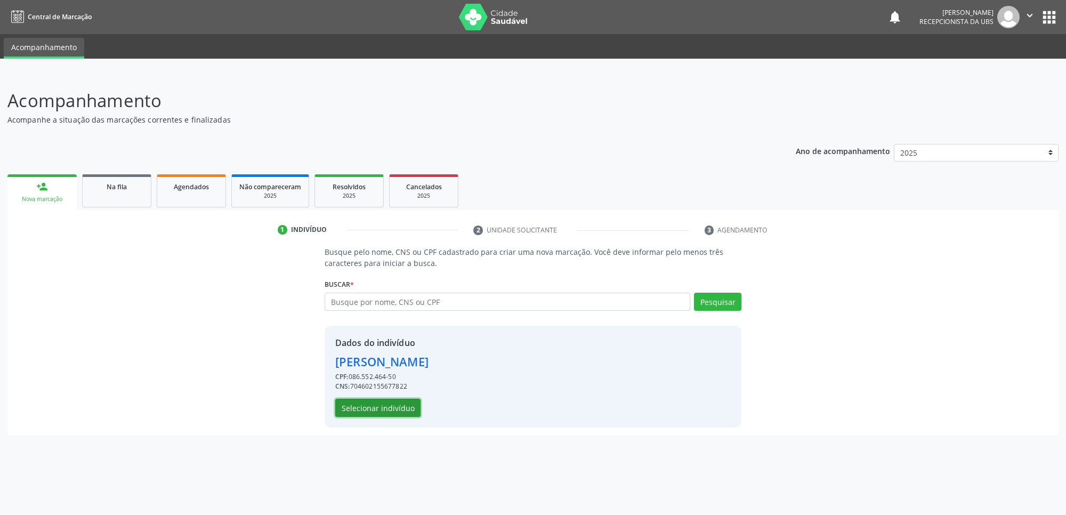
click at [401, 412] on button "Selecionar indivíduo" at bounding box center [377, 408] width 85 height 18
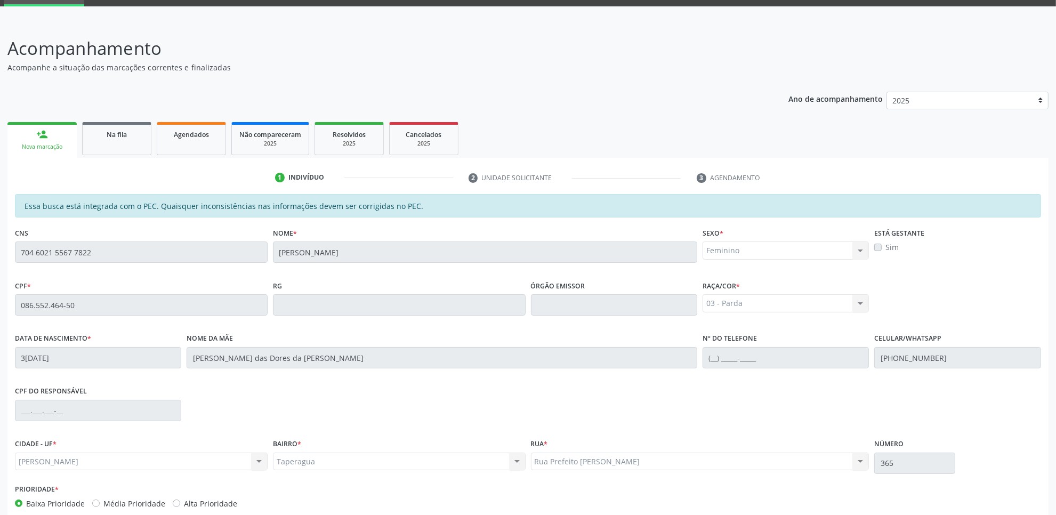
scroll to position [109, 0]
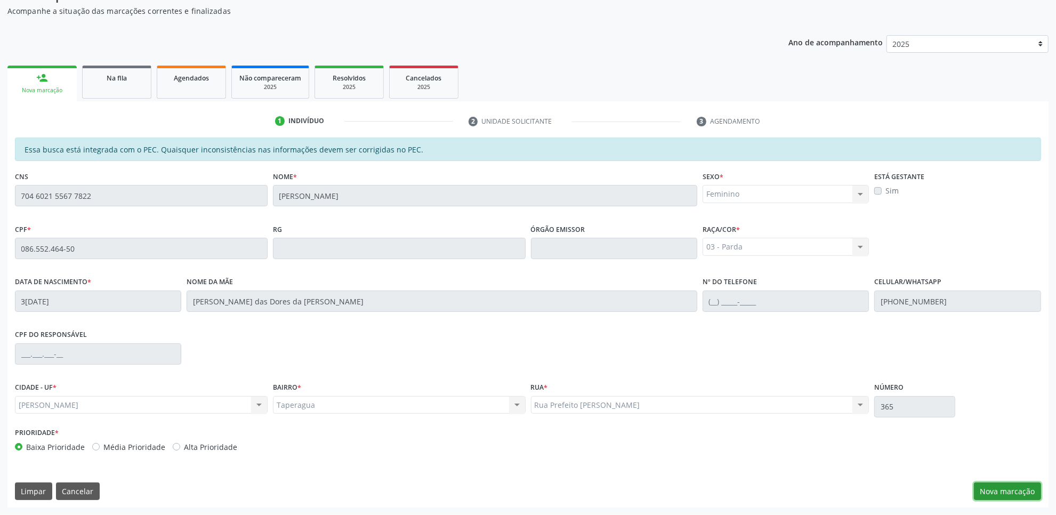
click at [1014, 493] on button "Nova marcação" at bounding box center [1007, 492] width 67 height 18
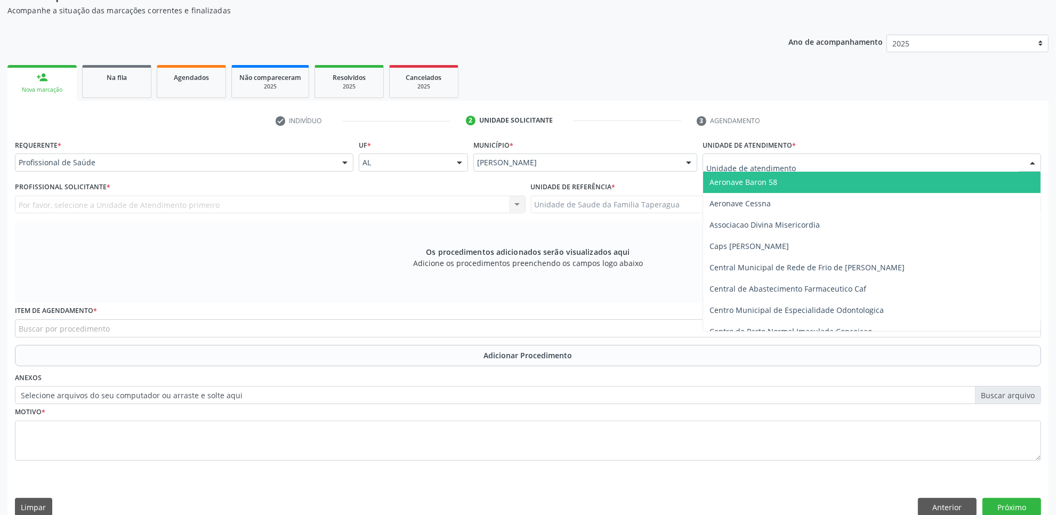
click at [865, 161] on div at bounding box center [872, 163] width 339 height 18
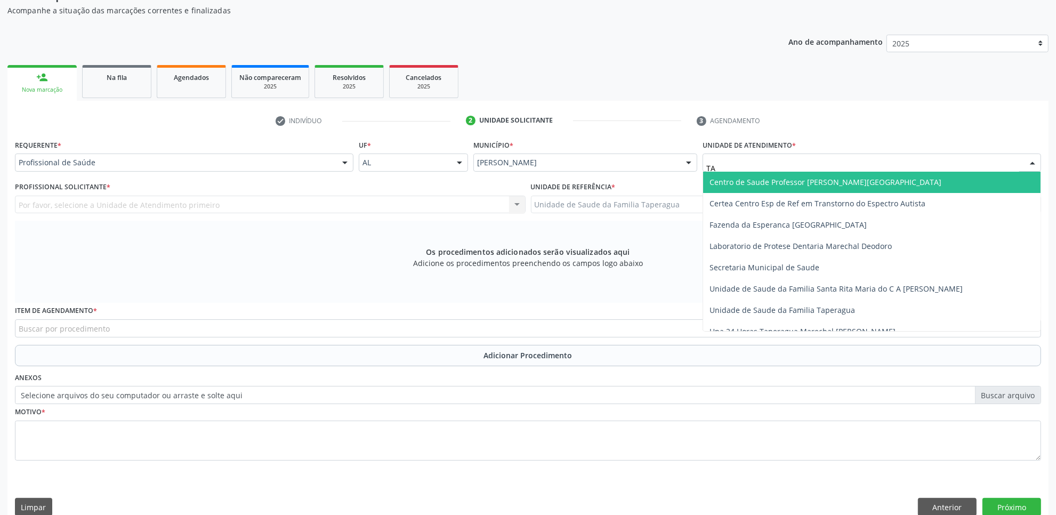
type input "TAP"
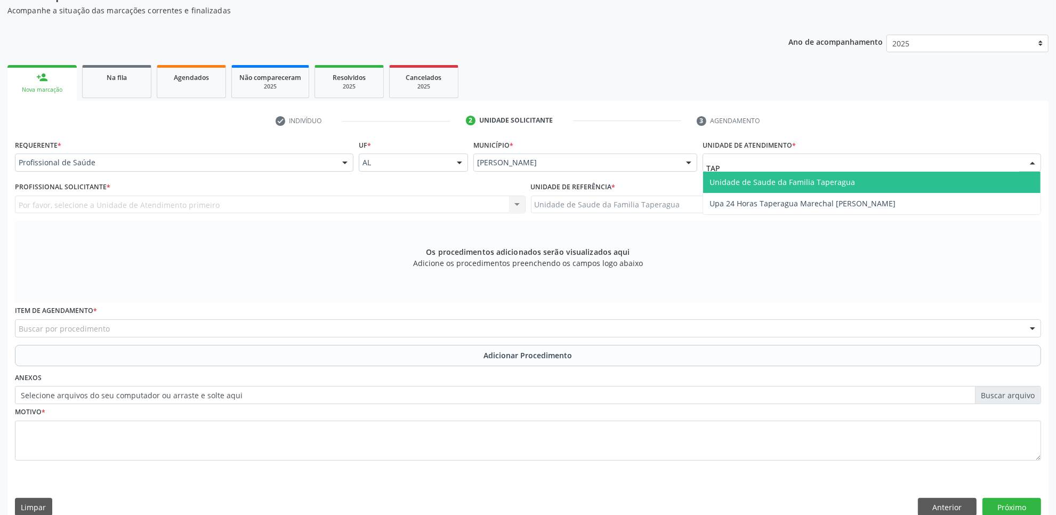
click at [861, 180] on span "Unidade de Saude da Familia Taperagua" at bounding box center [872, 182] width 338 height 21
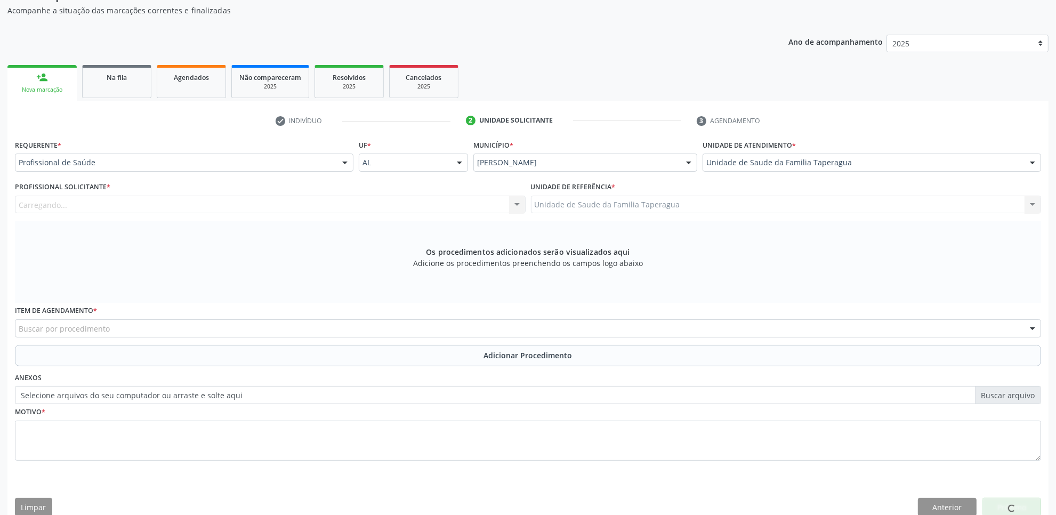
click at [320, 204] on div "Carregando... Nenhum resultado encontrado para: " " Não há nenhuma opção para s…" at bounding box center [270, 205] width 511 height 18
click at [320, 204] on div "Profissional solicitante" at bounding box center [270, 205] width 511 height 18
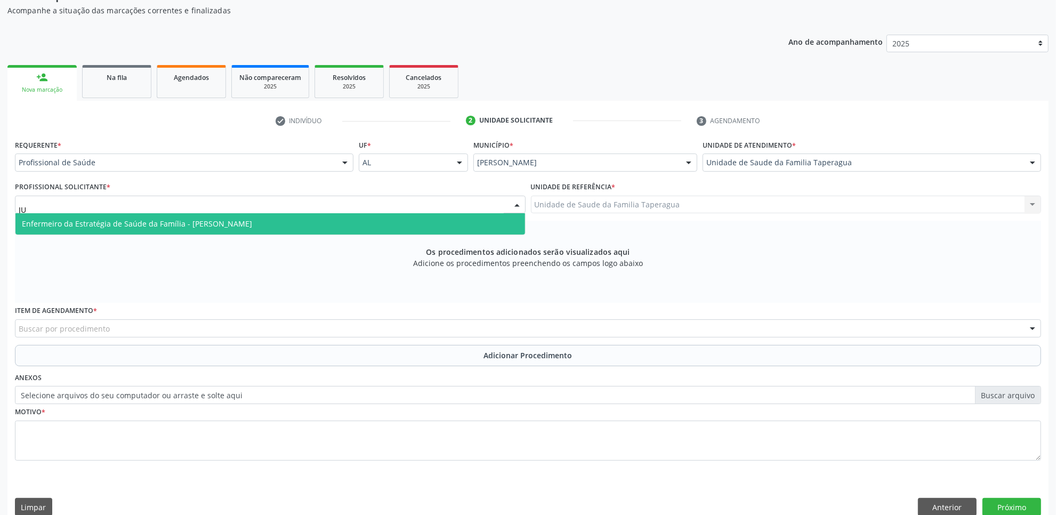
type input "JUL"
click at [319, 222] on span "Enfermeiro da Estratégia de Saúde da Família - Julilda Maria de Medeiros" at bounding box center [270, 223] width 510 height 21
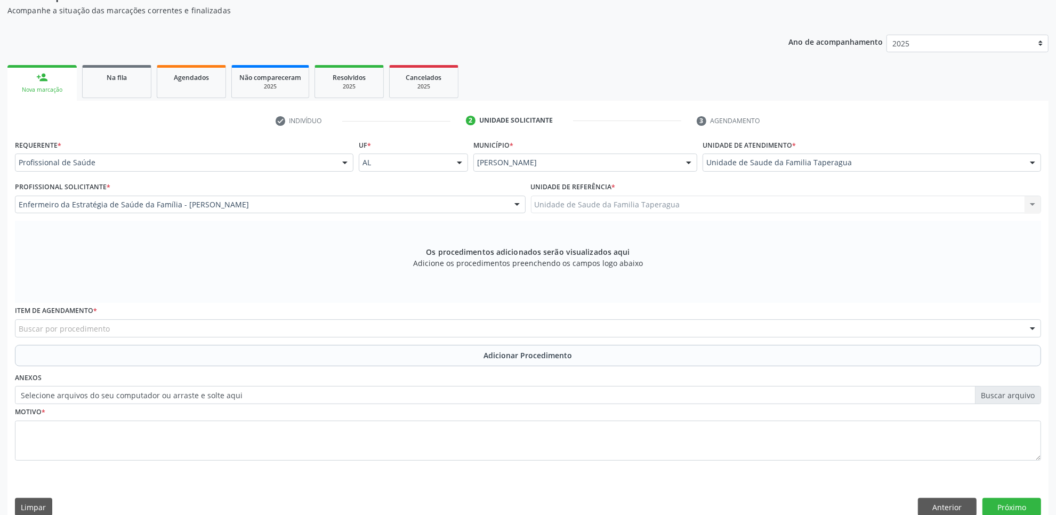
click at [309, 326] on div "Buscar por procedimento" at bounding box center [528, 328] width 1026 height 18
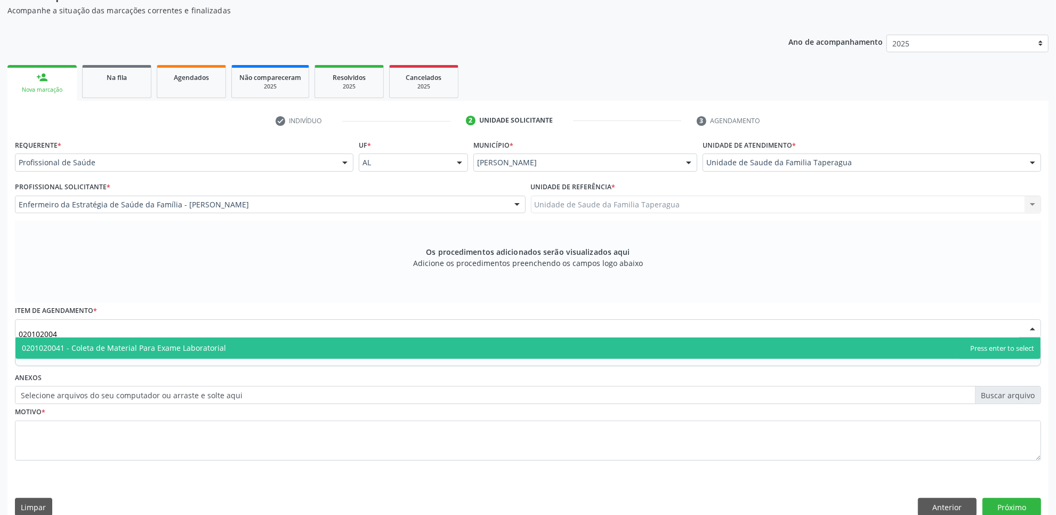
type input "0201020041"
click at [307, 345] on span "0201020041 - Coleta de Material Para Exame Laboratorial" at bounding box center [527, 348] width 1025 height 21
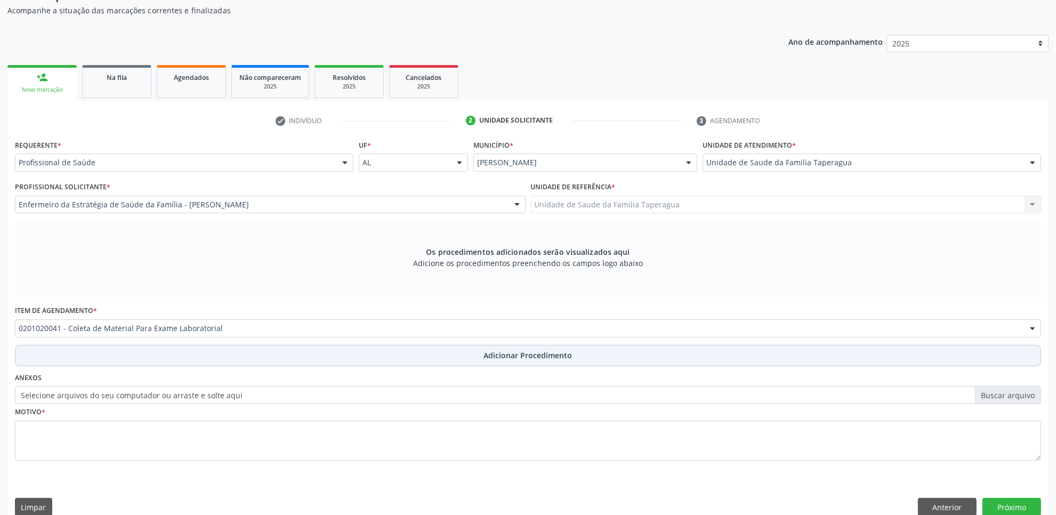
click at [299, 358] on button "Adicionar Procedimento" at bounding box center [528, 355] width 1026 height 21
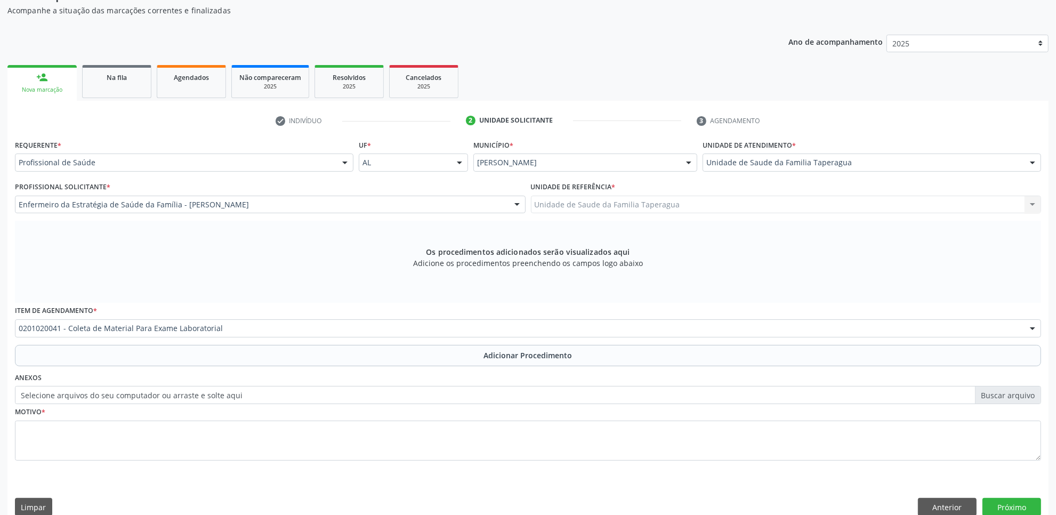
scroll to position [85, 0]
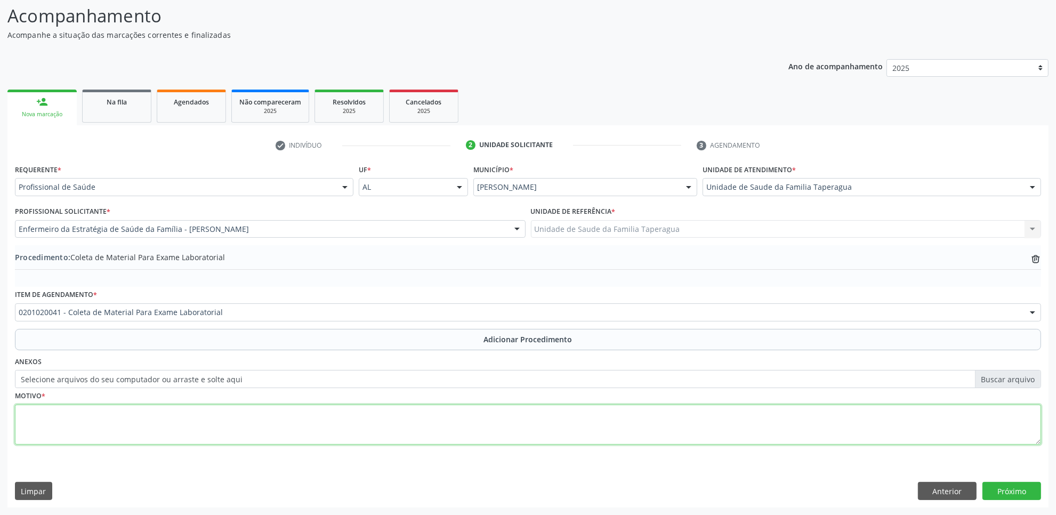
click at [299, 412] on textarea at bounding box center [528, 425] width 1026 height 41
type textarea "ROTINA"
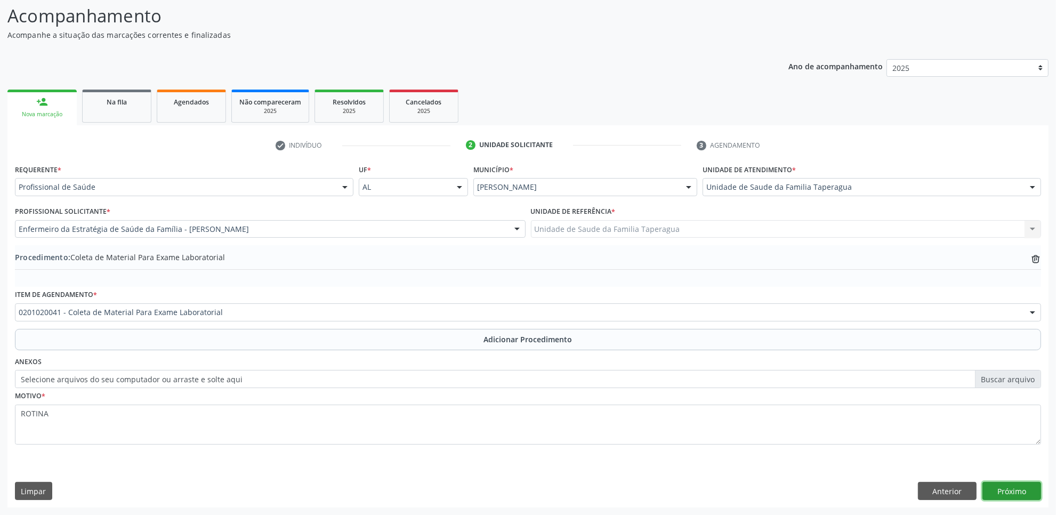
click at [1008, 484] on button "Próximo" at bounding box center [1012, 491] width 59 height 18
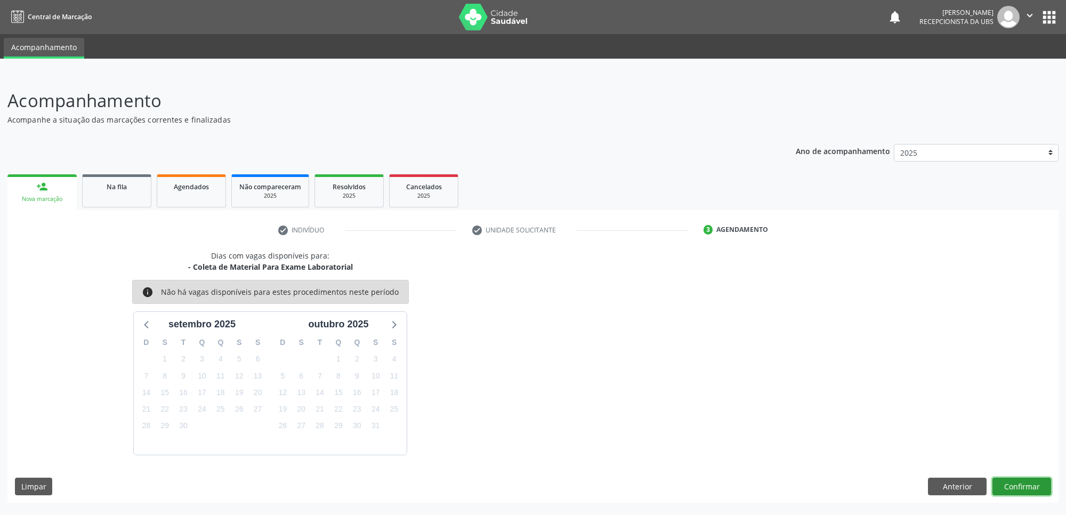
click at [1024, 481] on button "Confirmar" at bounding box center [1022, 487] width 59 height 18
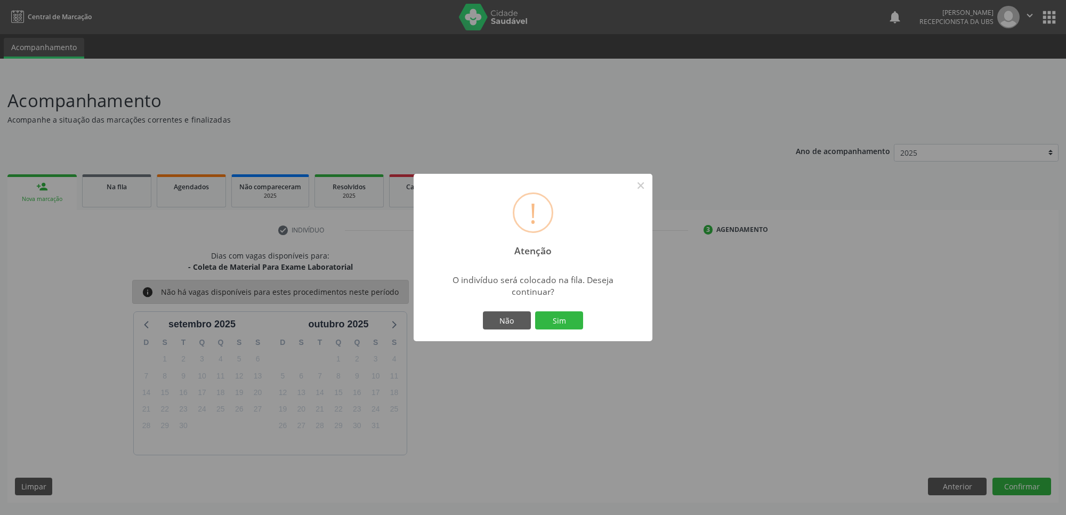
drag, startPoint x: 1024, startPoint y: 481, endPoint x: 681, endPoint y: 425, distance: 347.5
click at [681, 425] on div "! Atenção × O indivíduo será colocado na fila. Deseja continuar? Não Sim" at bounding box center [533, 257] width 1066 height 515
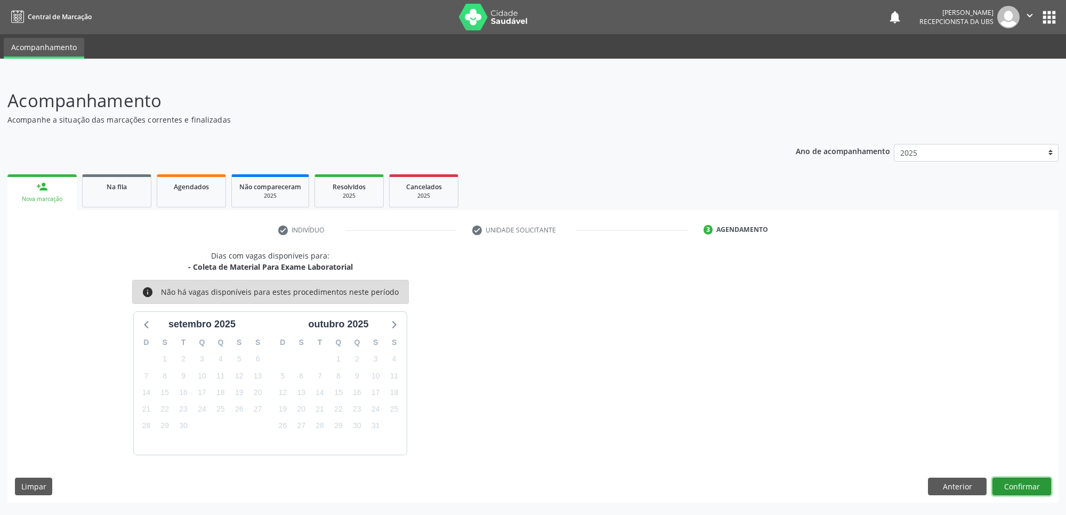
click at [1041, 481] on button "Confirmar" at bounding box center [1022, 487] width 59 height 18
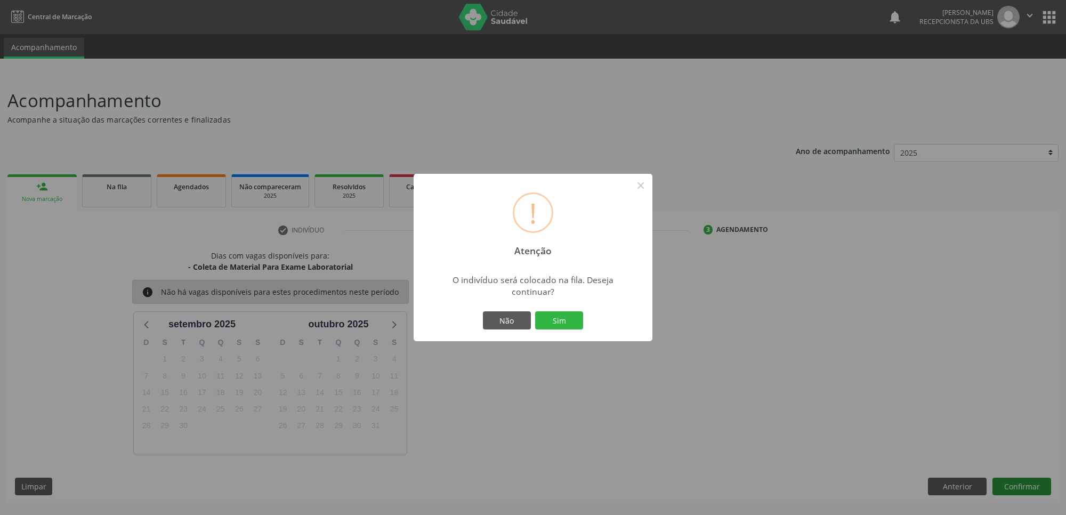
click at [535, 311] on button "Sim" at bounding box center [559, 320] width 48 height 18
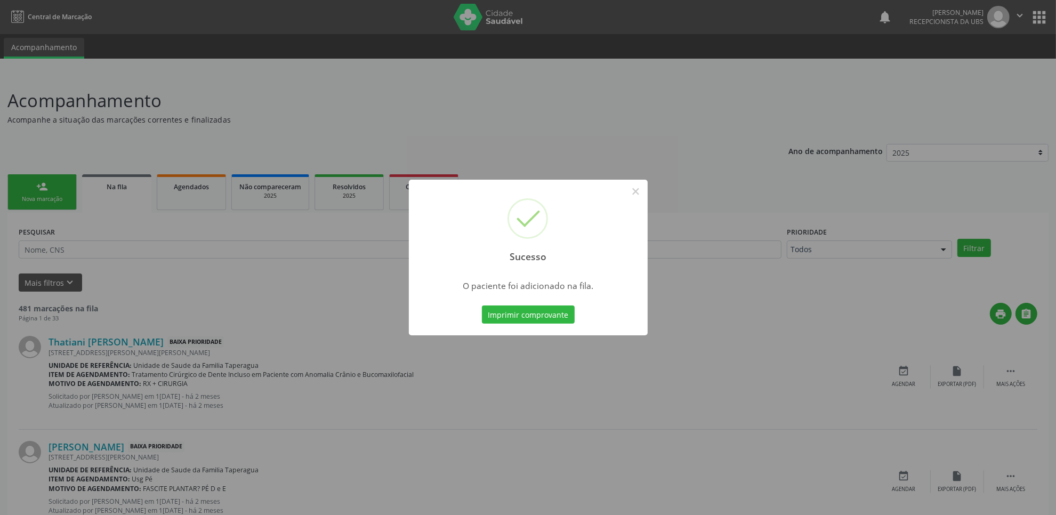
click at [351, 266] on div "Sucesso × O paciente foi adicionado na fila. Imprimir comprovante Cancel" at bounding box center [528, 257] width 1056 height 515
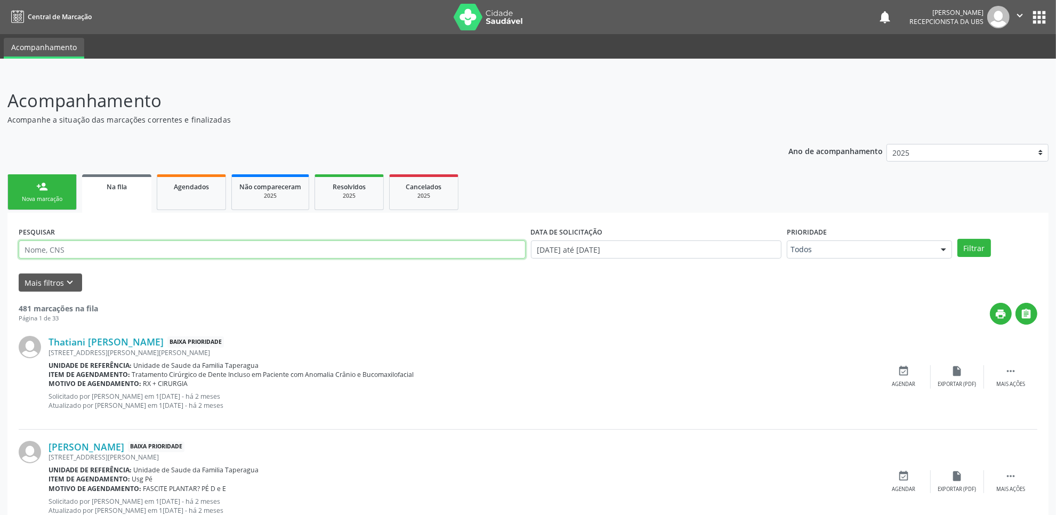
click at [97, 252] on input "text" at bounding box center [272, 249] width 507 height 18
click at [43, 173] on ul "person_add Nova marcação Na fila Agendados Não compareceram 2025 Resolvidos 202…" at bounding box center [527, 192] width 1041 height 41
click at [55, 180] on link "person_add Nova marcação" at bounding box center [41, 192] width 69 height 36
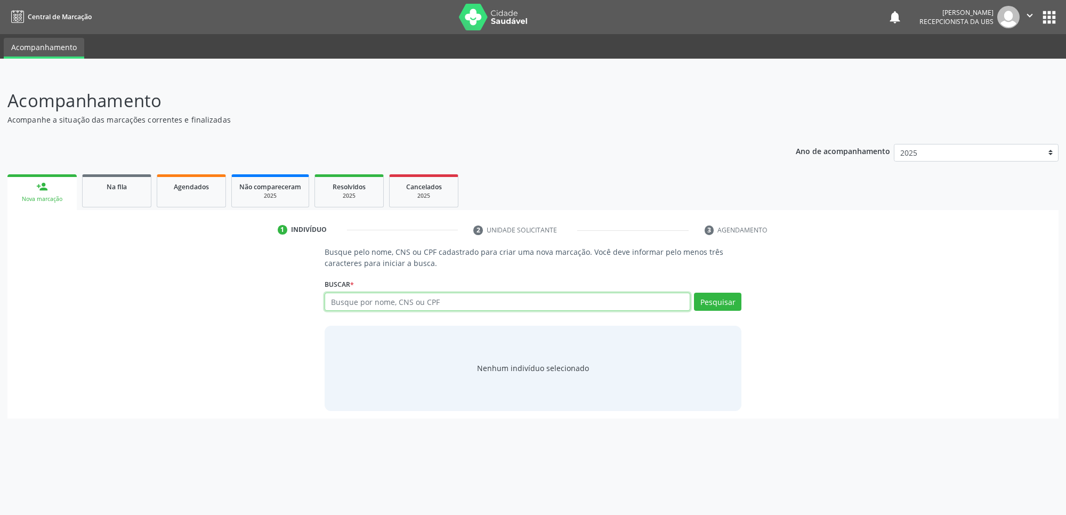
click at [413, 304] on input "text" at bounding box center [508, 302] width 366 height 18
paste input "706009825771740"
type input "706009825771740"
click at [712, 304] on button "Pesquisar" at bounding box center [717, 302] width 47 height 18
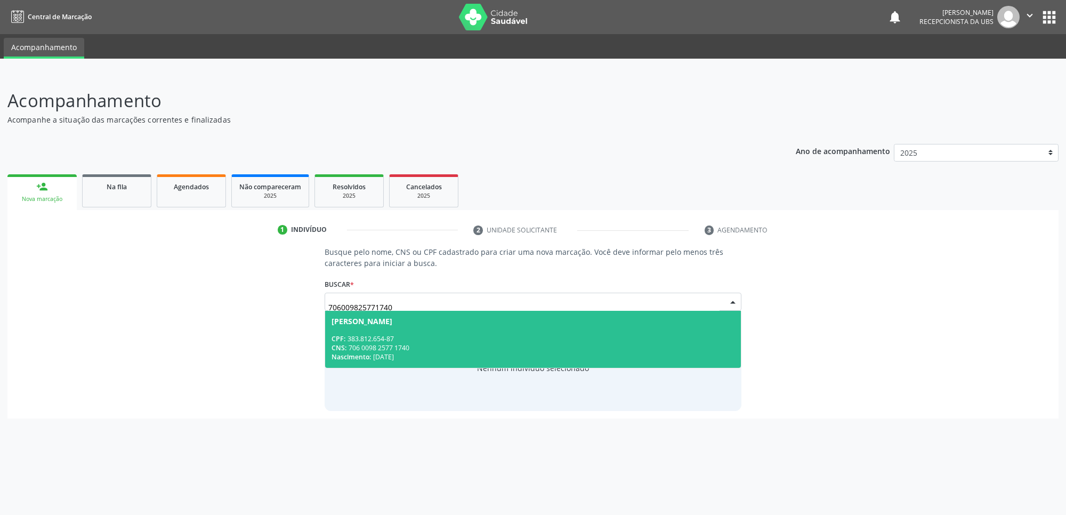
click at [382, 347] on div "CNS: 706 0098 2577 1740" at bounding box center [533, 347] width 403 height 9
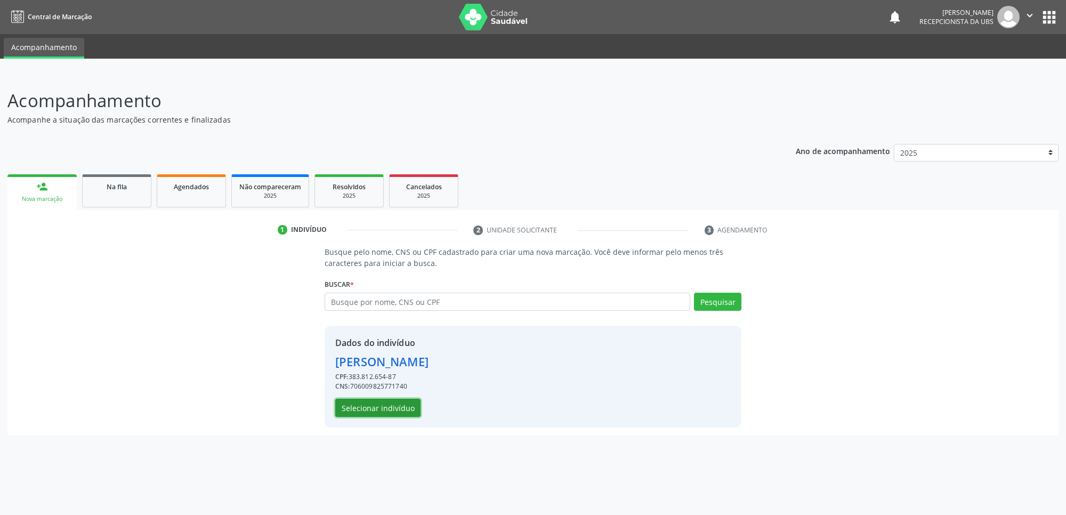
click at [389, 411] on button "Selecionar indivíduo" at bounding box center [377, 408] width 85 height 18
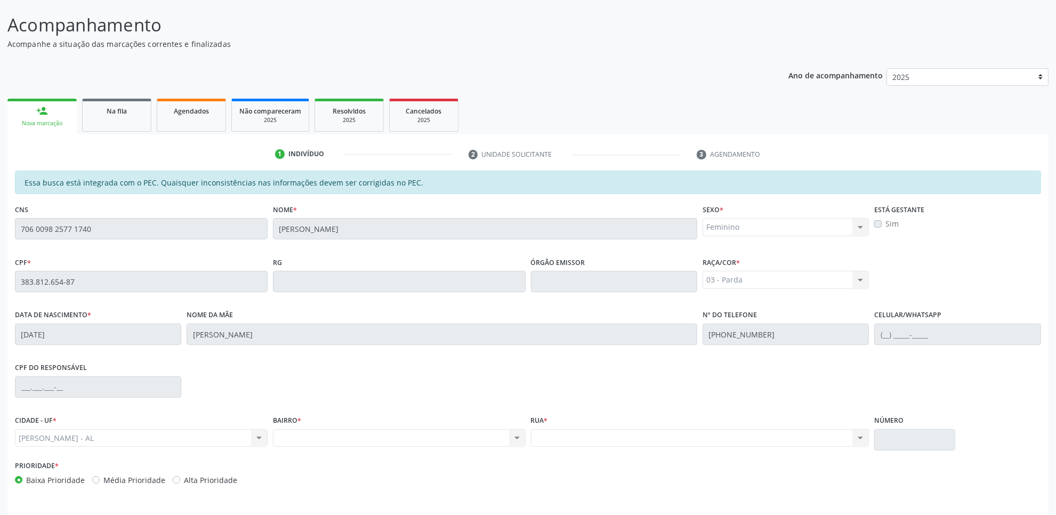
scroll to position [109, 0]
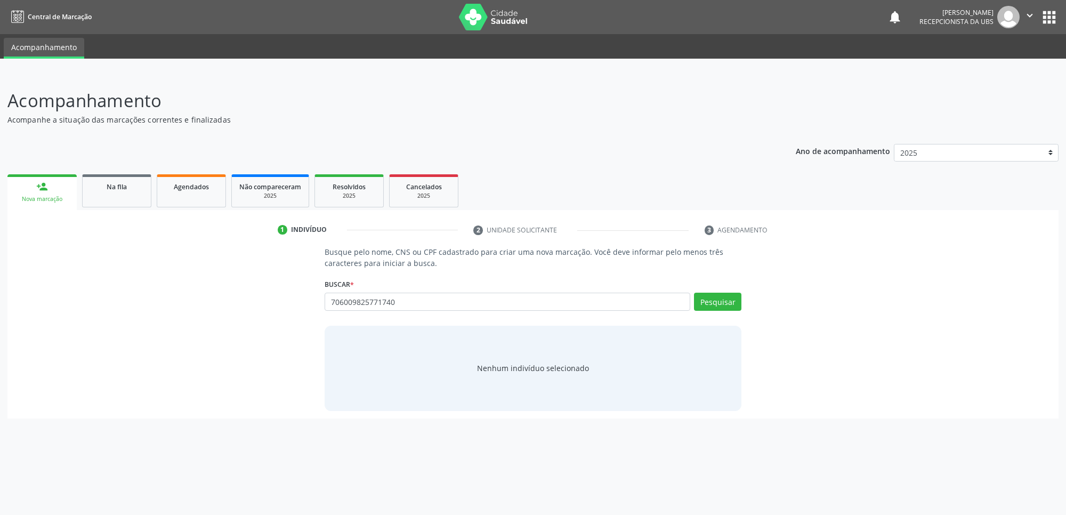
type input "706009825771740"
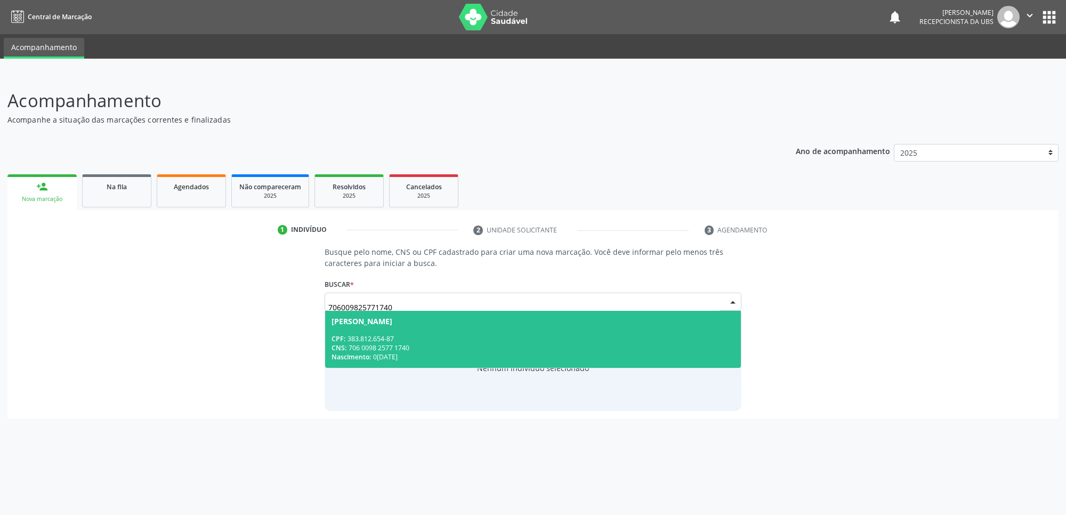
click at [438, 332] on span "Zenildes Pinheiro Silva CPF: 383.812.654-87 CNS: 706 0098 2577 1740 Nascimento:…" at bounding box center [533, 339] width 416 height 57
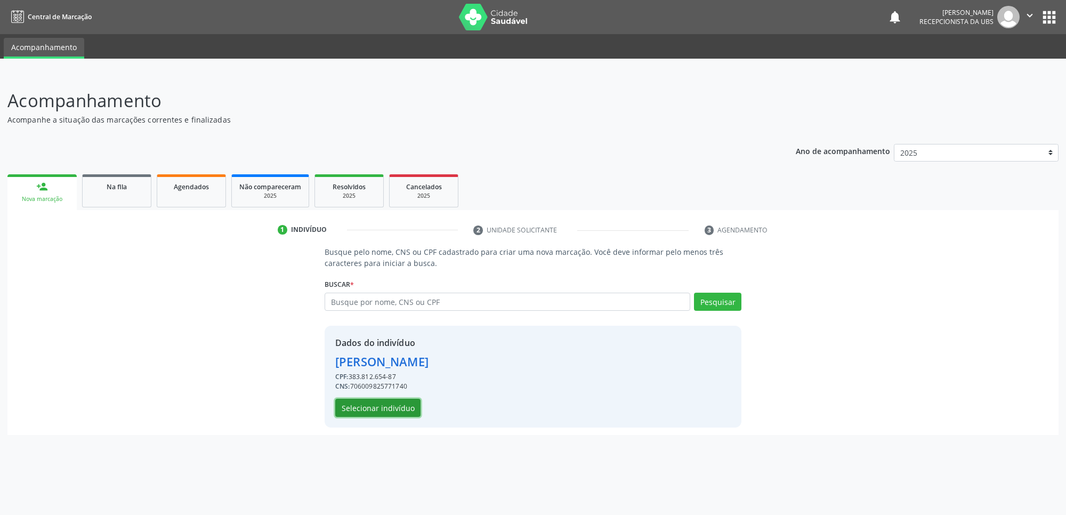
click at [399, 406] on button "Selecionar indivíduo" at bounding box center [377, 408] width 85 height 18
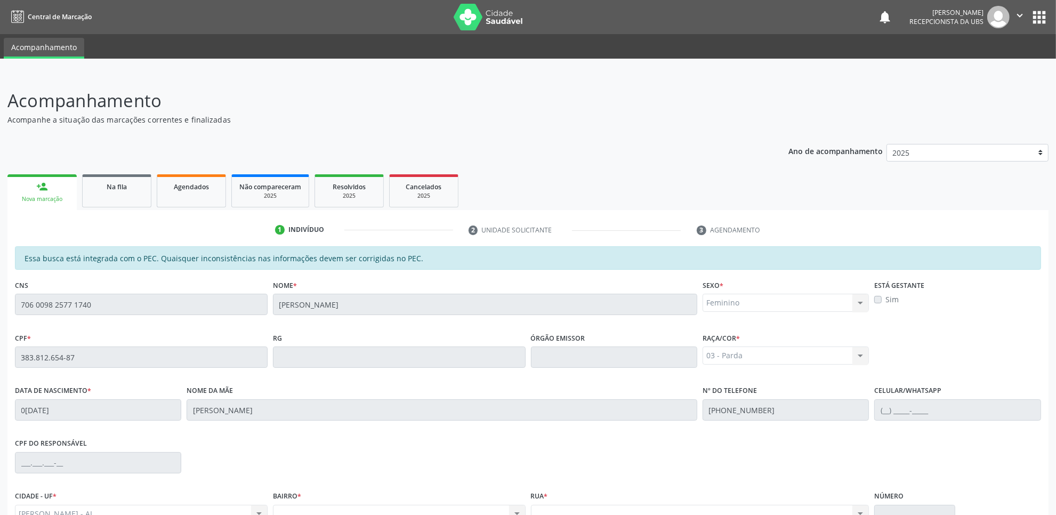
scroll to position [109, 0]
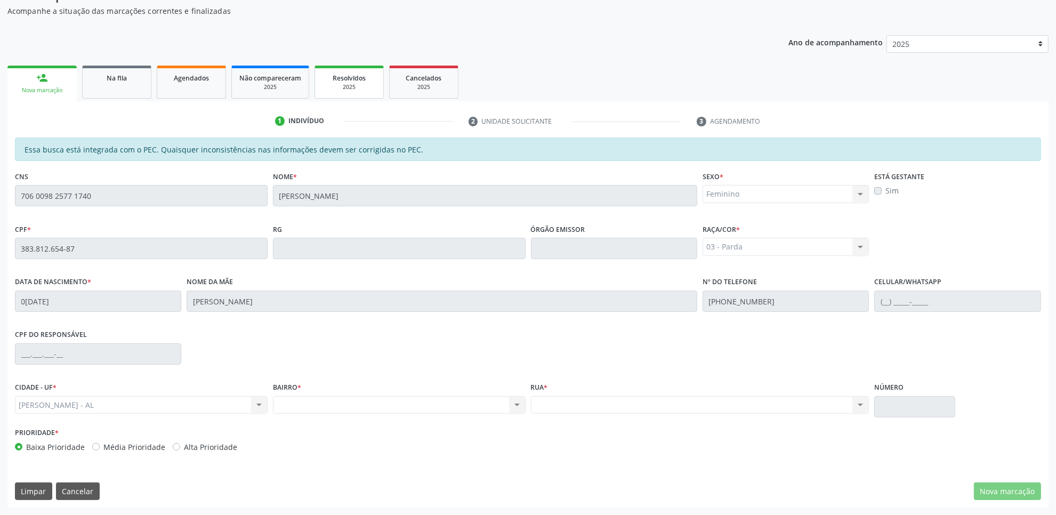
click at [380, 86] on link "Resolvidos 2025" at bounding box center [349, 82] width 69 height 33
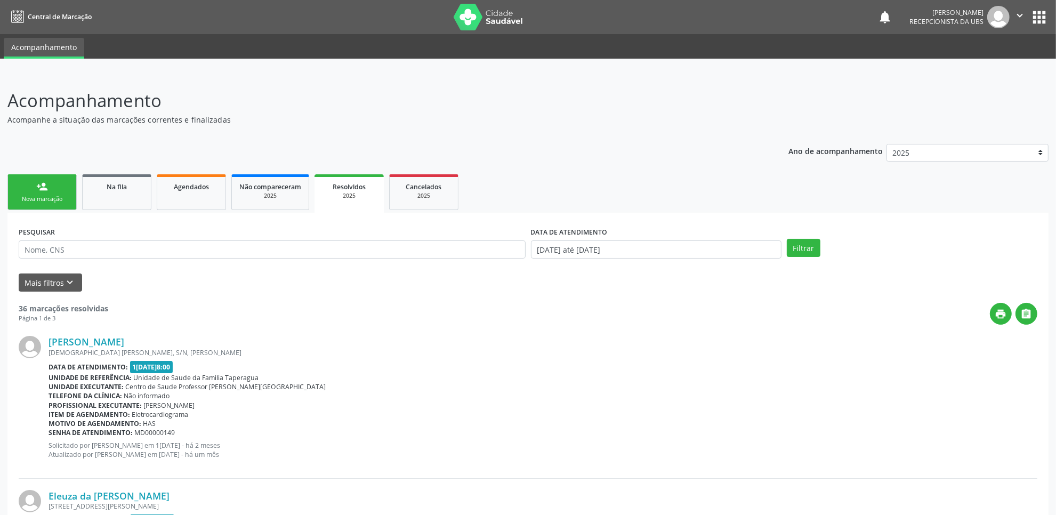
click at [55, 196] on div "Nova marcação" at bounding box center [41, 199] width 53 height 8
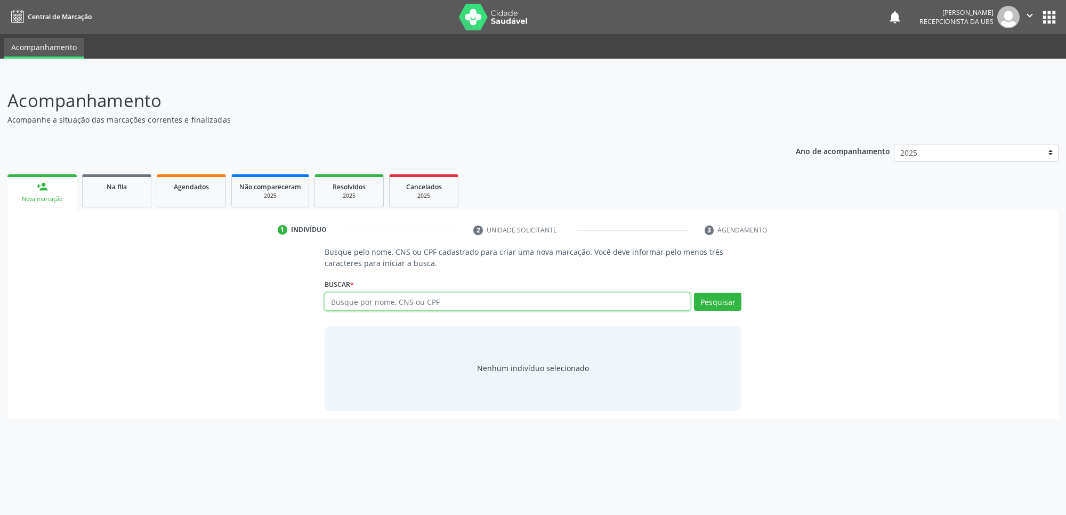
click at [428, 298] on input "text" at bounding box center [508, 302] width 366 height 18
paste input "706009825771740"
type input "706009825771740"
click at [709, 304] on button "Pesquisar" at bounding box center [717, 302] width 47 height 18
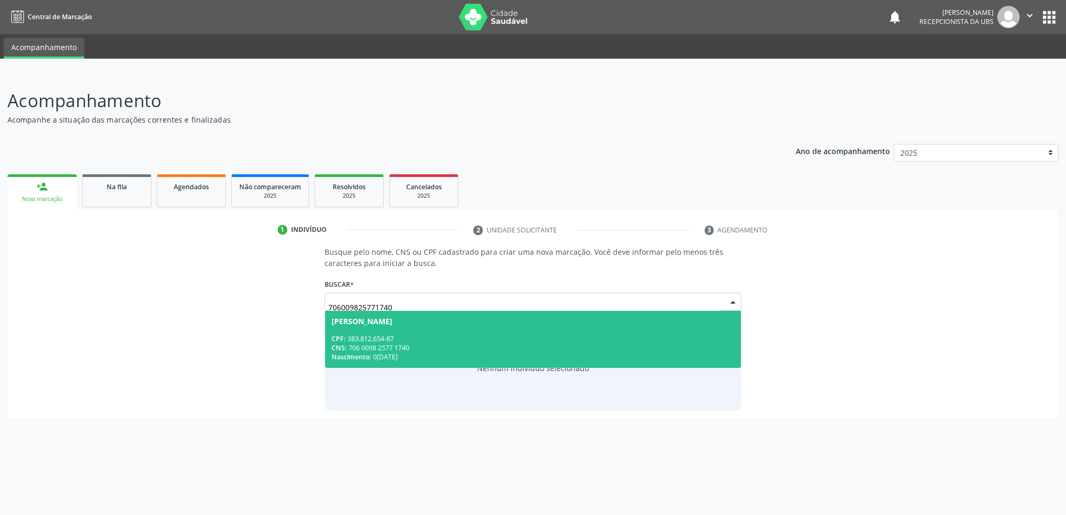
click at [552, 351] on div "CNS: 706 0098 2577 1740" at bounding box center [533, 347] width 403 height 9
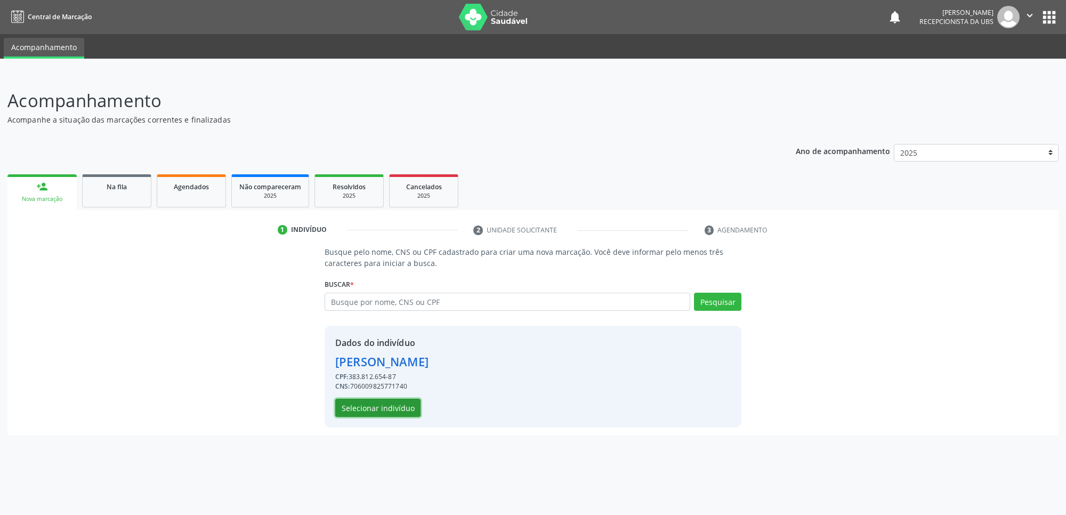
click at [390, 412] on button "Selecionar indivíduo" at bounding box center [377, 408] width 85 height 18
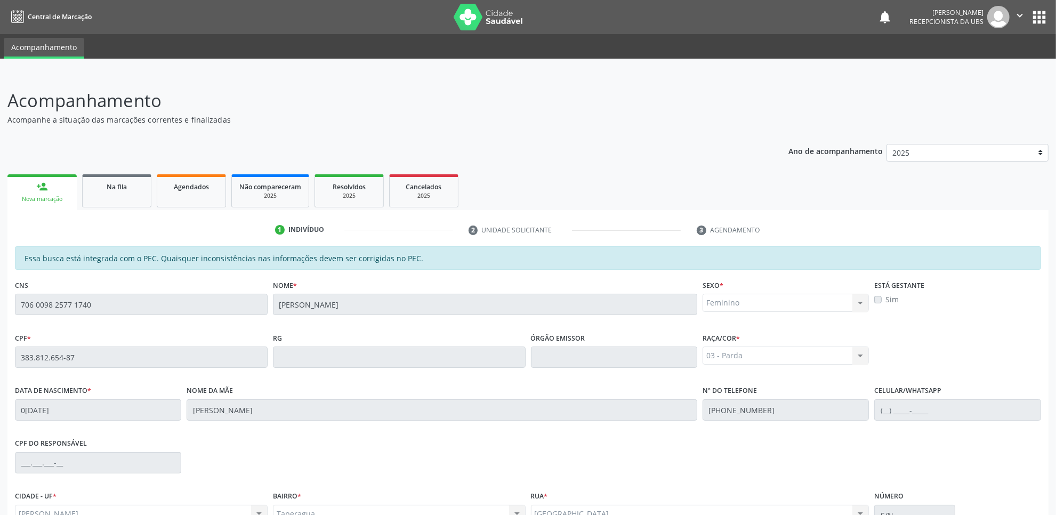
scroll to position [109, 0]
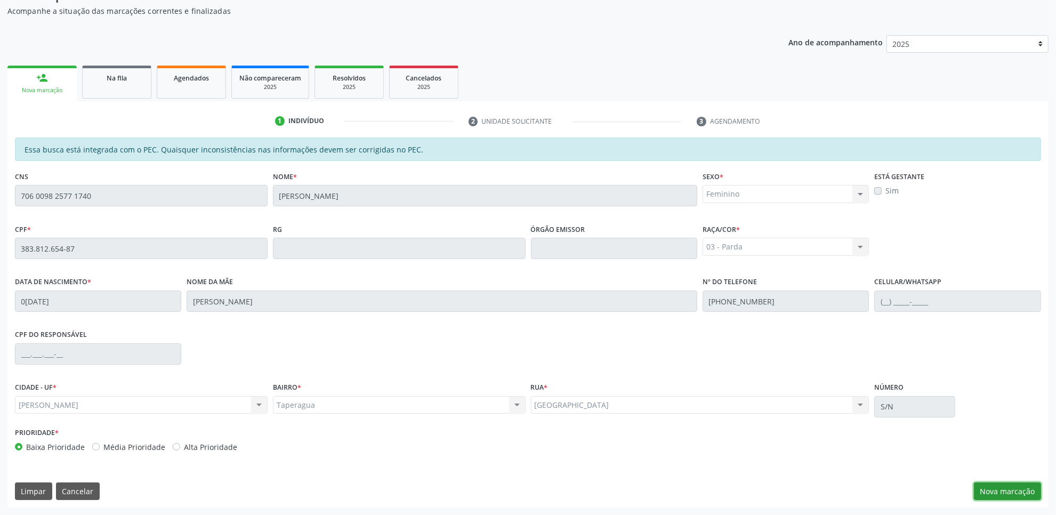
click at [998, 486] on button "Nova marcação" at bounding box center [1007, 492] width 67 height 18
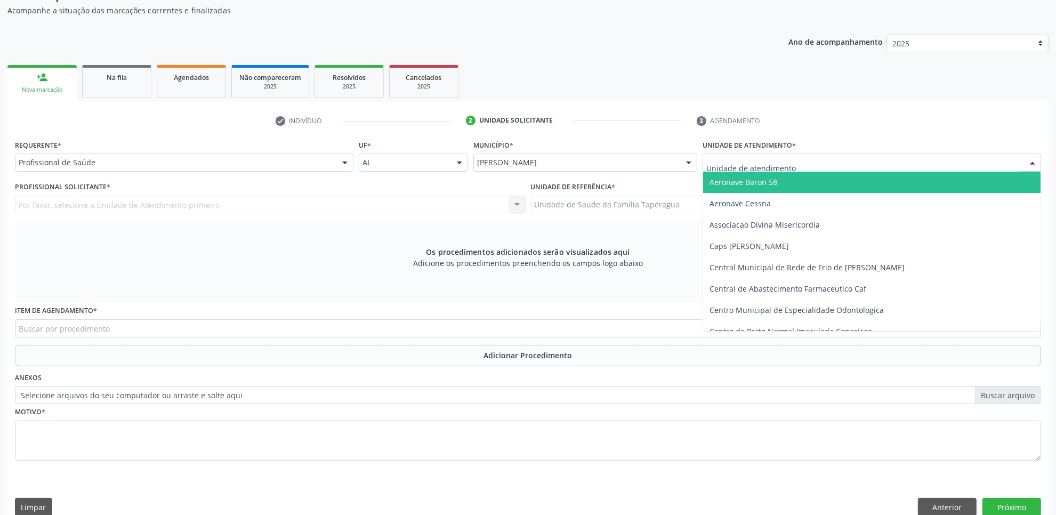
click at [857, 167] on div at bounding box center [872, 163] width 339 height 18
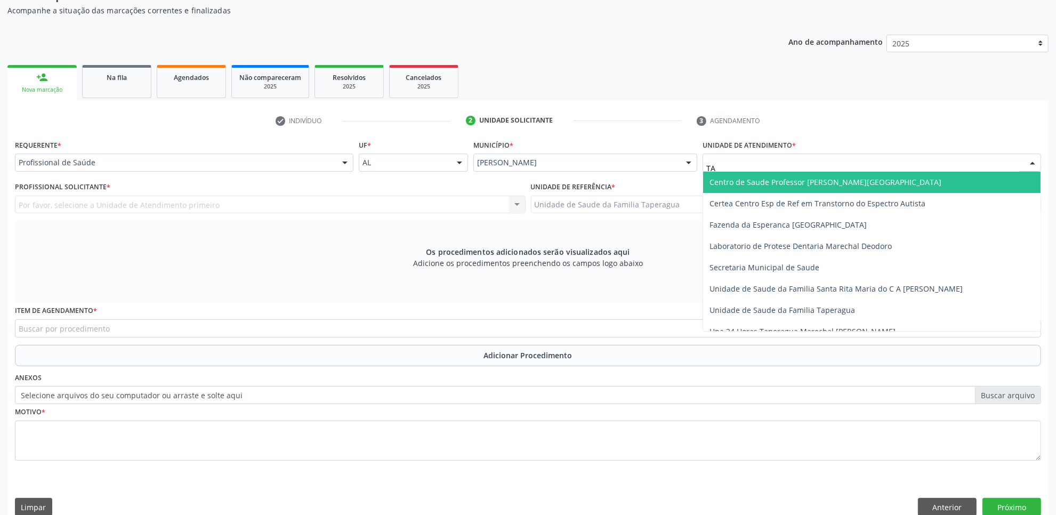
type input "TAP"
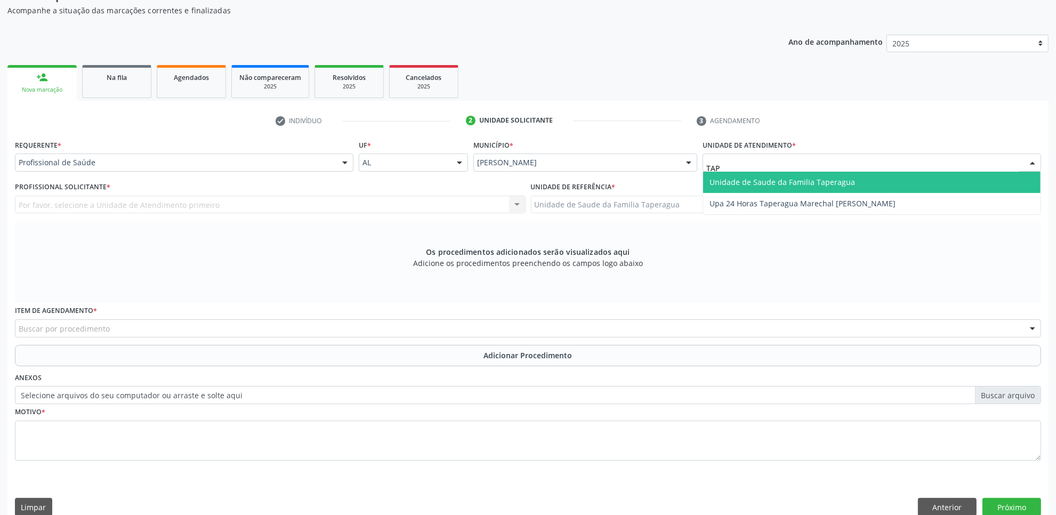
click at [854, 183] on span "Unidade de Saude da Familia Taperagua" at bounding box center [872, 182] width 338 height 21
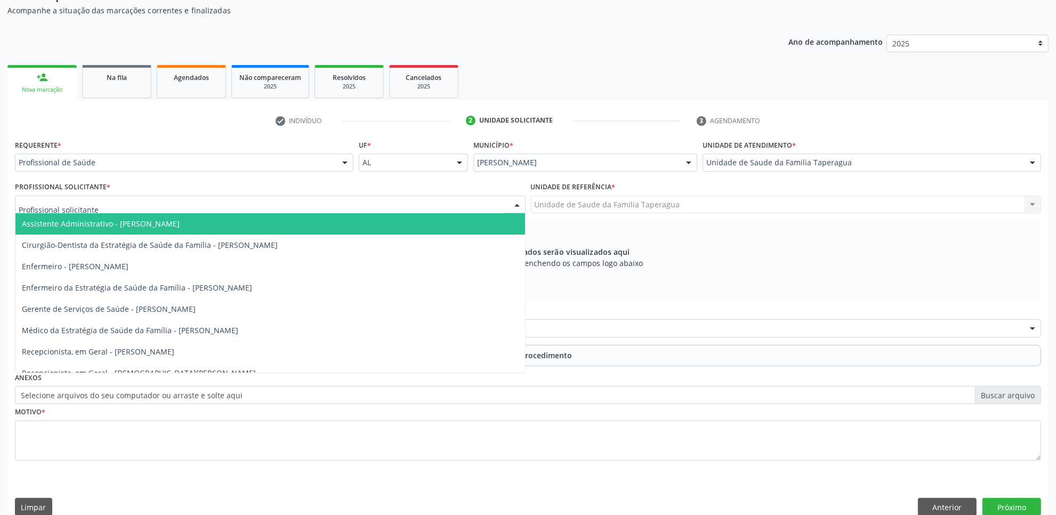
click at [353, 202] on div at bounding box center [270, 205] width 511 height 18
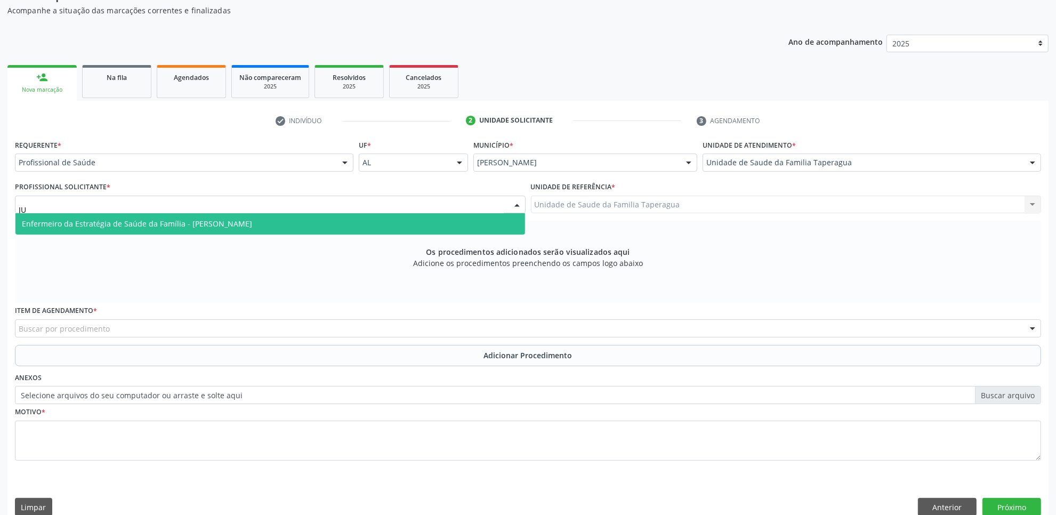
type input "JUL"
click at [352, 220] on span "Enfermeiro da Estratégia de Saúde da Família - Julilda Maria de Medeiros" at bounding box center [270, 223] width 510 height 21
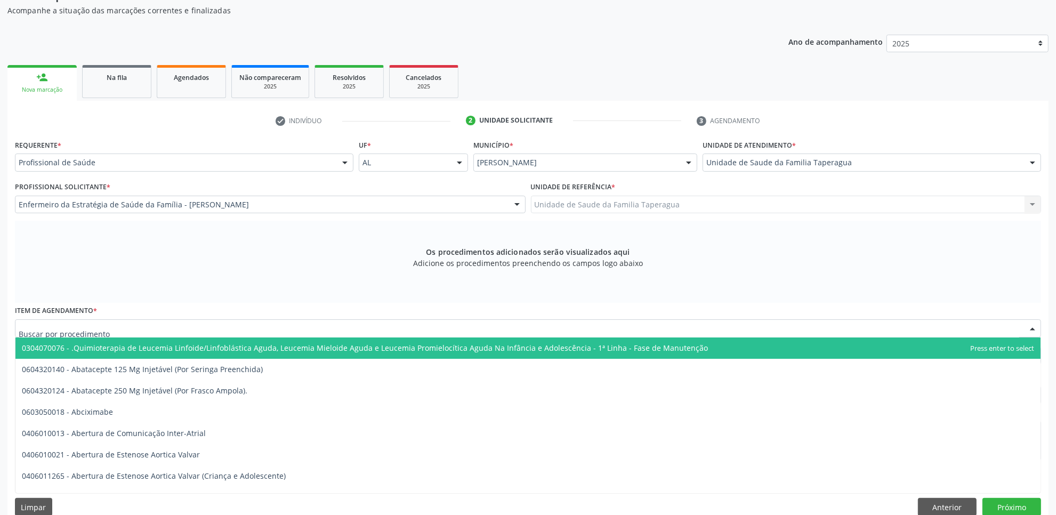
click at [336, 326] on div at bounding box center [528, 328] width 1026 height 18
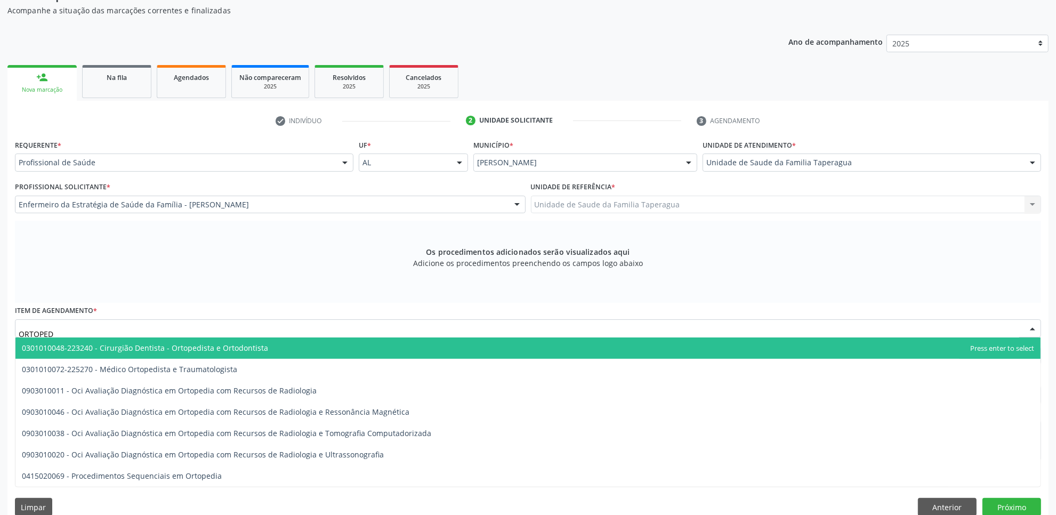
type input "ORTOPEDI"
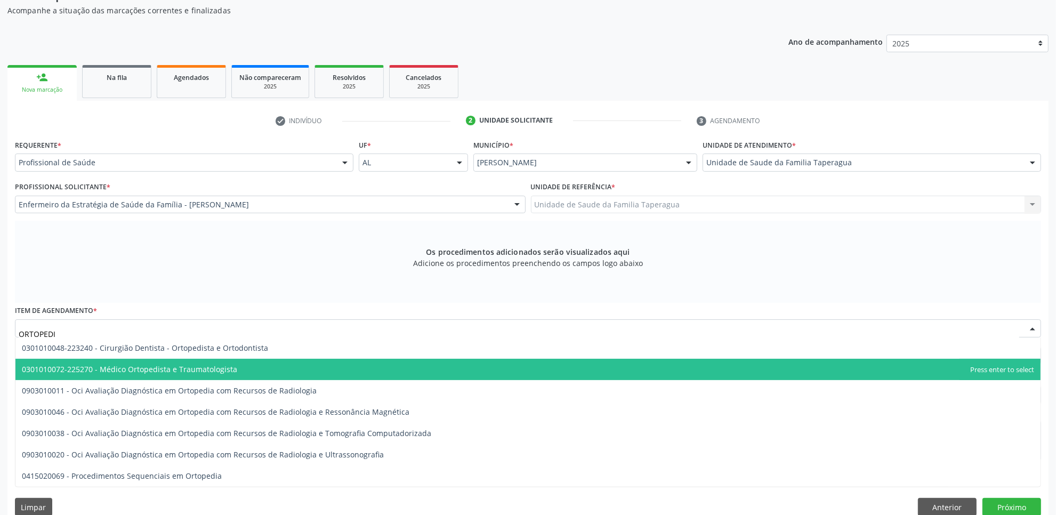
click at [297, 368] on span "0301010072-225270 - Médico Ortopedista e Traumatologista" at bounding box center [527, 369] width 1025 height 21
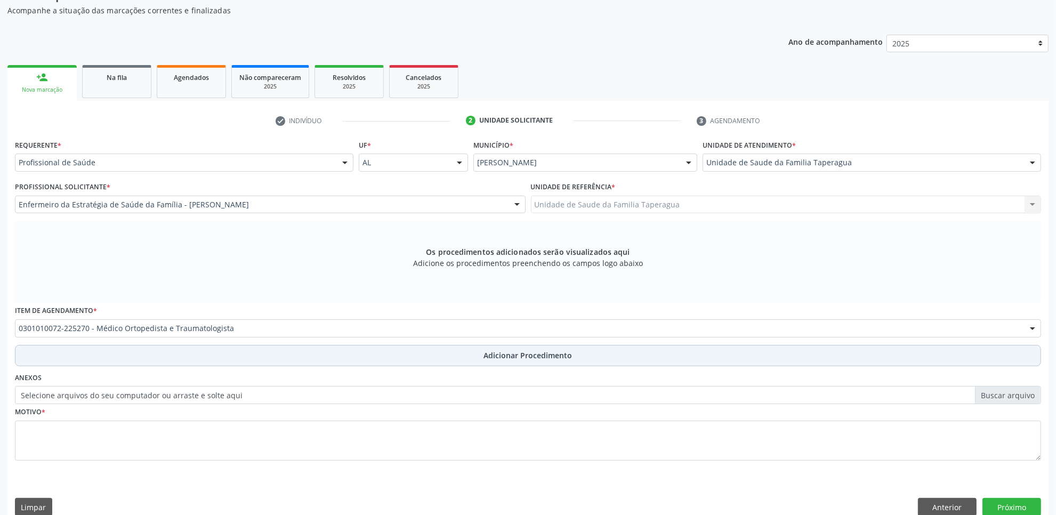
click at [334, 350] on button "Adicionar Procedimento" at bounding box center [528, 355] width 1026 height 21
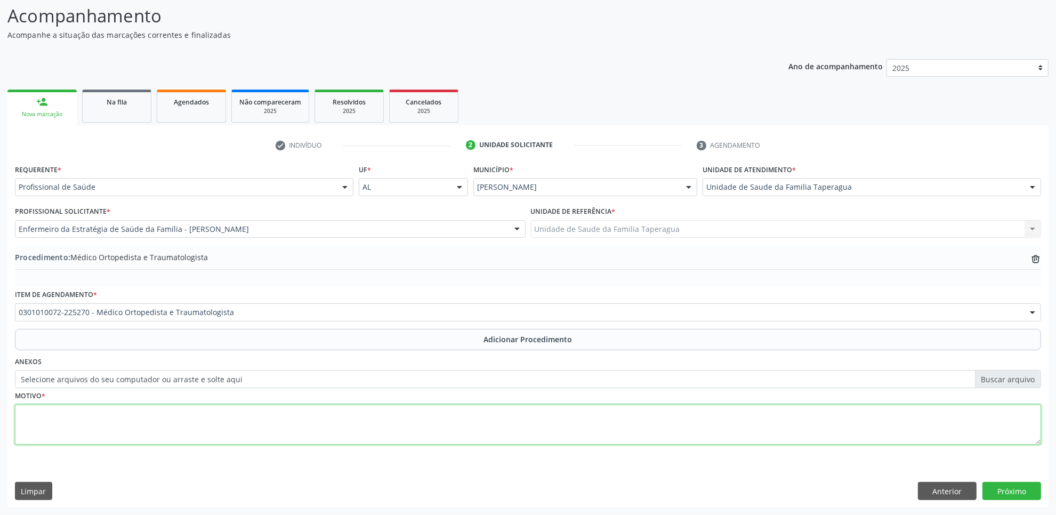
click at [306, 416] on textarea at bounding box center [528, 425] width 1026 height 41
type textarea "CID-10 M255 AVALIAR USG"
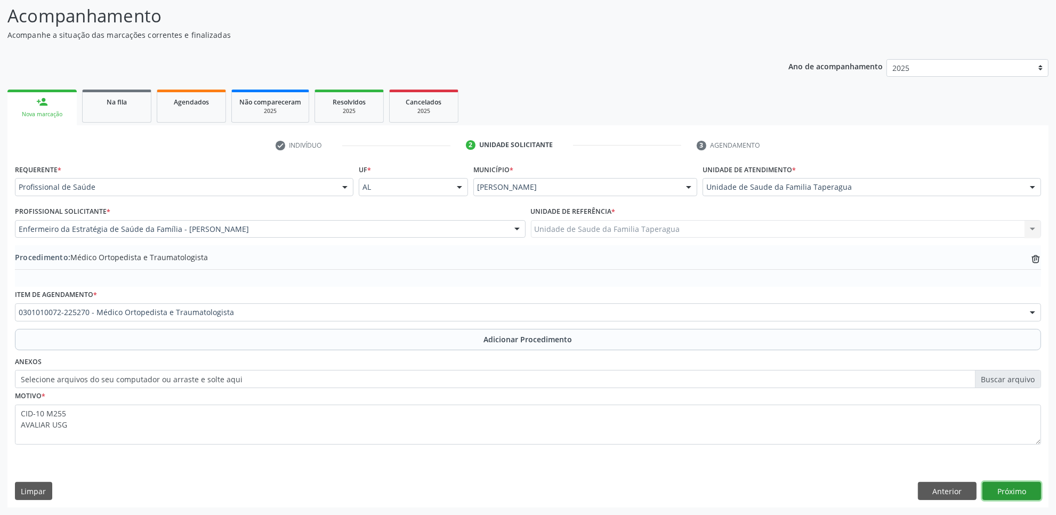
click at [998, 492] on button "Próximo" at bounding box center [1012, 491] width 59 height 18
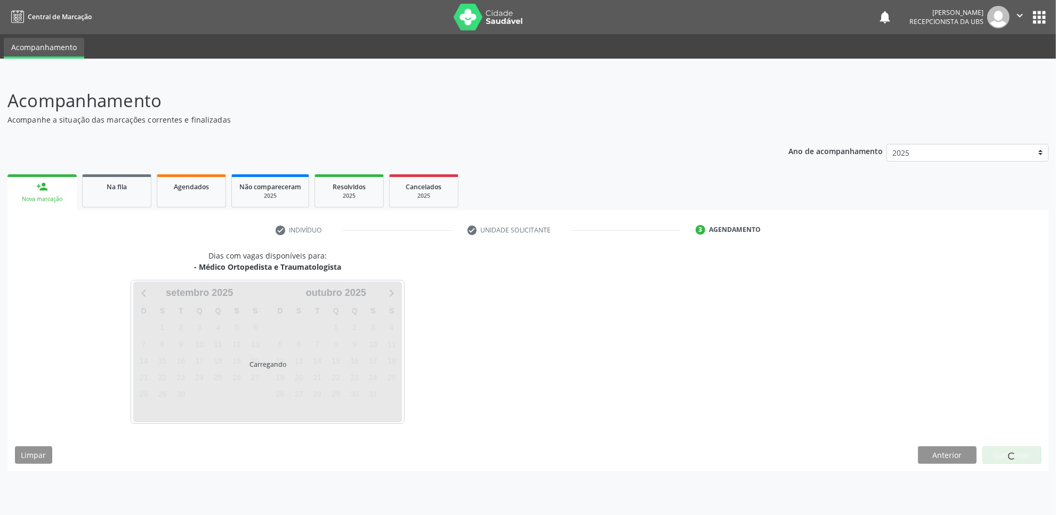
scroll to position [0, 0]
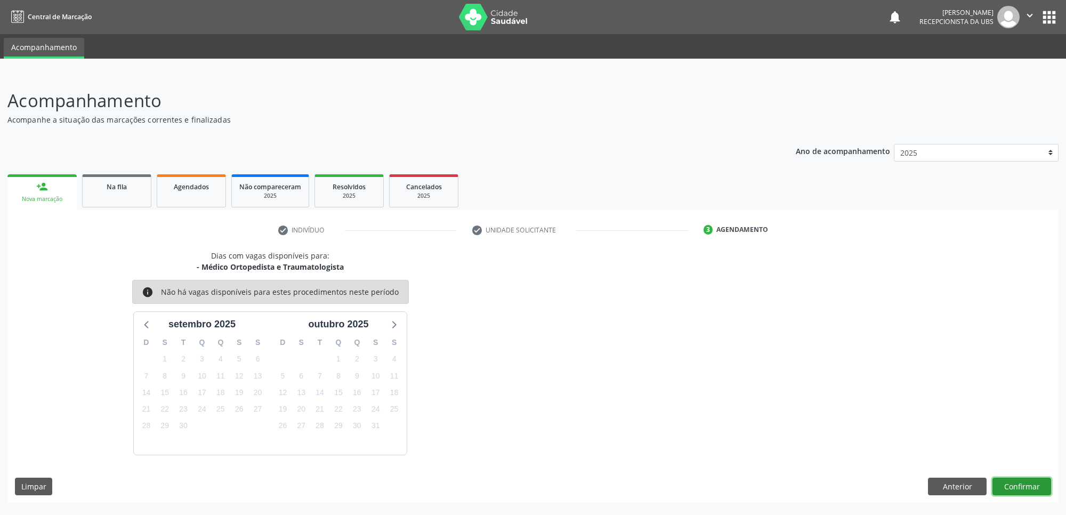
click at [1013, 485] on button "Confirmar" at bounding box center [1022, 487] width 59 height 18
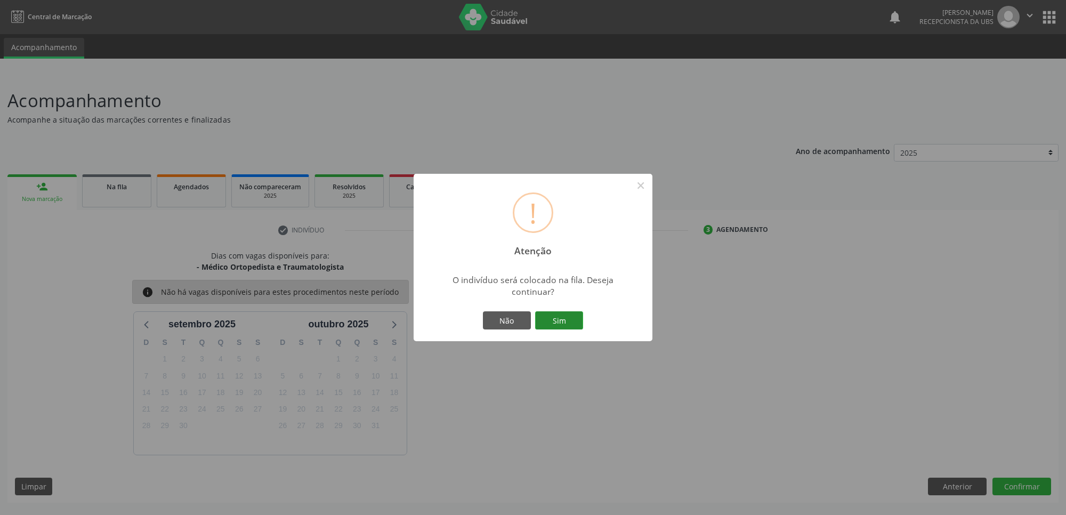
click at [579, 327] on button "Sim" at bounding box center [559, 320] width 48 height 18
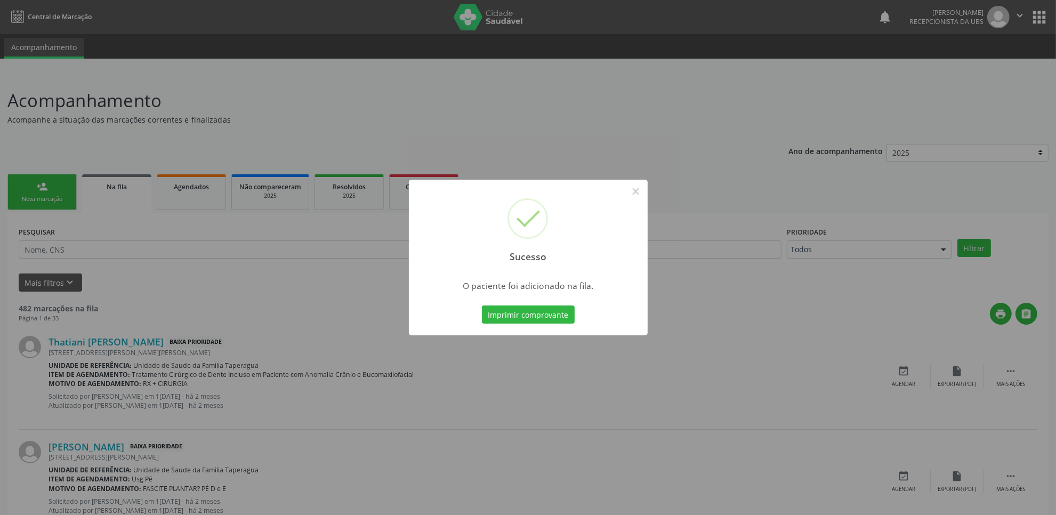
click at [687, 294] on div "Sucesso × O paciente foi adicionado na fila. Imprimir comprovante Cancel" at bounding box center [528, 257] width 1056 height 515
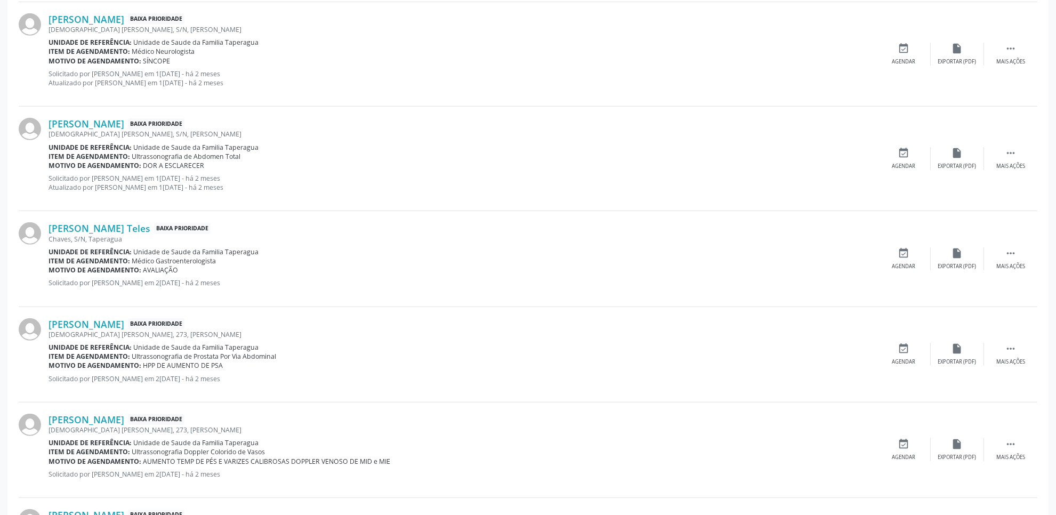
scroll to position [1357, 0]
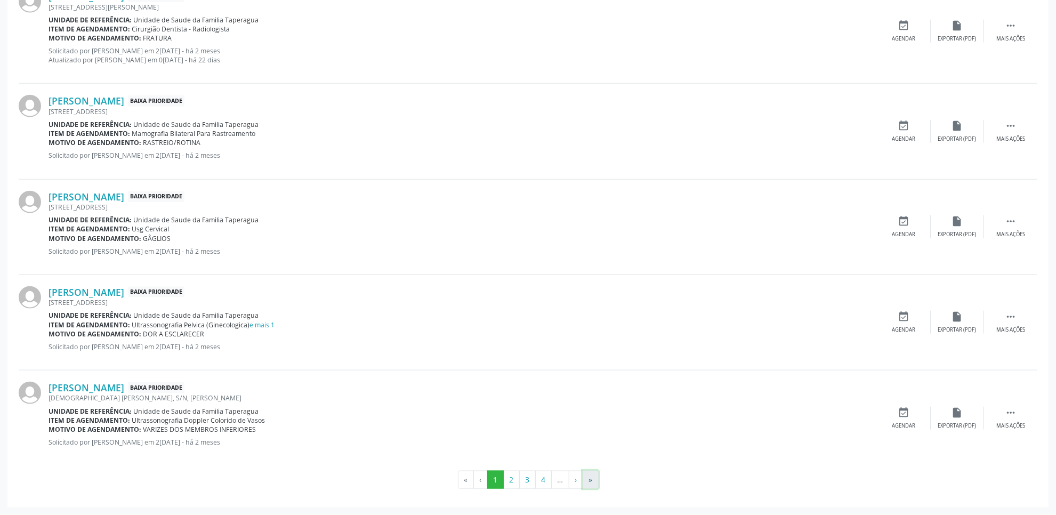
click at [588, 489] on button "»" at bounding box center [591, 480] width 16 height 18
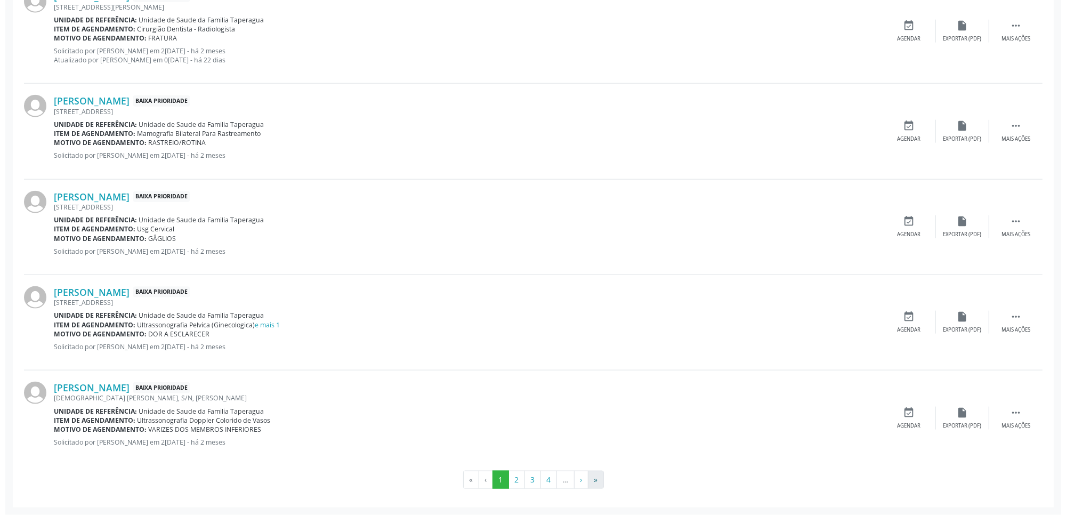
scroll to position [0, 0]
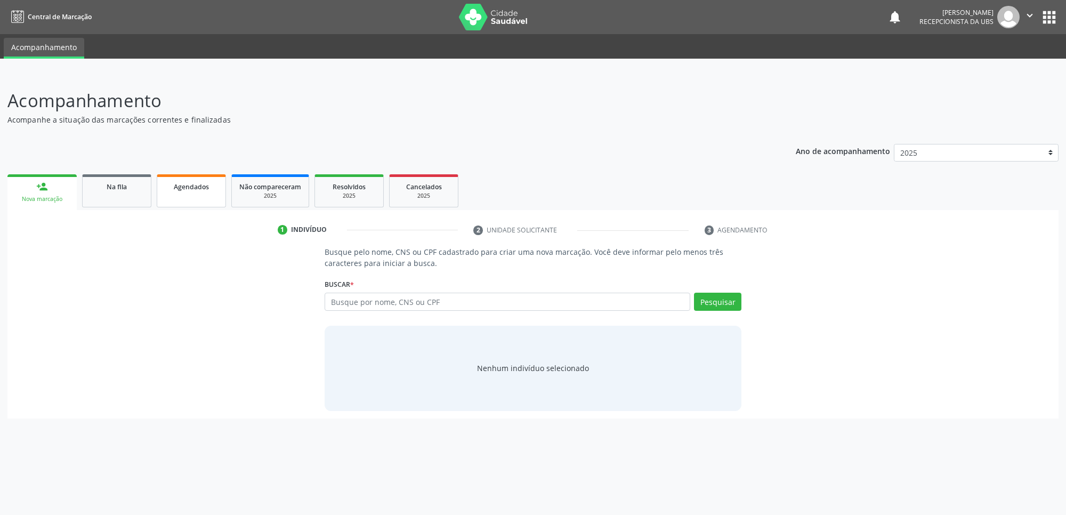
click at [193, 176] on link "Agendados" at bounding box center [191, 190] width 69 height 33
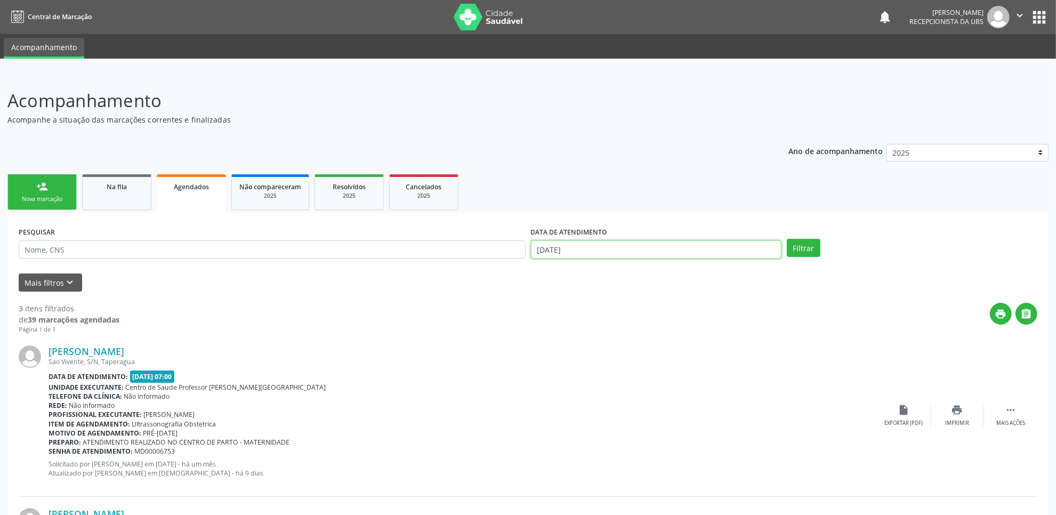
click at [579, 254] on input "[DATE]" at bounding box center [656, 249] width 251 height 18
click at [631, 365] on span "25" at bounding box center [636, 367] width 21 height 21
type input "[DATE]"
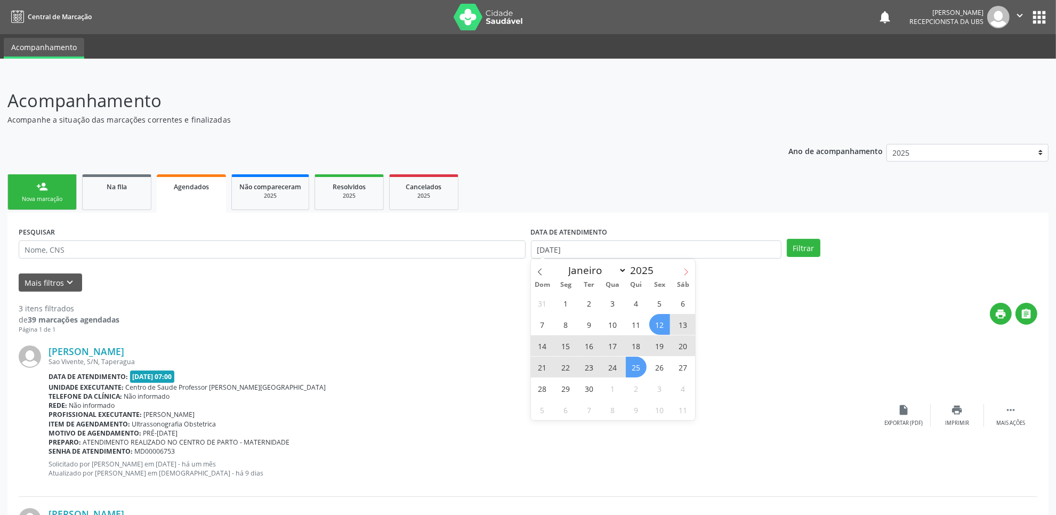
click at [689, 267] on span at bounding box center [686, 268] width 18 height 18
select select "9"
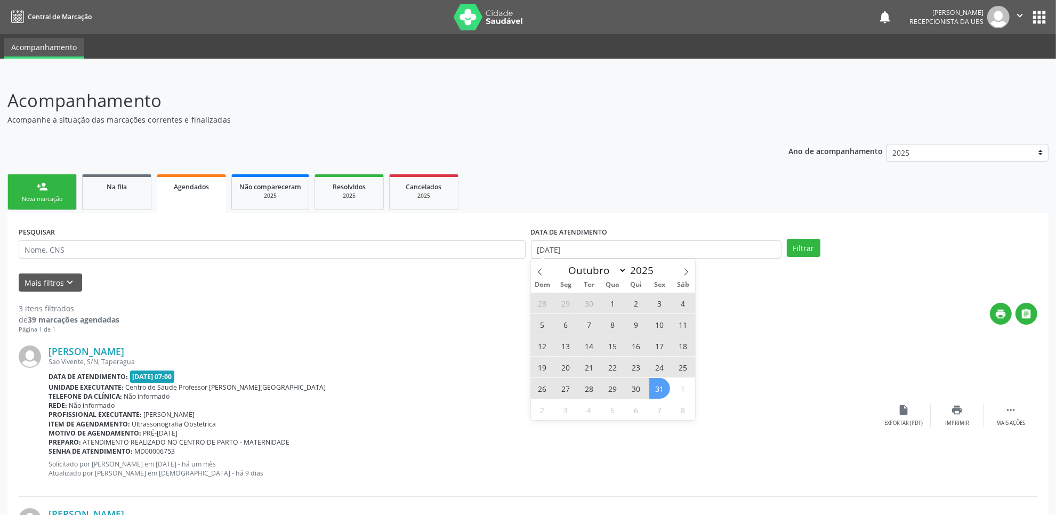
click at [662, 388] on span "31" at bounding box center [659, 388] width 21 height 21
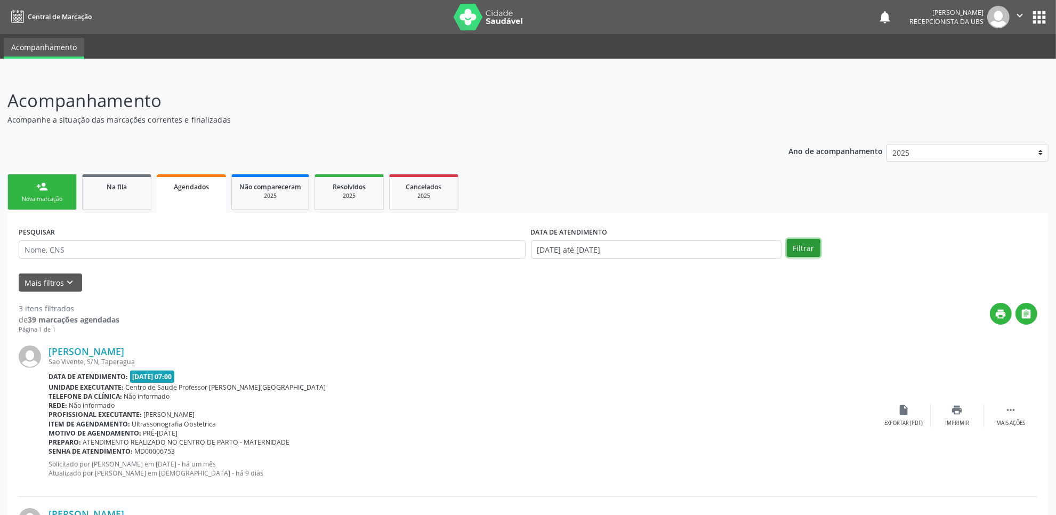
click at [807, 249] on button "Filtrar" at bounding box center [804, 248] width 34 height 18
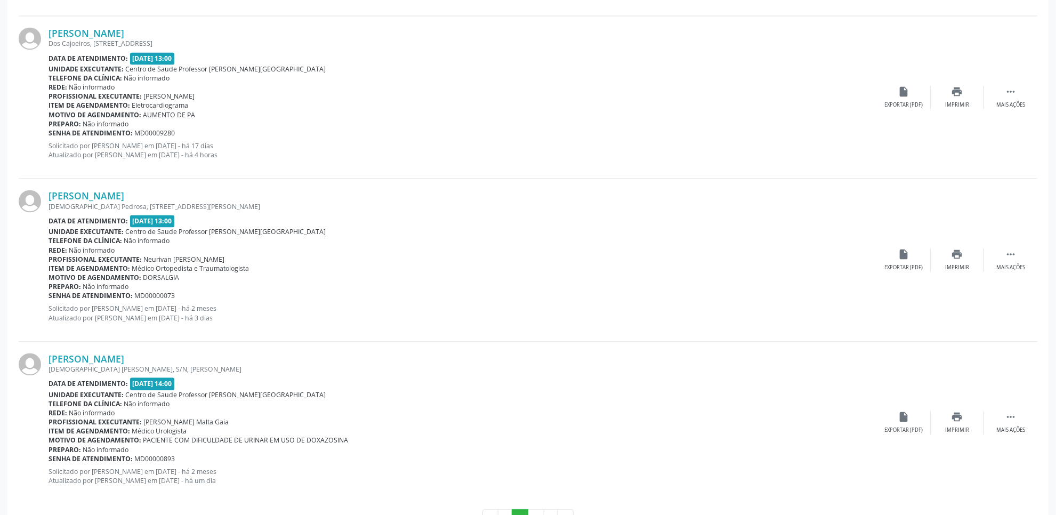
scroll to position [2311, 0]
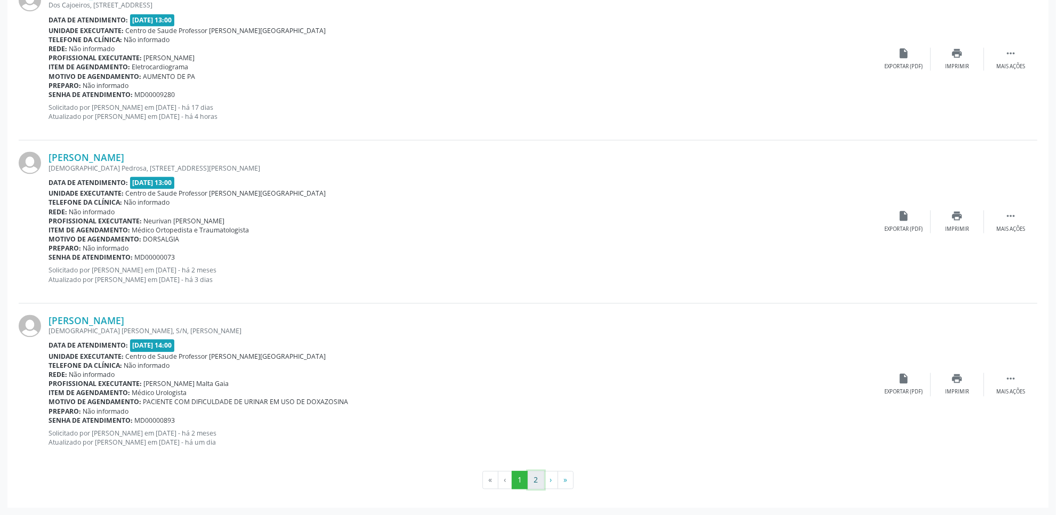
click at [534, 478] on button "2" at bounding box center [536, 480] width 17 height 18
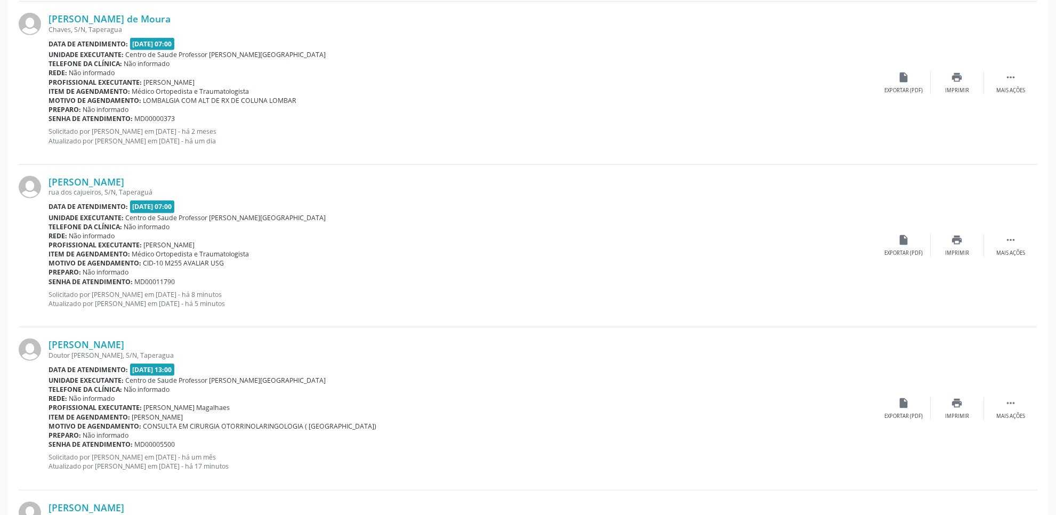
scroll to position [840, 0]
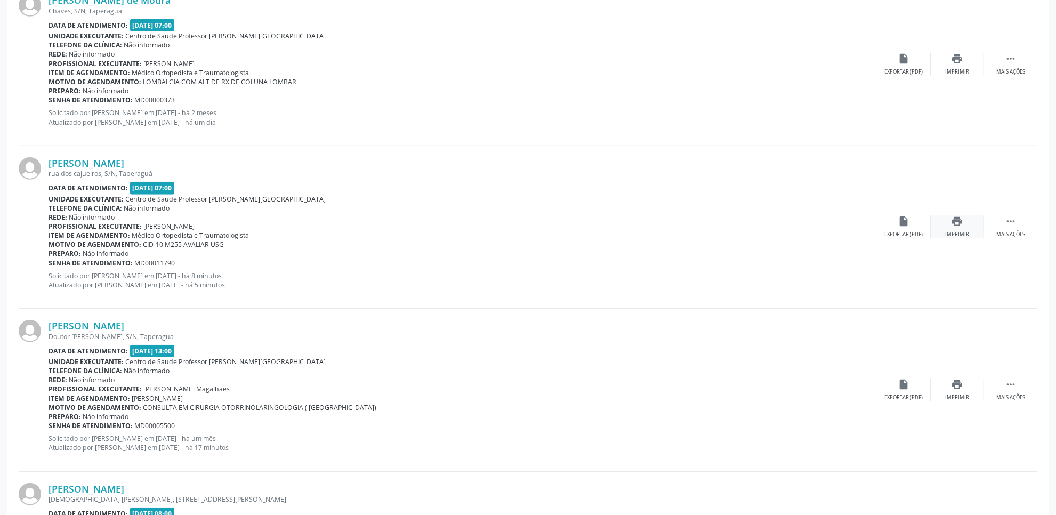
click at [960, 216] on icon "print" at bounding box center [958, 221] width 12 height 12
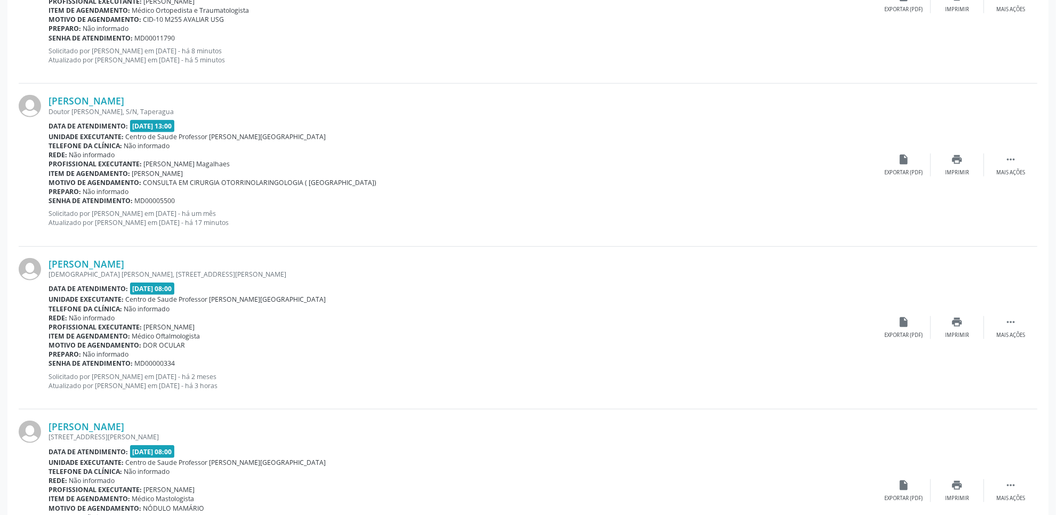
scroll to position [1072, 0]
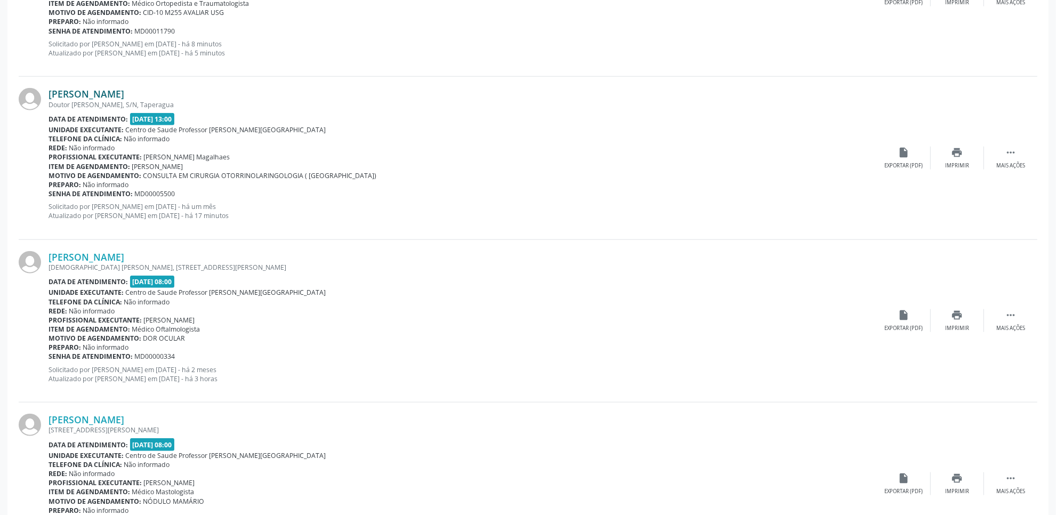
click at [115, 94] on link "Marília Manuela Mendes Alves" at bounding box center [87, 94] width 76 height 12
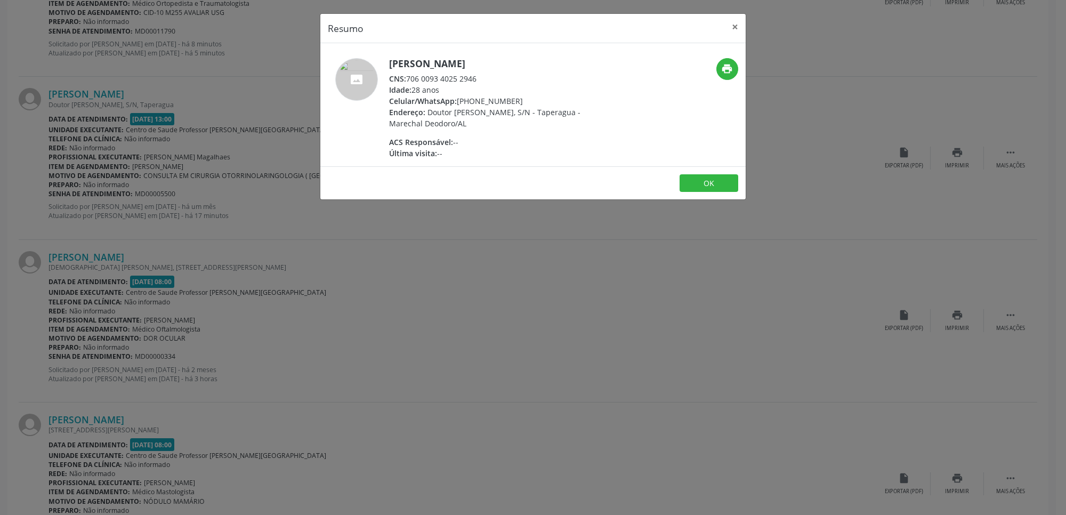
drag, startPoint x: 408, startPoint y: 79, endPoint x: 486, endPoint y: 78, distance: 77.3
click at [486, 78] on div "CNS: 706 0093 4025 2946" at bounding box center [492, 78] width 207 height 11
copy div "706 0093 4025 2946"
click at [420, 319] on div "Resumo × Marília Manuela Mendes Alves CNS: 706 0093 4025 2946 Idade: 28 anos Ce…" at bounding box center [533, 257] width 1066 height 515
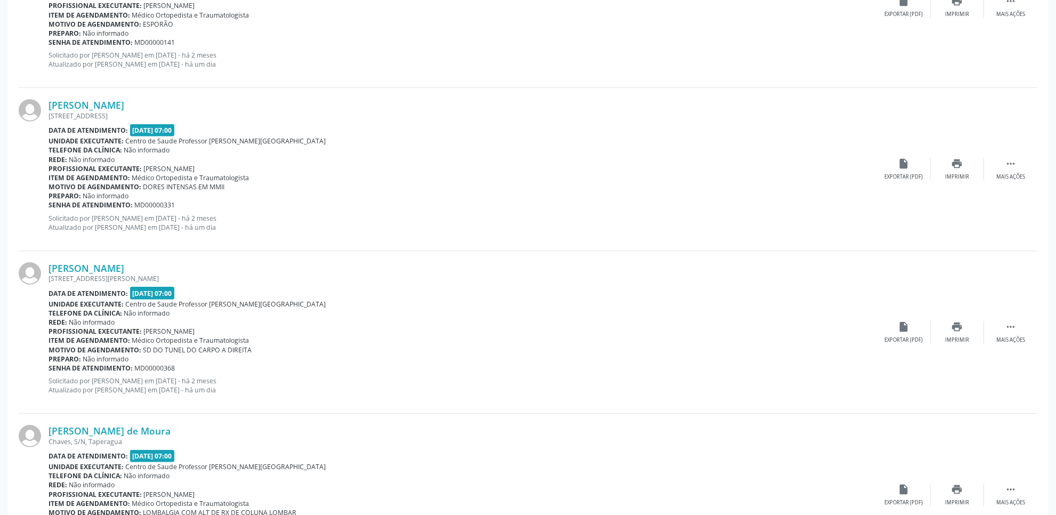
scroll to position [0, 0]
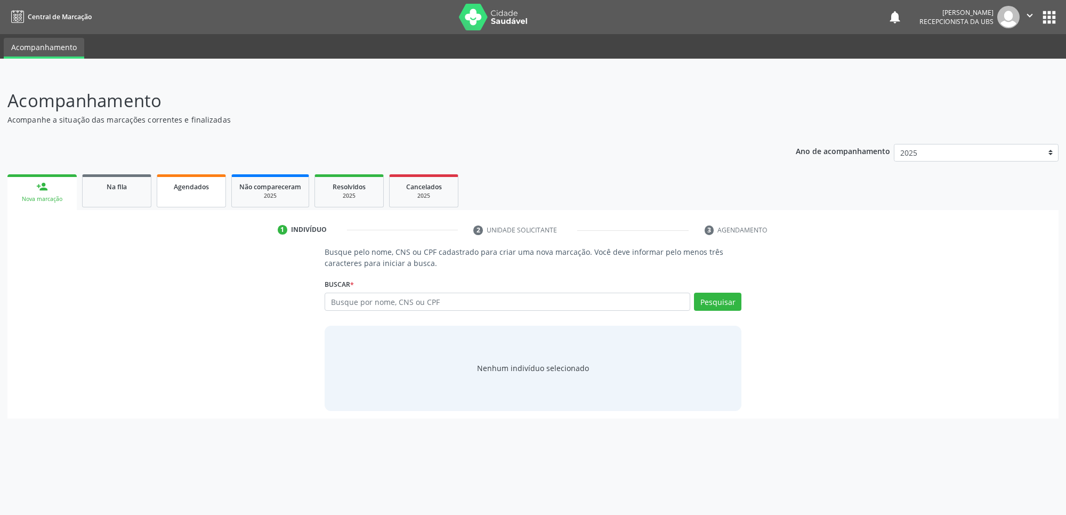
click at [203, 182] on span "Agendados" at bounding box center [191, 186] width 35 height 9
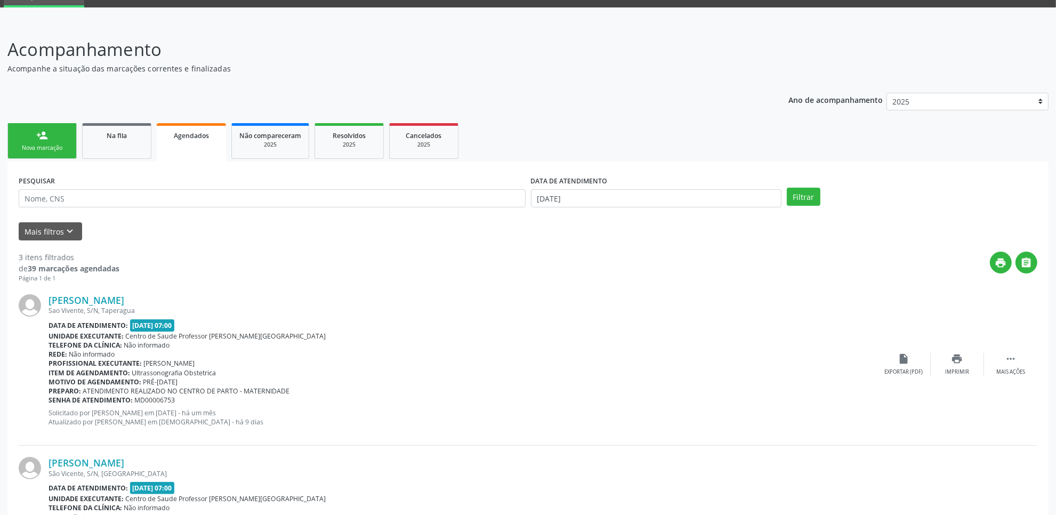
scroll to position [326, 0]
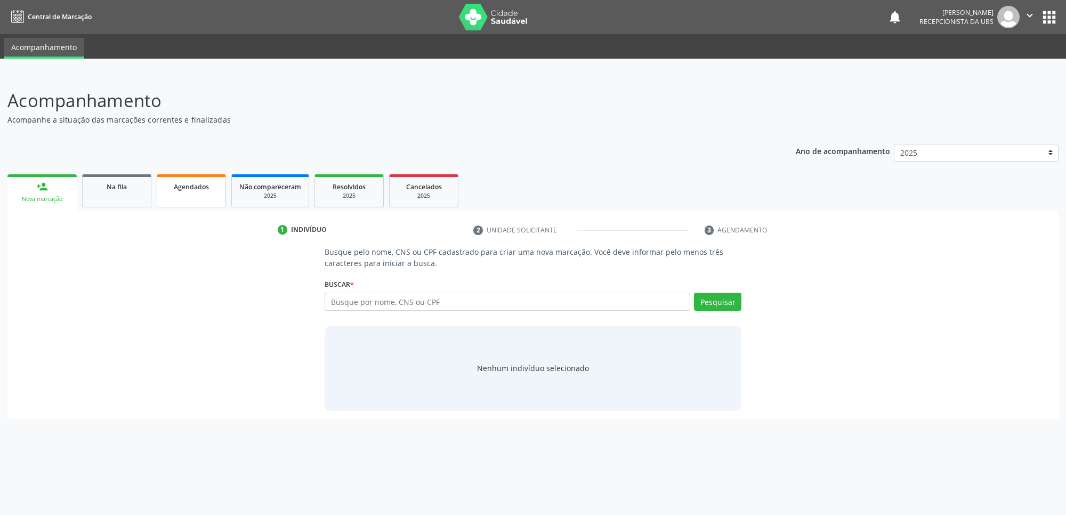
click at [201, 201] on link "Agendados" at bounding box center [191, 190] width 69 height 33
click at [211, 203] on link "Agendados" at bounding box center [191, 190] width 69 height 33
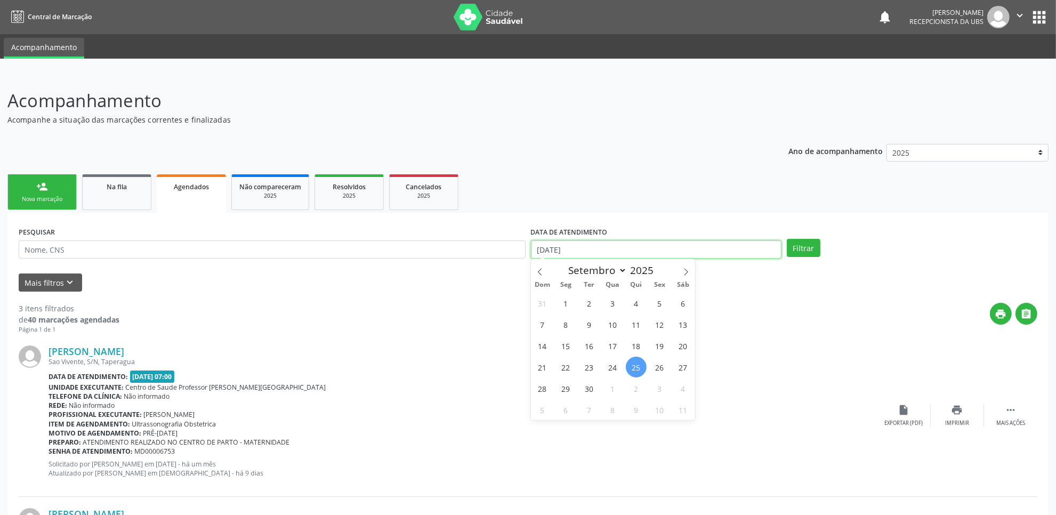
click at [697, 245] on input "[DATE]" at bounding box center [656, 249] width 251 height 18
click at [641, 368] on span "25" at bounding box center [636, 367] width 21 height 21
type input "[DATE]"
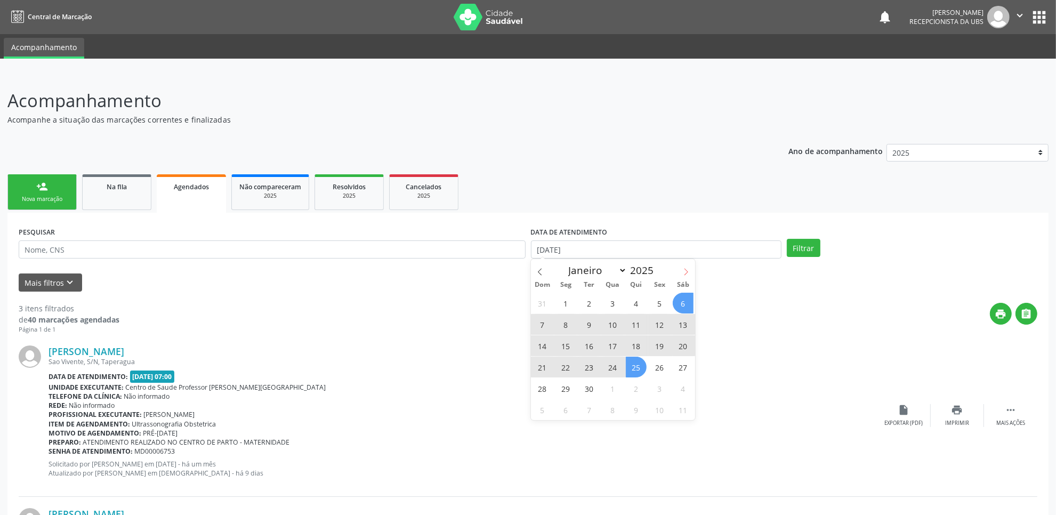
click at [684, 270] on icon at bounding box center [685, 271] width 7 height 7
select select "9"
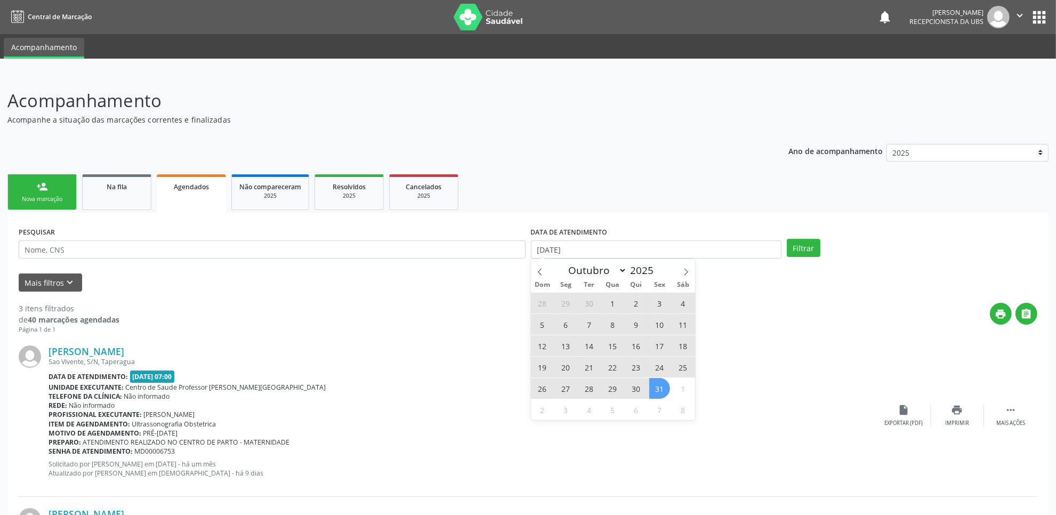
click at [665, 390] on span "31" at bounding box center [659, 388] width 21 height 21
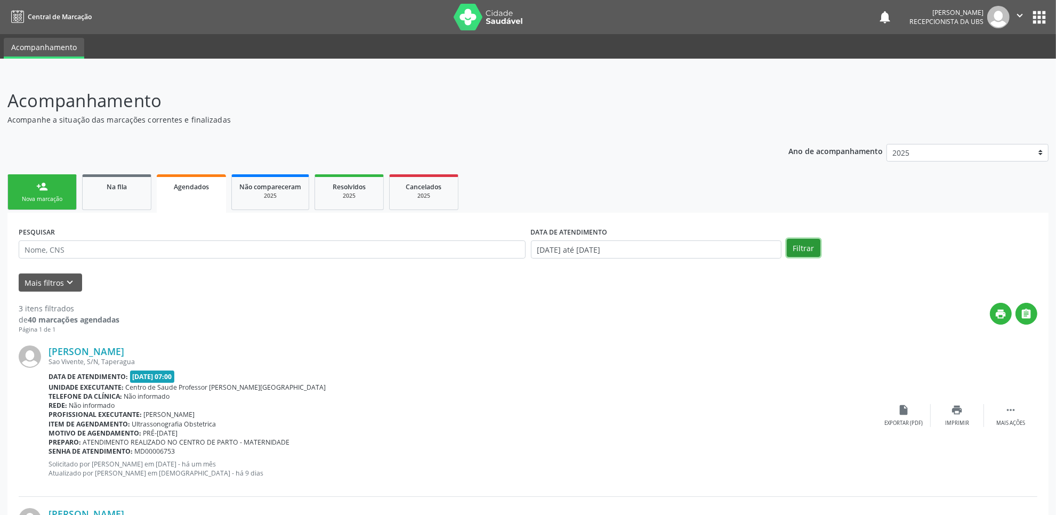
click at [807, 243] on button "Filtrar" at bounding box center [804, 248] width 34 height 18
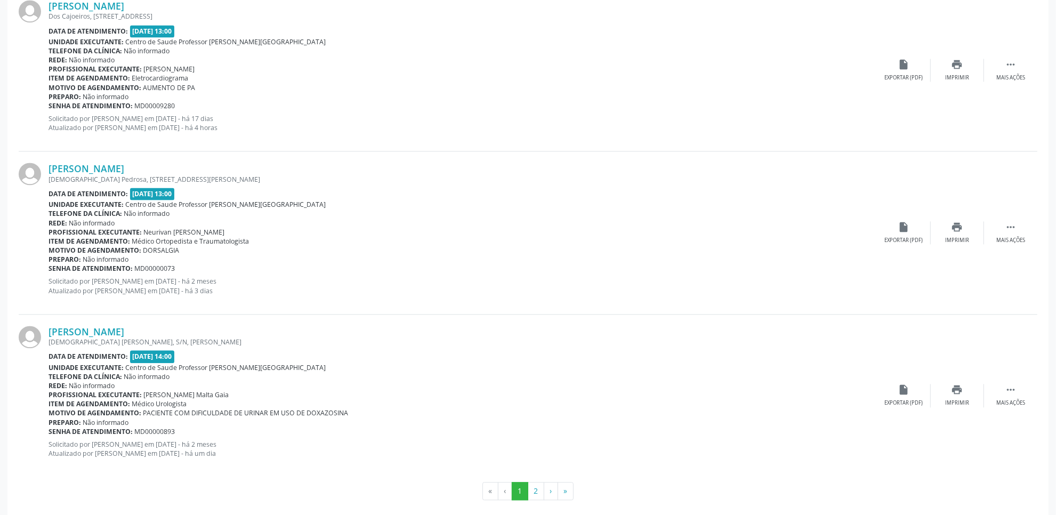
scroll to position [2311, 0]
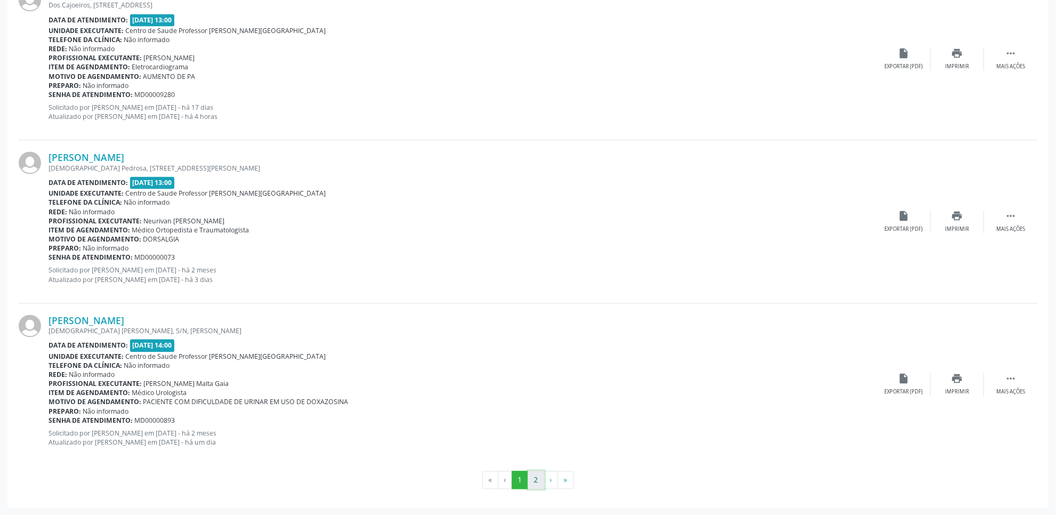
click at [534, 480] on button "2" at bounding box center [536, 480] width 17 height 18
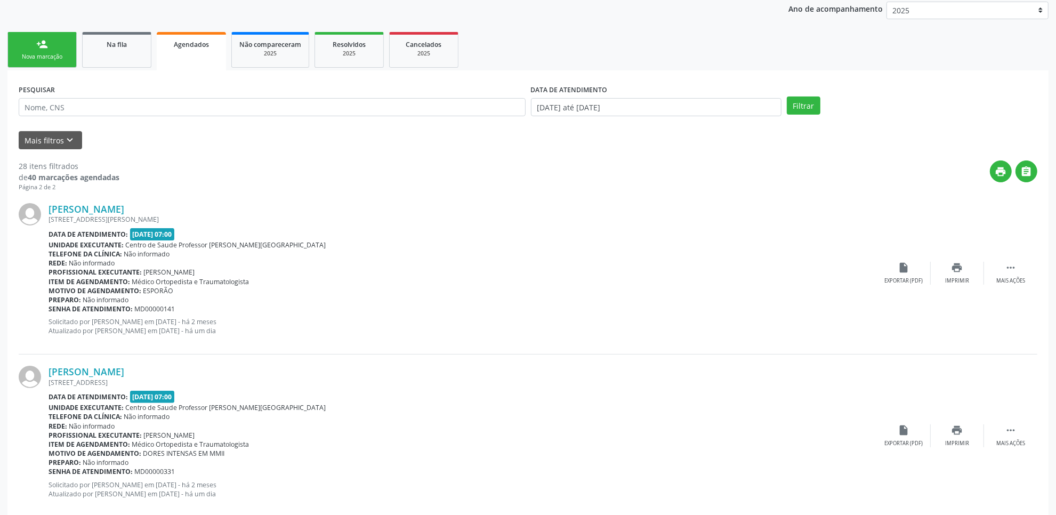
scroll to position [0, 0]
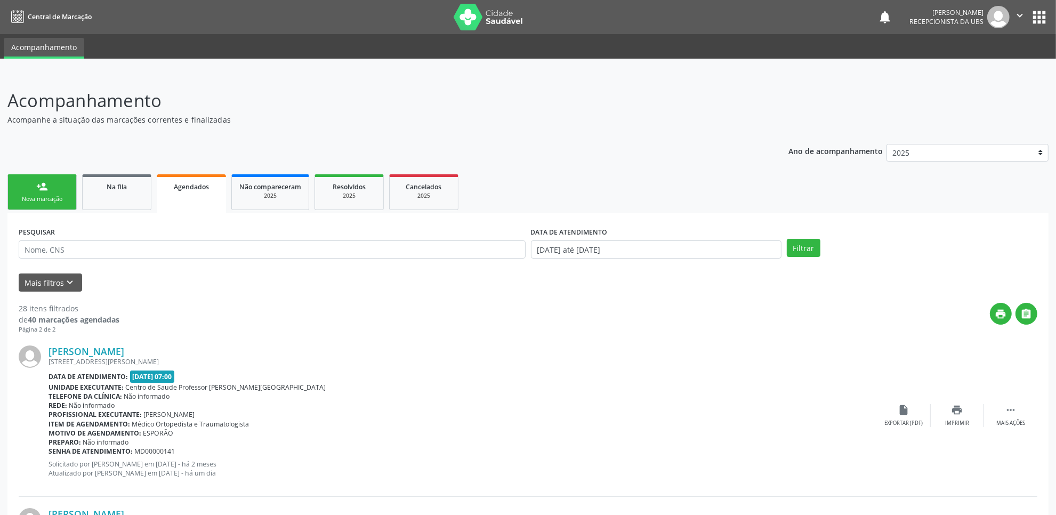
click at [982, 11] on div "[PERSON_NAME]" at bounding box center [947, 12] width 74 height 9
click at [1009, 19] on img at bounding box center [998, 17] width 22 height 22
click at [1016, 18] on icon "" at bounding box center [1020, 16] width 12 height 12
click at [987, 67] on link "Sair" at bounding box center [993, 65] width 74 height 15
